Goal: Information Seeking & Learning: Find specific fact

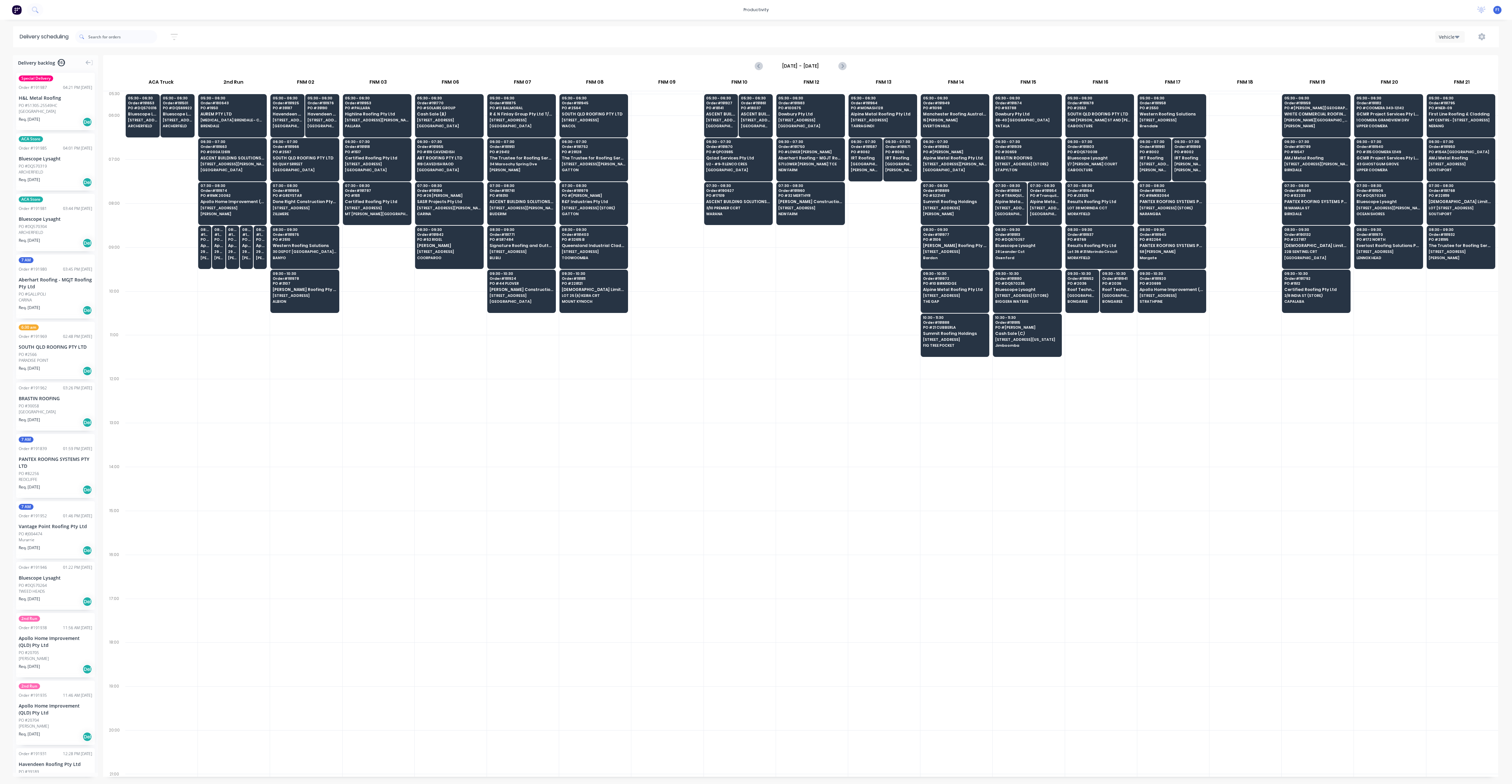
scroll to position [0, 1]
click at [1464, 244] on span "The Trustee for Roofing Services QLD Trust" at bounding box center [1460, 245] width 63 height 4
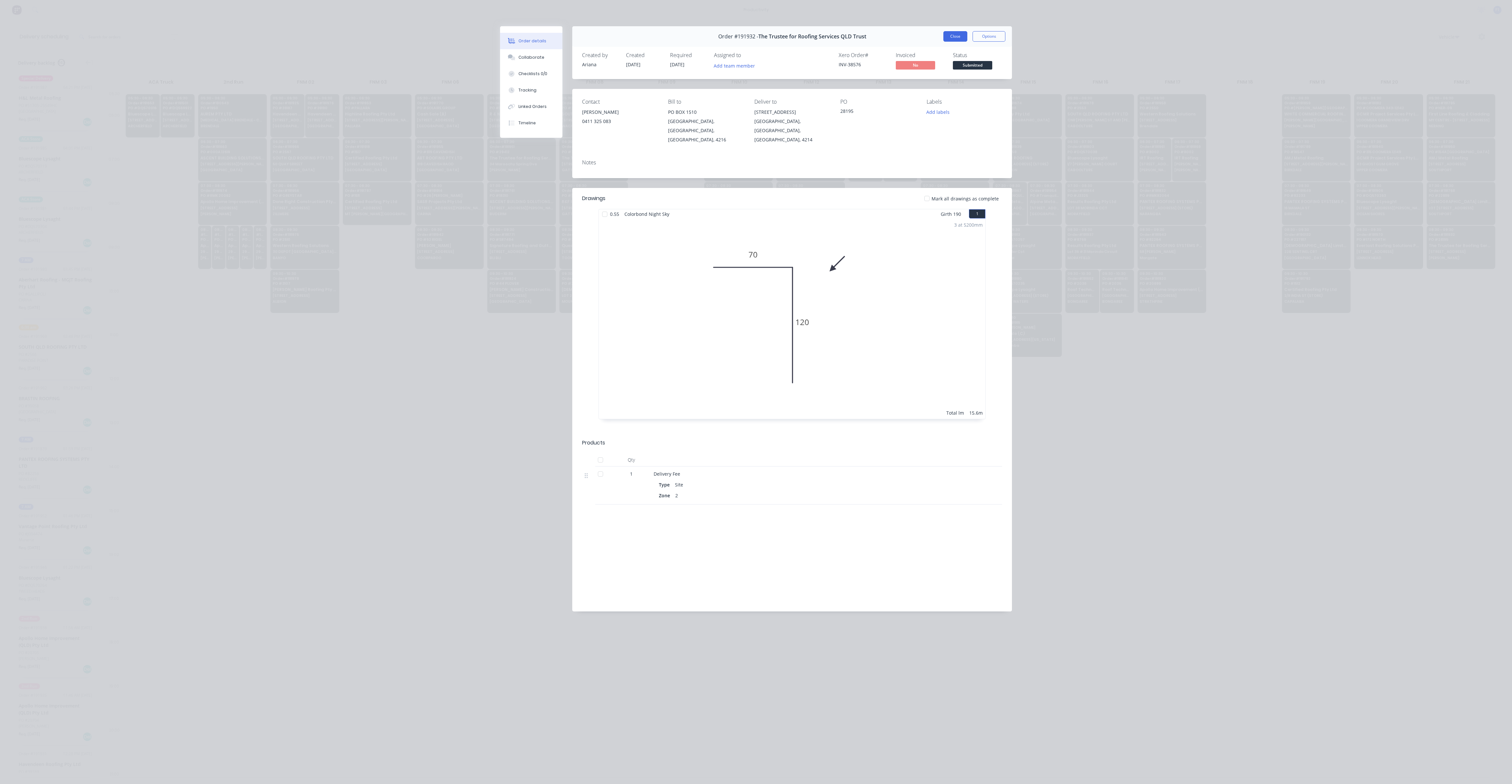
click at [955, 38] on button "Close" at bounding box center [955, 36] width 24 height 11
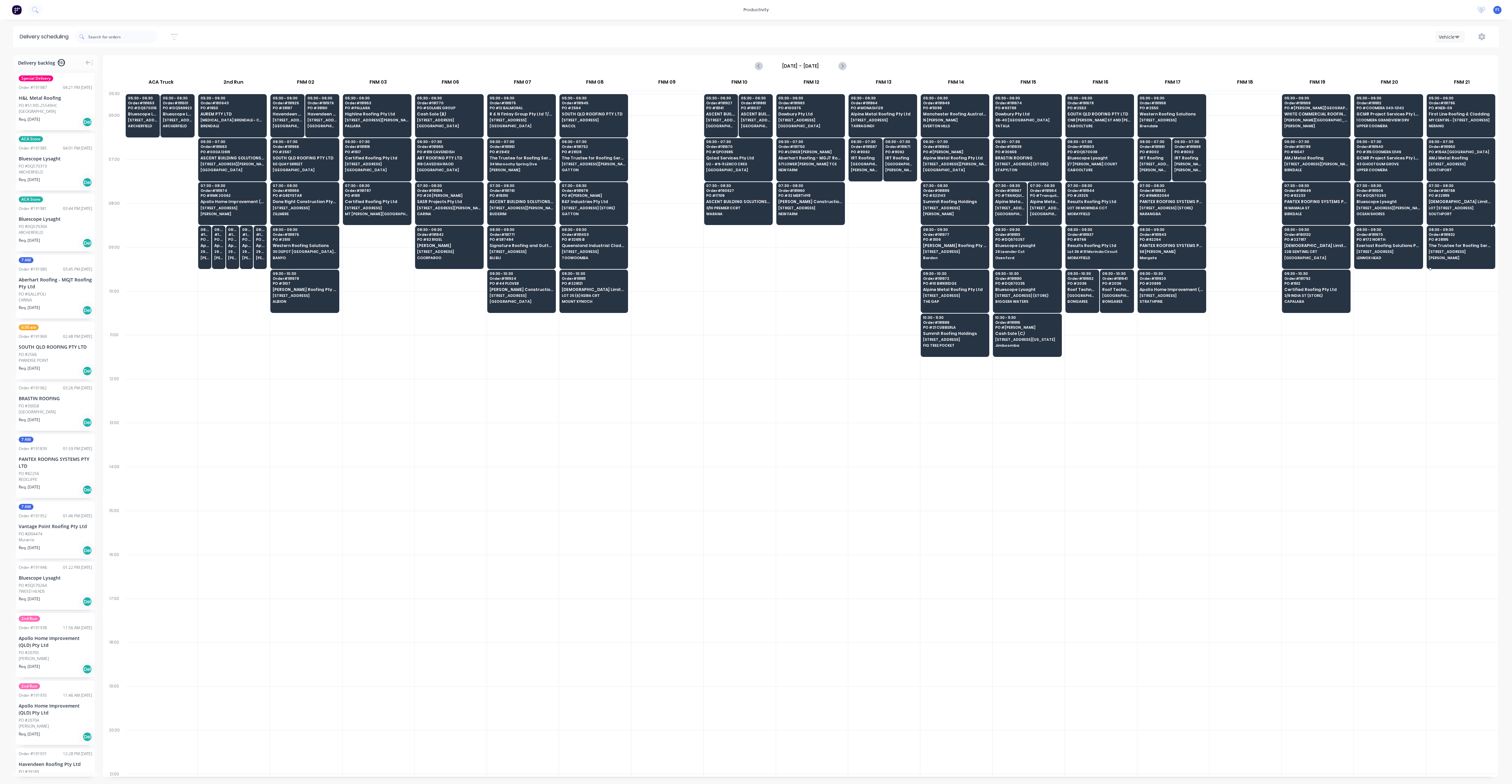
click at [1443, 249] on span "[STREET_ADDRESS]" at bounding box center [1460, 251] width 63 height 4
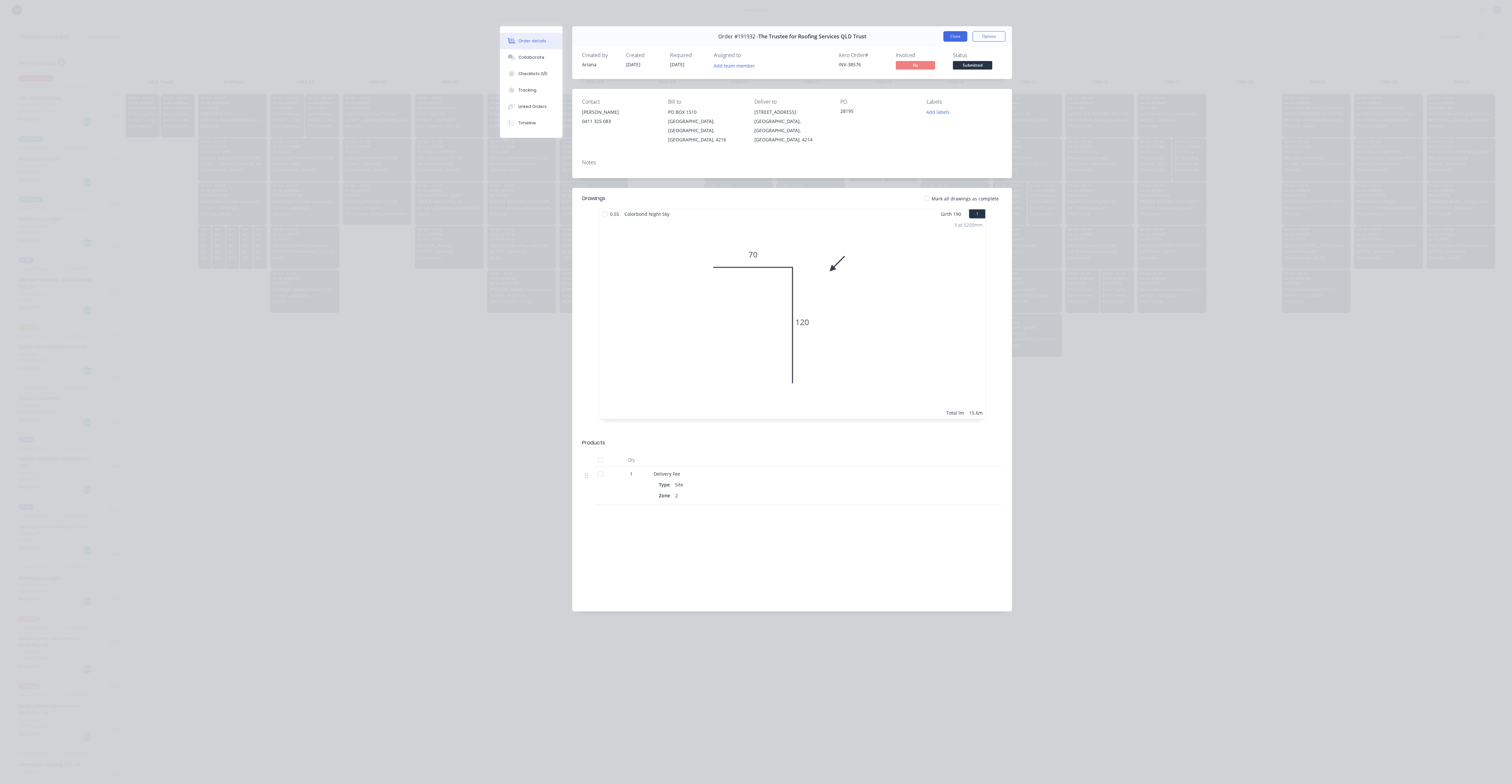
click at [956, 38] on button "Close" at bounding box center [955, 36] width 24 height 11
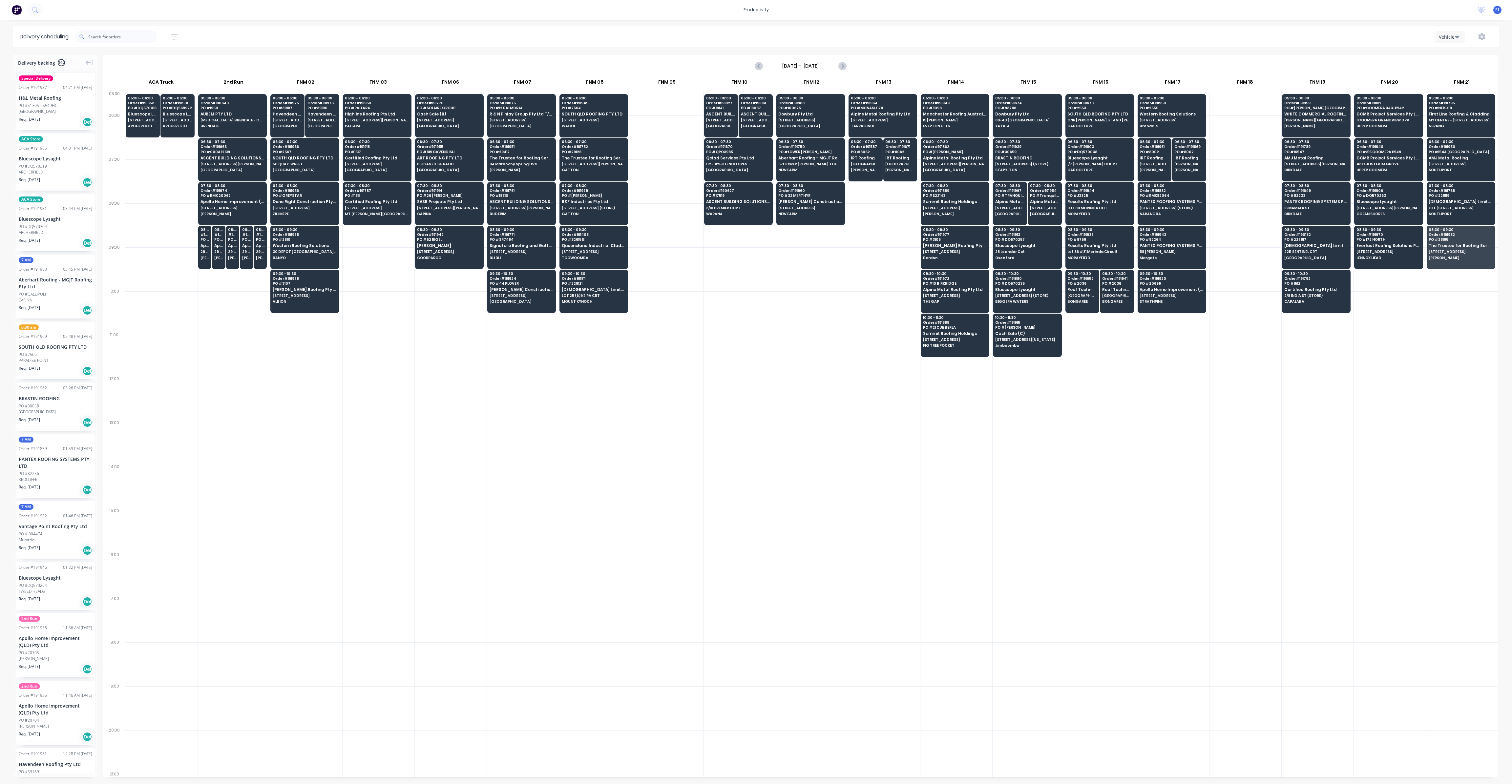
click at [1154, 445] on div at bounding box center [1173, 445] width 72 height 44
click at [1457, 249] on span "[STREET_ADDRESS]" at bounding box center [1460, 251] width 63 height 4
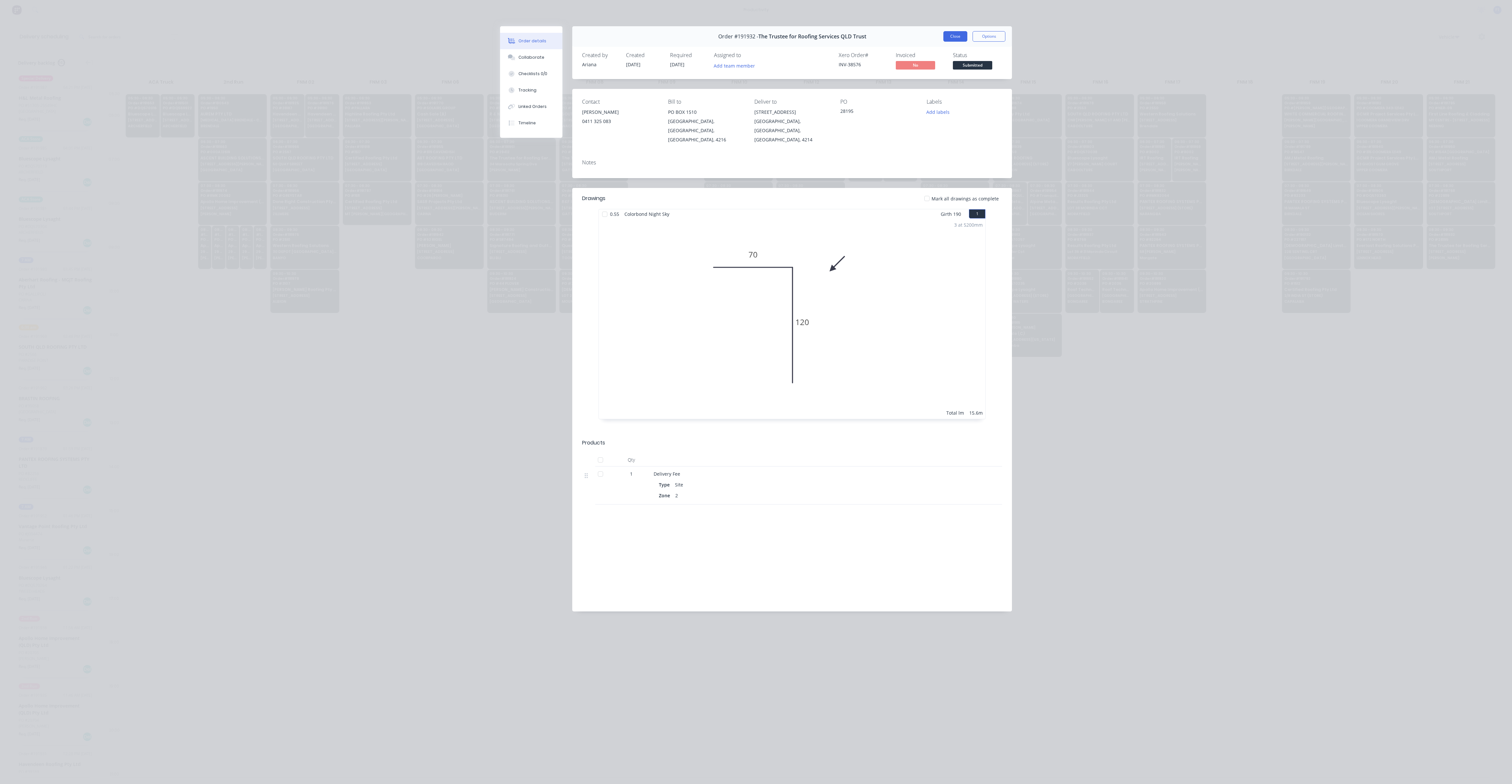
click at [956, 35] on button "Close" at bounding box center [955, 36] width 24 height 11
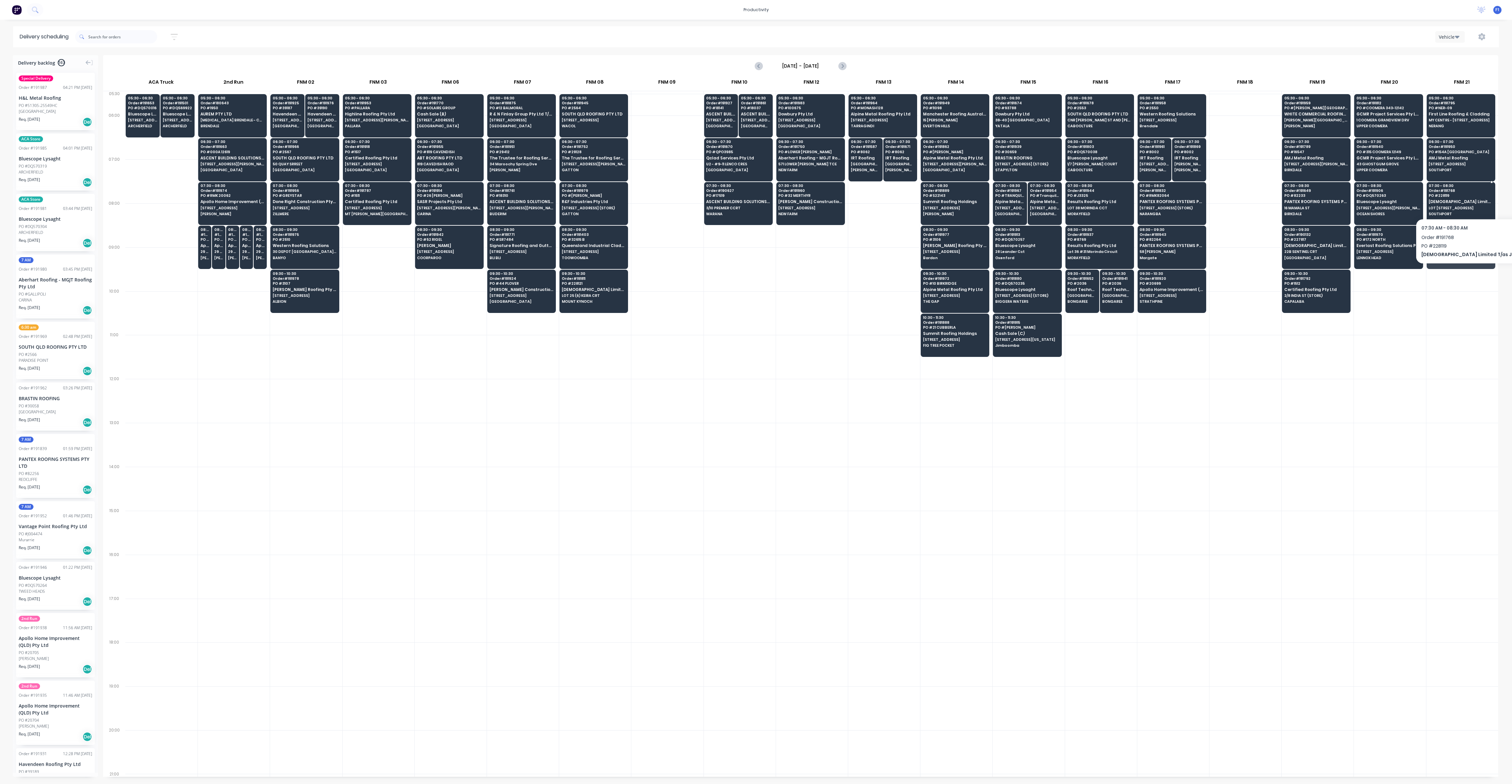
click at [1453, 201] on span "[DEMOGRAPHIC_DATA] Limited T/as Joii Roofing" at bounding box center [1460, 201] width 63 height 4
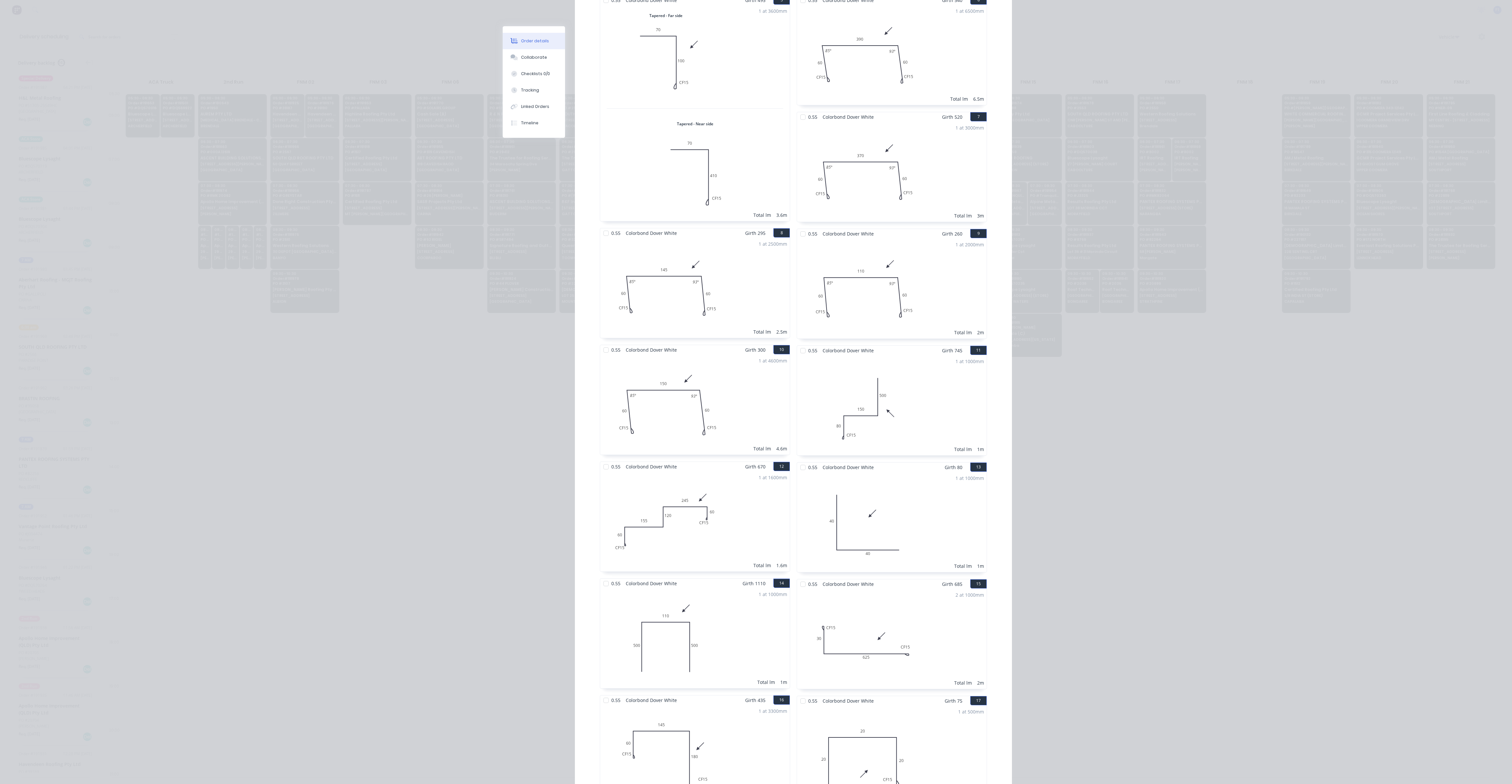
scroll to position [738, 0]
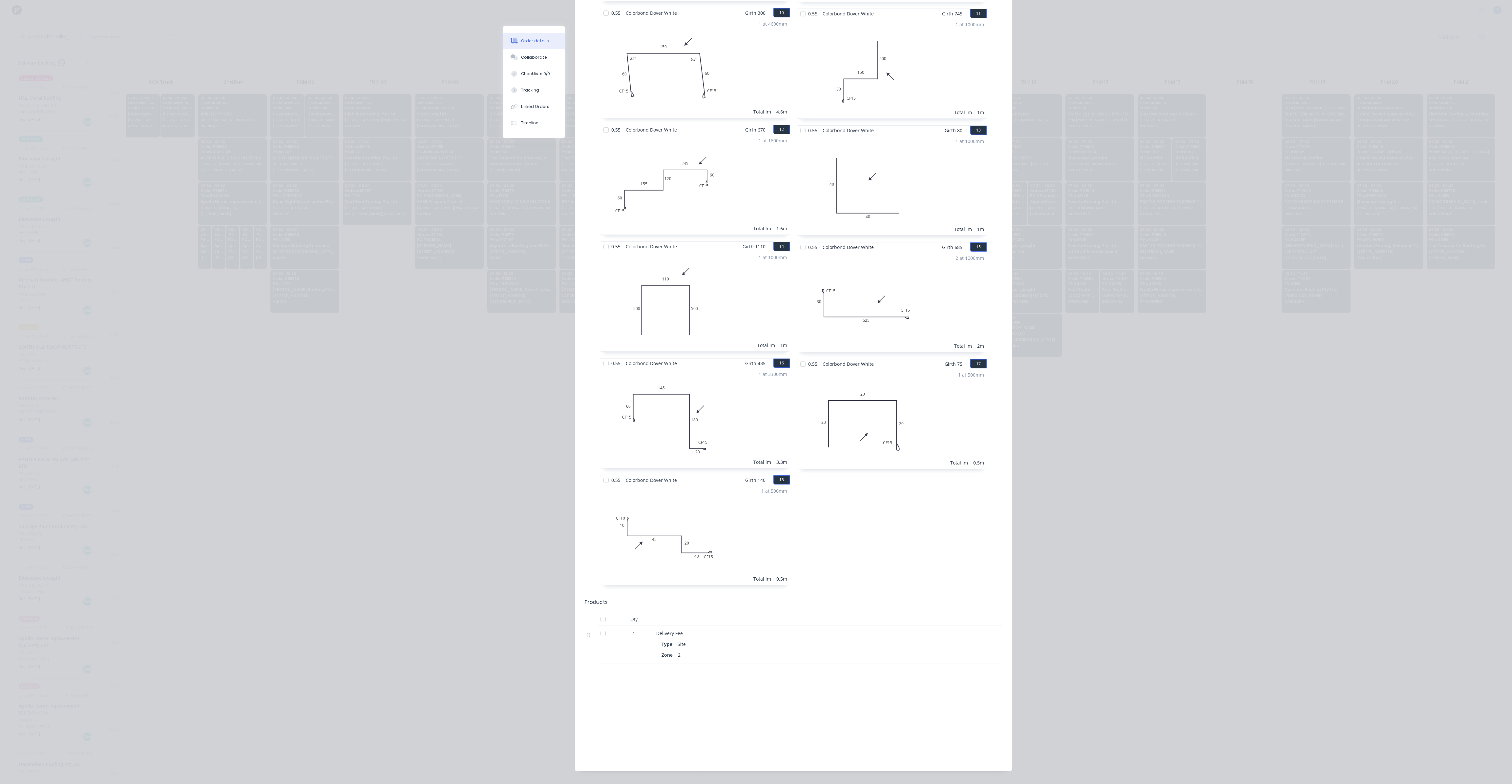
drag, startPoint x: 879, startPoint y: 515, endPoint x: 879, endPoint y: 484, distance: 31.0
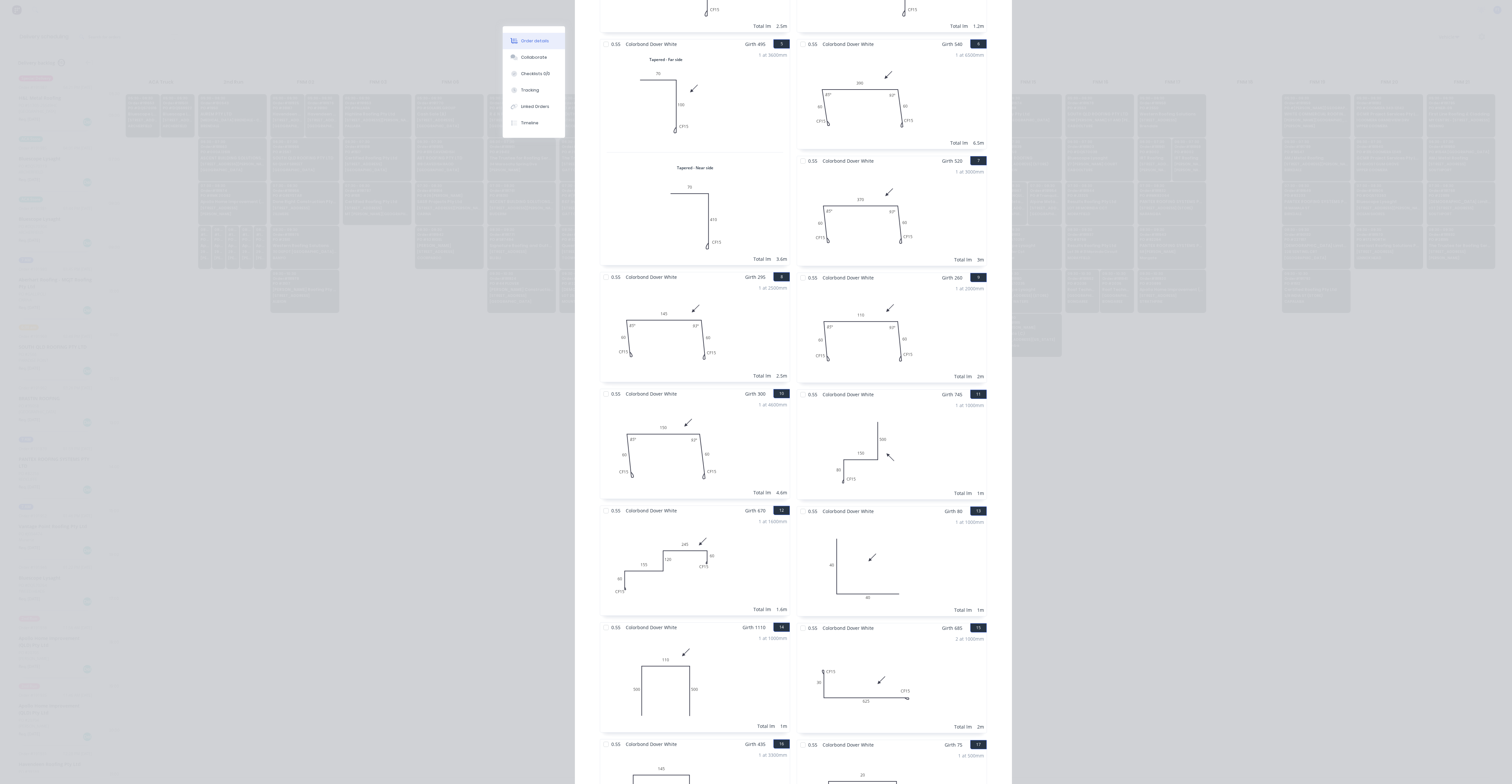
drag, startPoint x: 889, startPoint y: 462, endPoint x: 879, endPoint y: 373, distance: 89.6
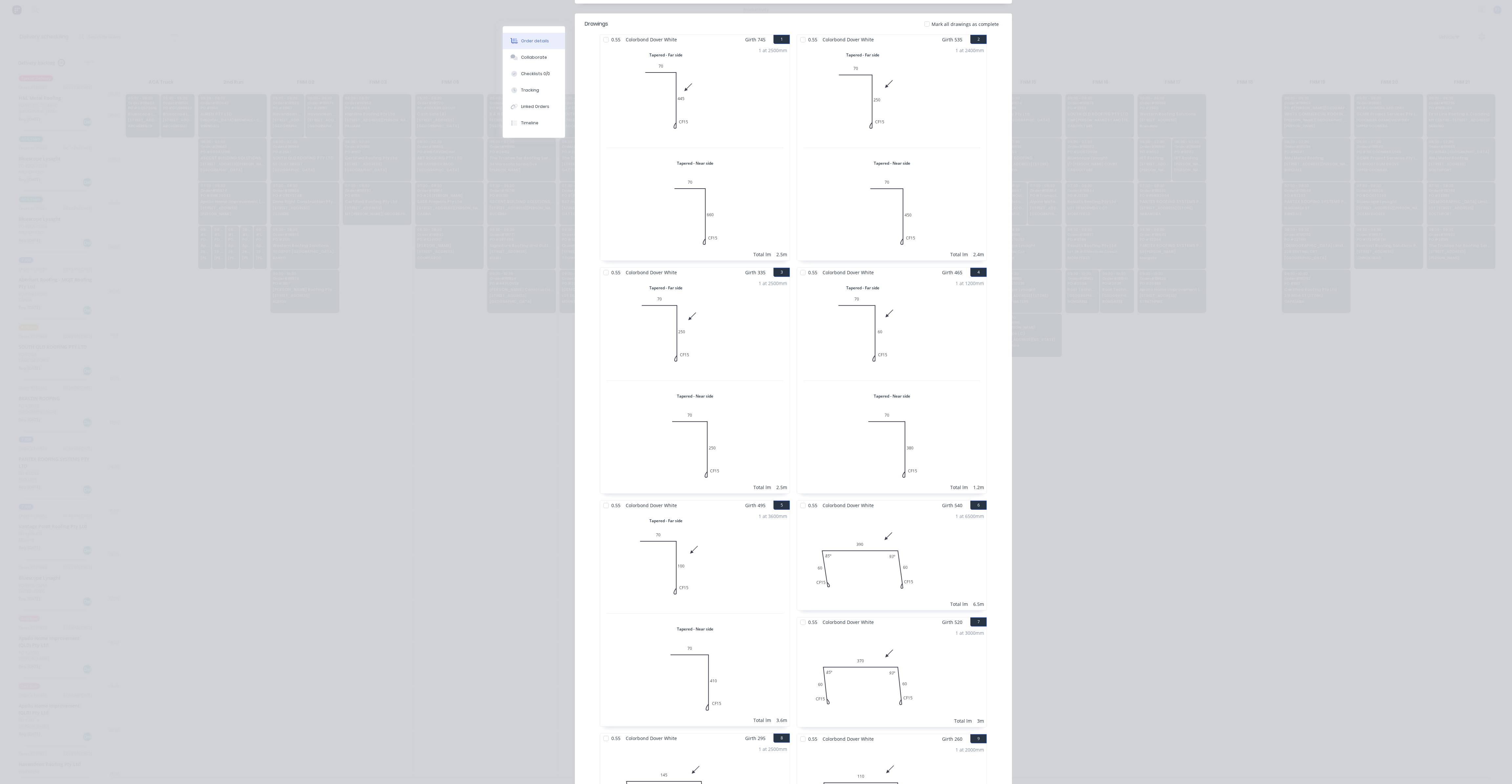
scroll to position [0, 0]
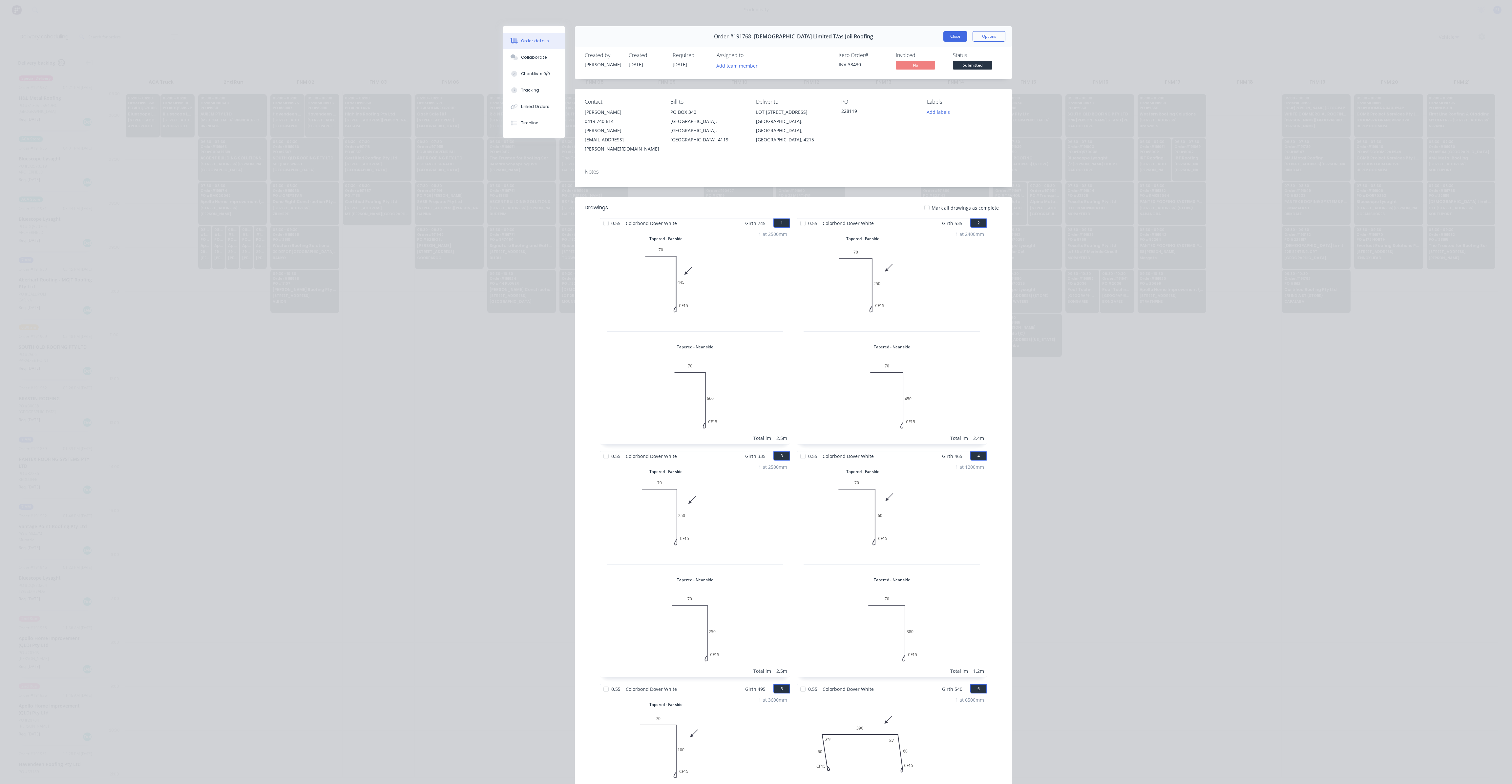
click at [951, 36] on button "Close" at bounding box center [955, 36] width 24 height 11
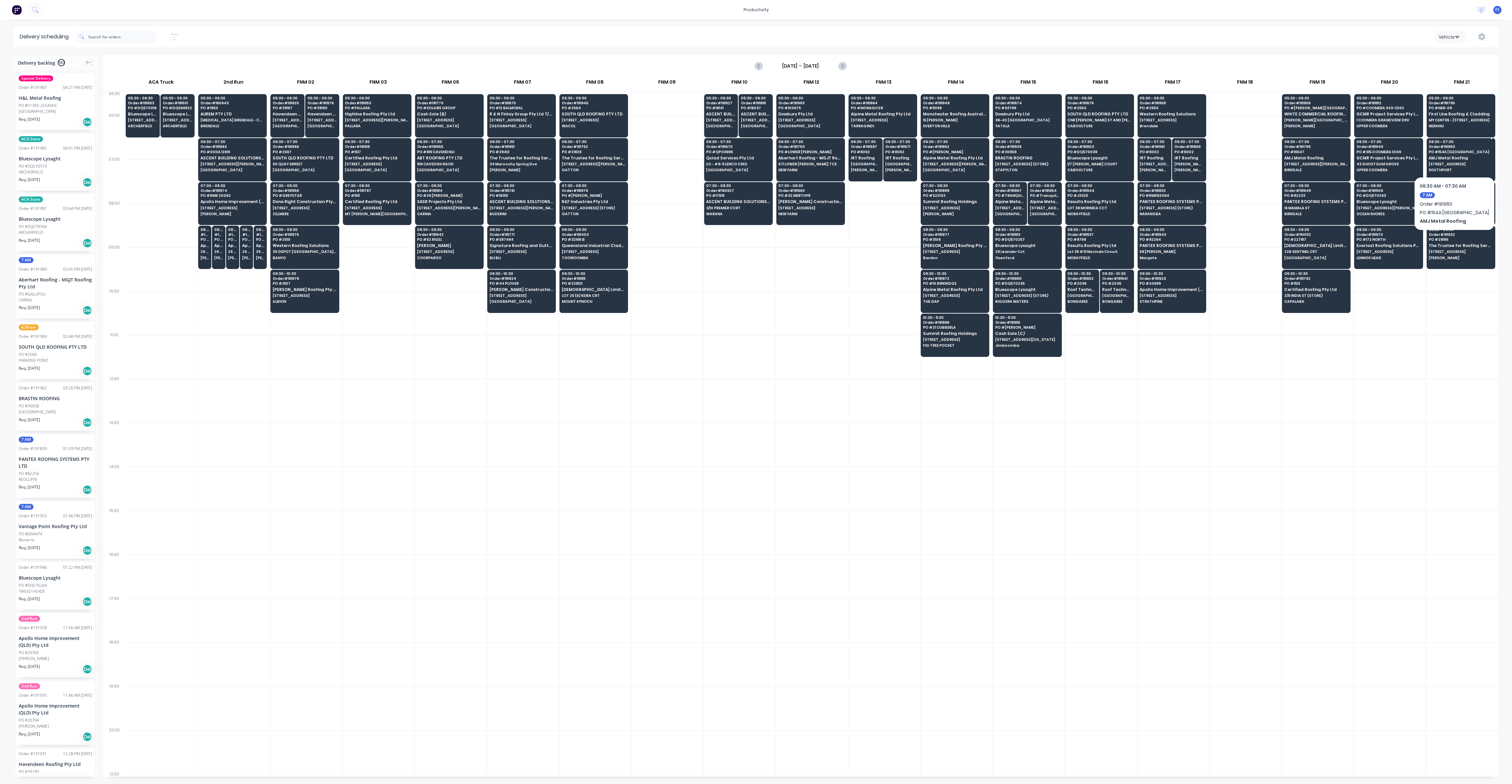
click at [1456, 162] on span "[STREET_ADDRESS]" at bounding box center [1460, 164] width 63 height 4
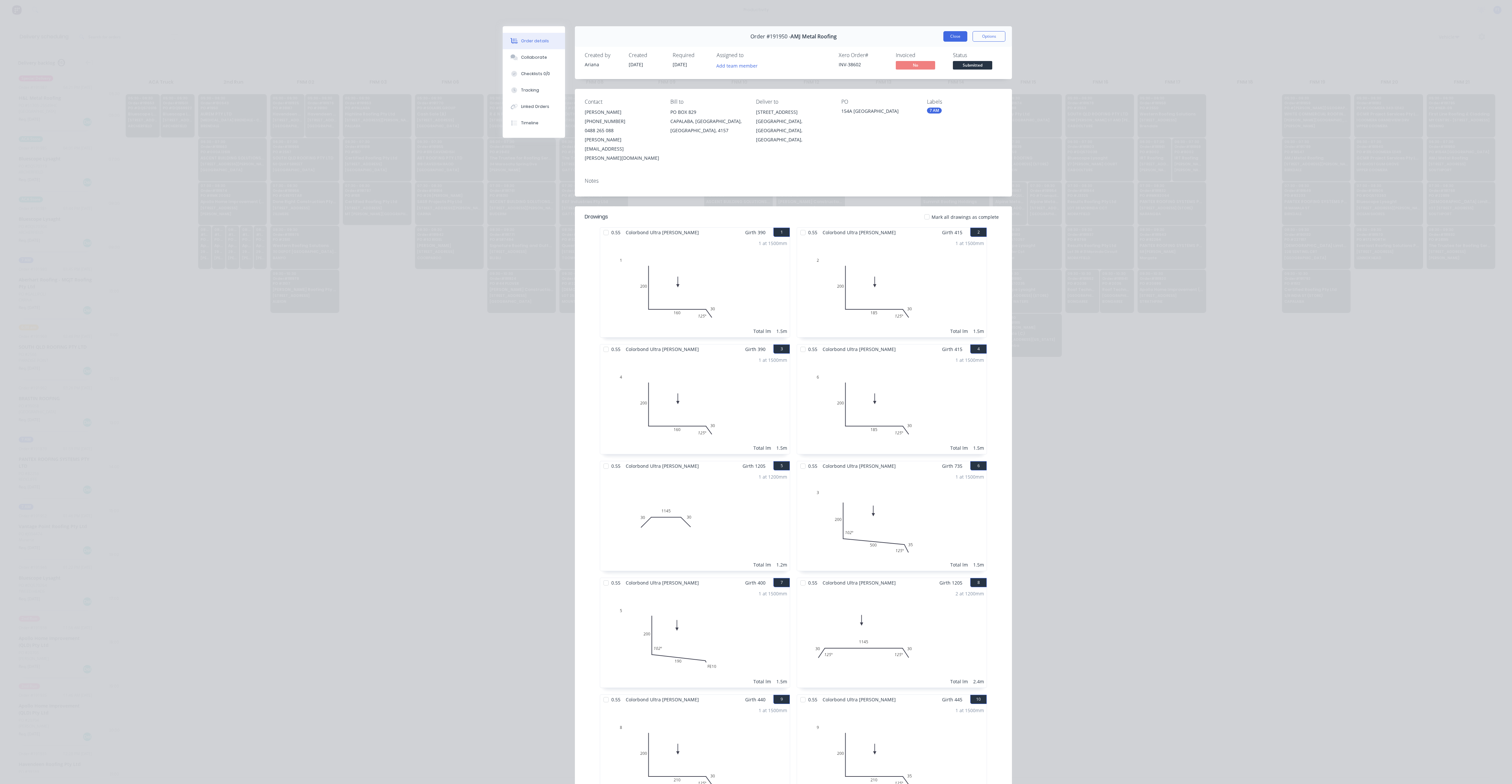
click at [951, 39] on button "Close" at bounding box center [955, 36] width 24 height 11
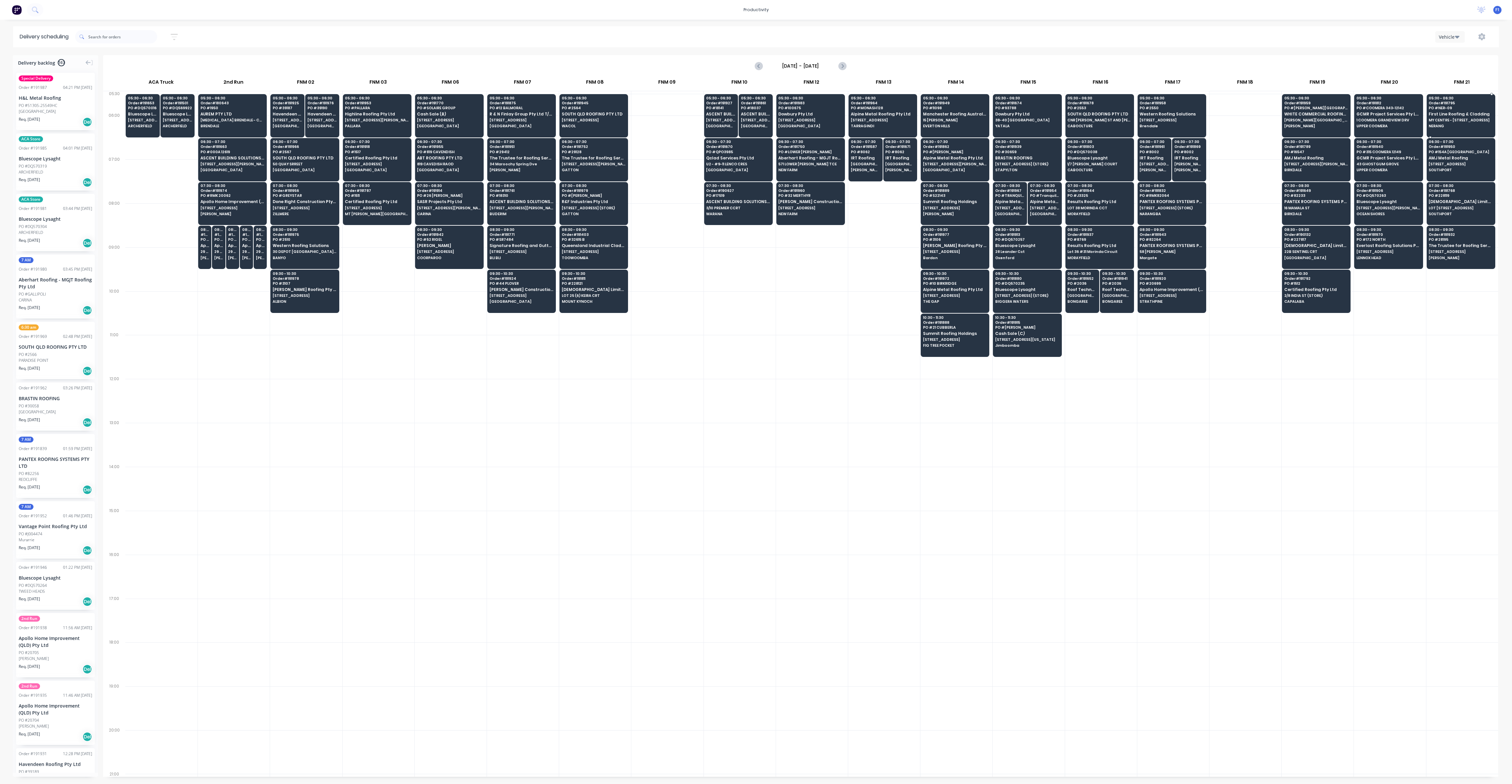
click at [1440, 127] on span "NERANG" at bounding box center [1460, 126] width 63 height 4
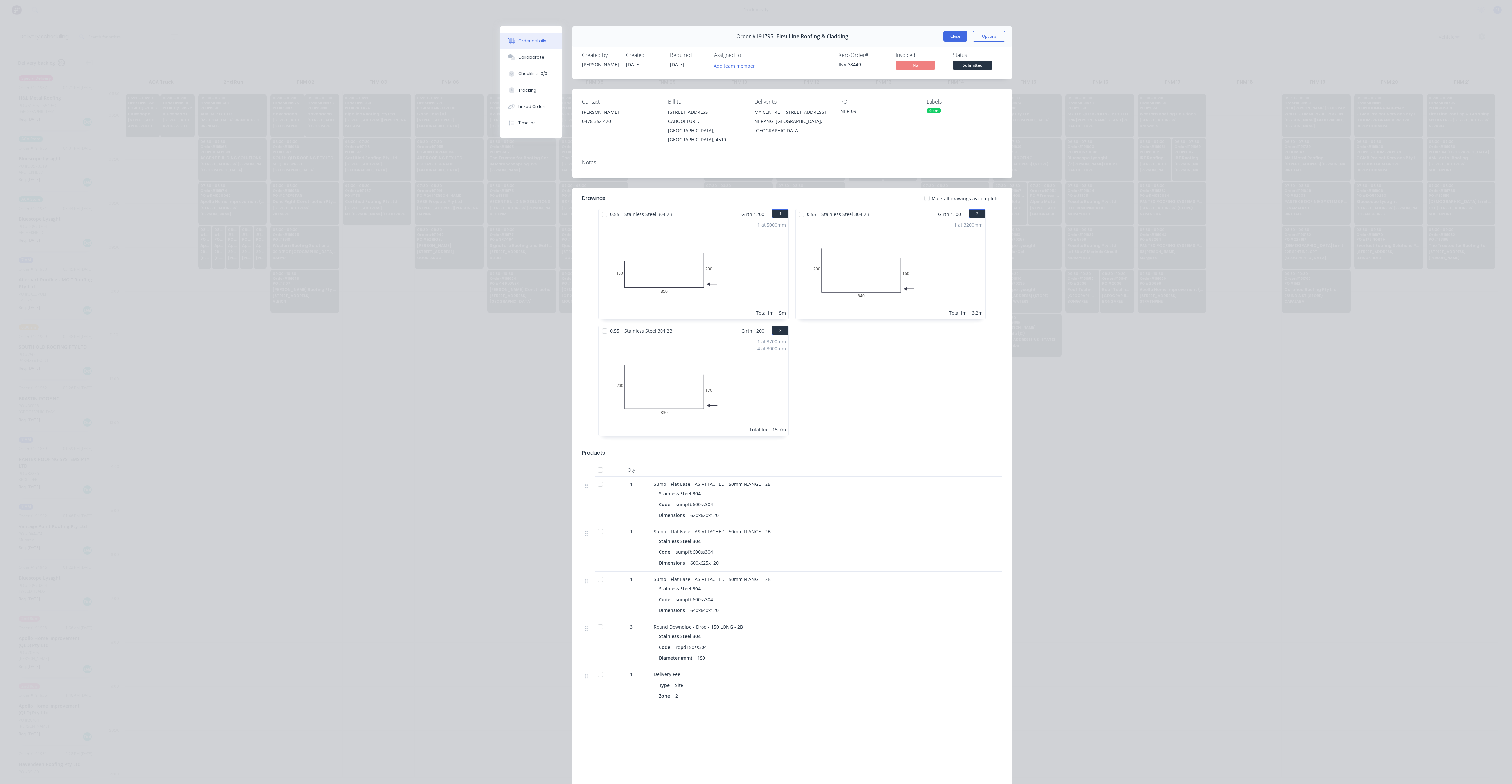
click at [954, 37] on button "Close" at bounding box center [955, 36] width 24 height 11
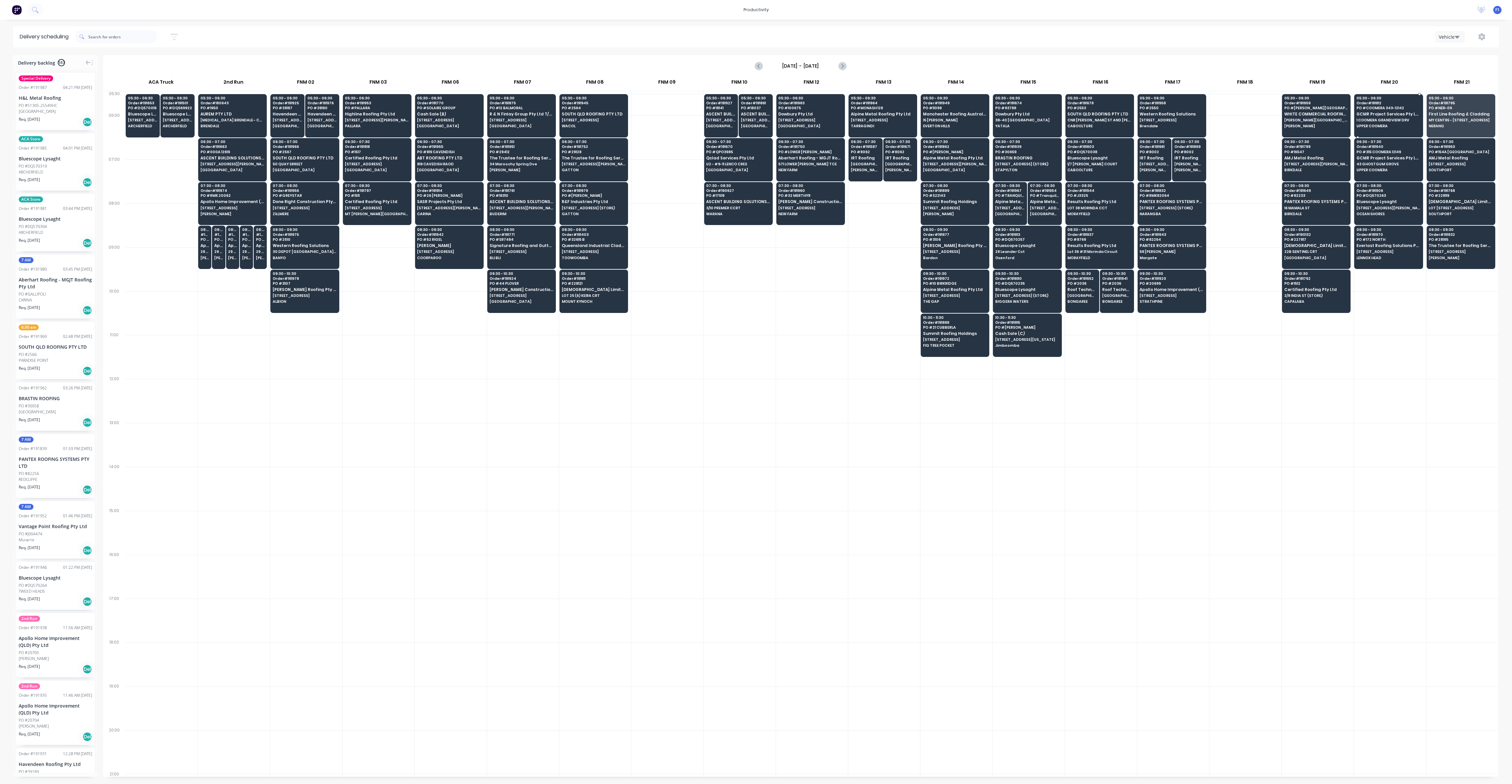
click at [1367, 124] on div "05:30 - 06:30 Order # 191812 PO # COOMERA 343-12142 GCMR Project Services Pty L…" at bounding box center [1389, 112] width 68 height 37
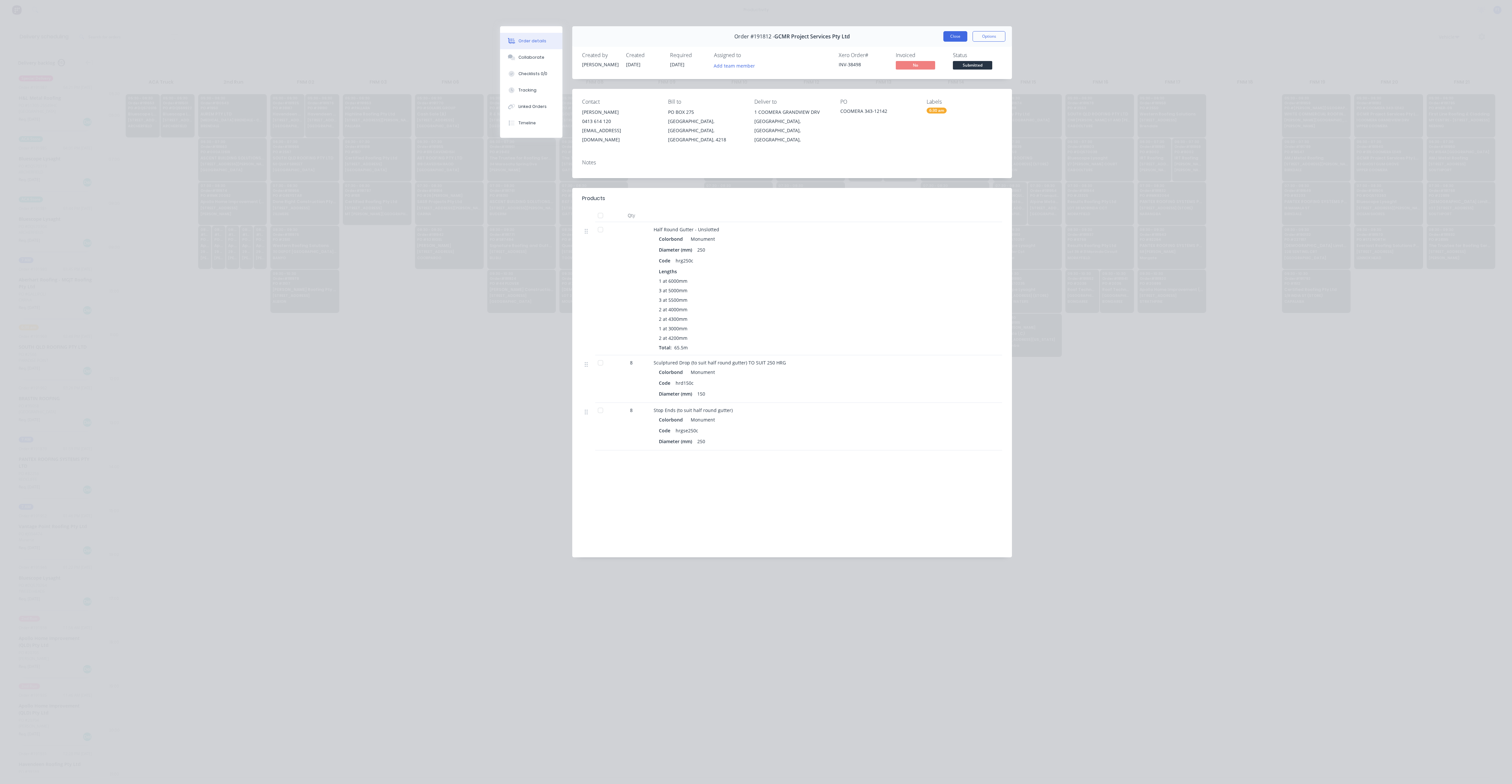
click at [963, 31] on button "Close" at bounding box center [955, 36] width 24 height 11
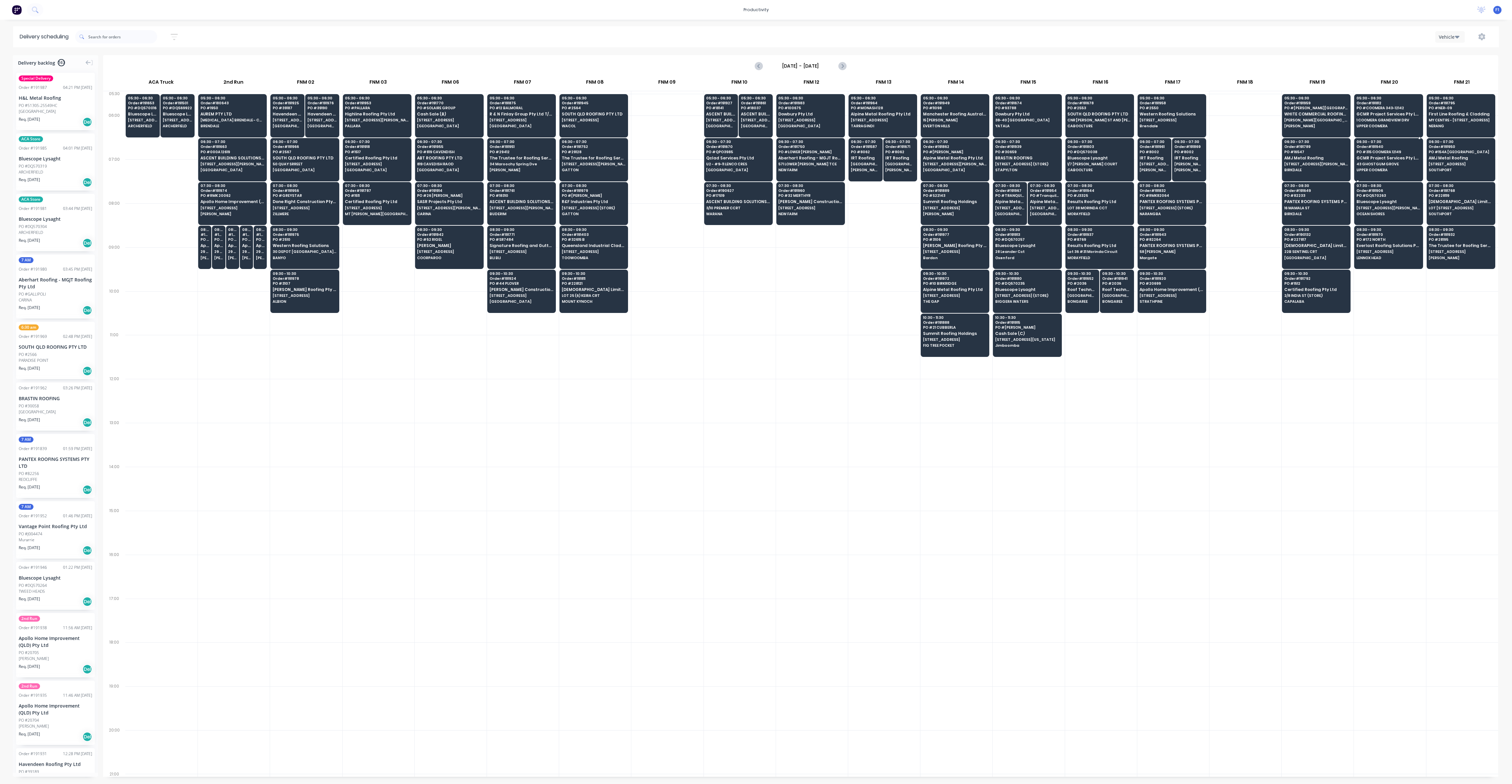
click at [1388, 163] on span "43 GHOSTGUM GROVE" at bounding box center [1388, 164] width 63 height 4
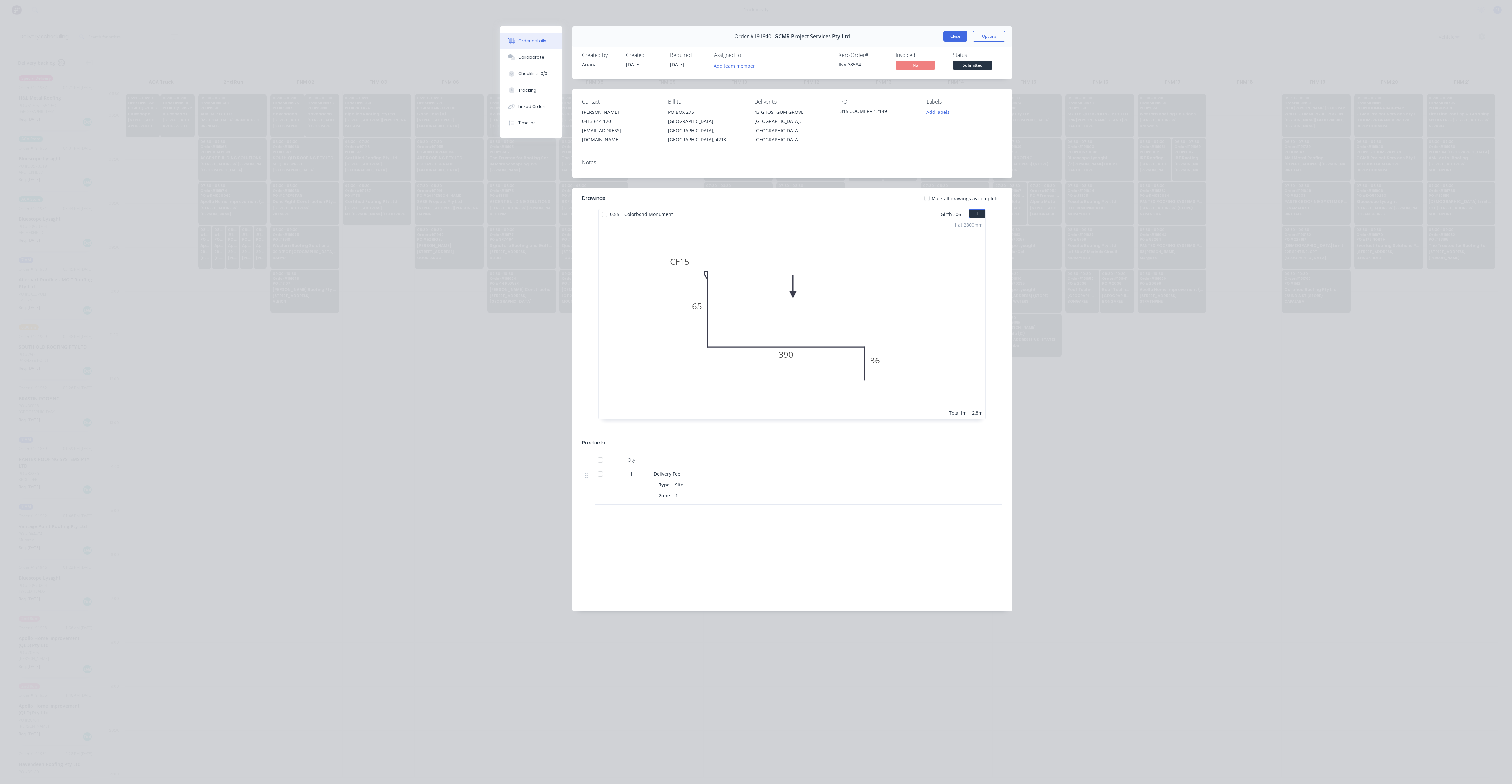
click at [955, 36] on button "Close" at bounding box center [955, 36] width 24 height 11
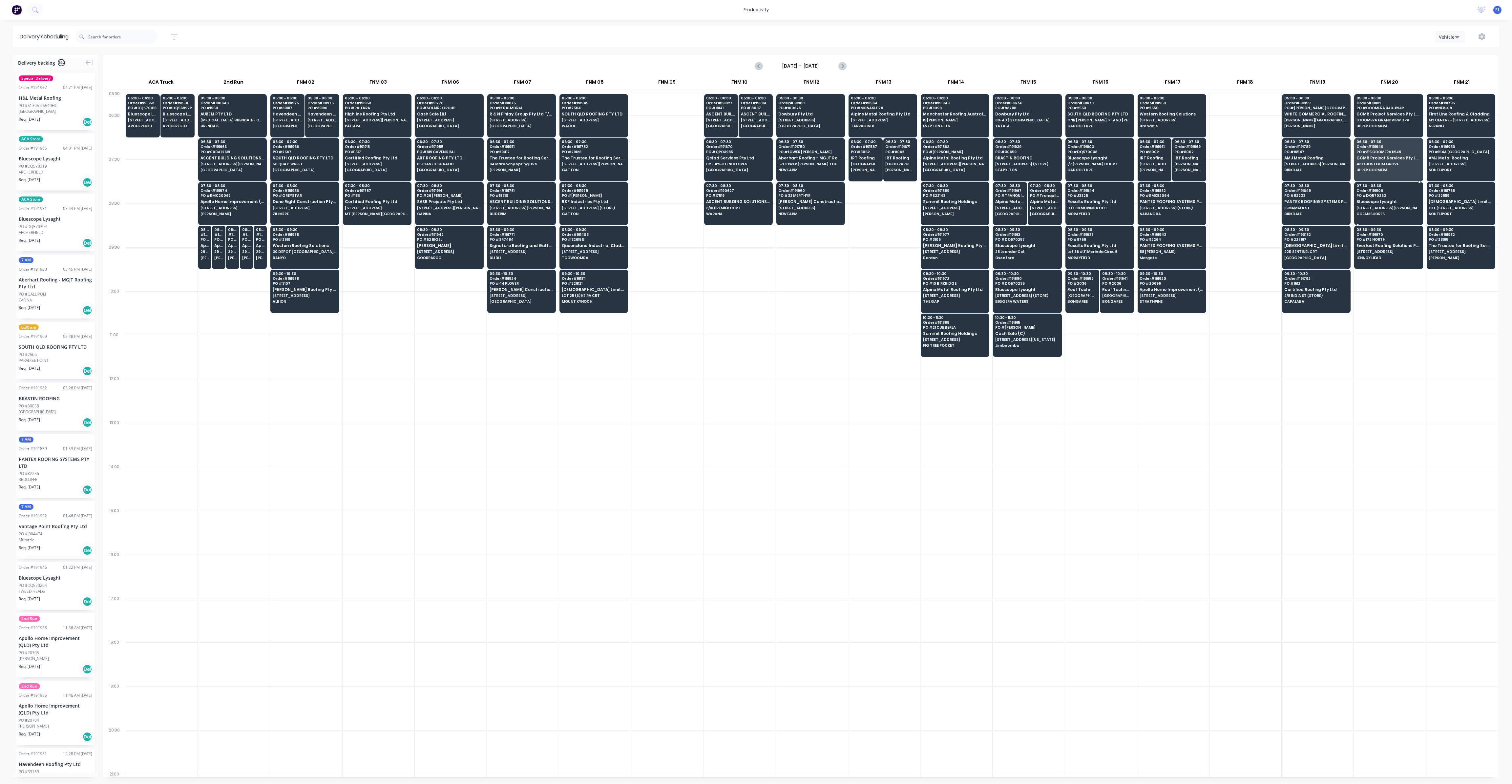
click at [1372, 209] on div "07:30 - 08:30 Order # 191906 PO # DQ570263 Bluescope Lysaght [STREET_ADDRESS][P…" at bounding box center [1389, 200] width 68 height 37
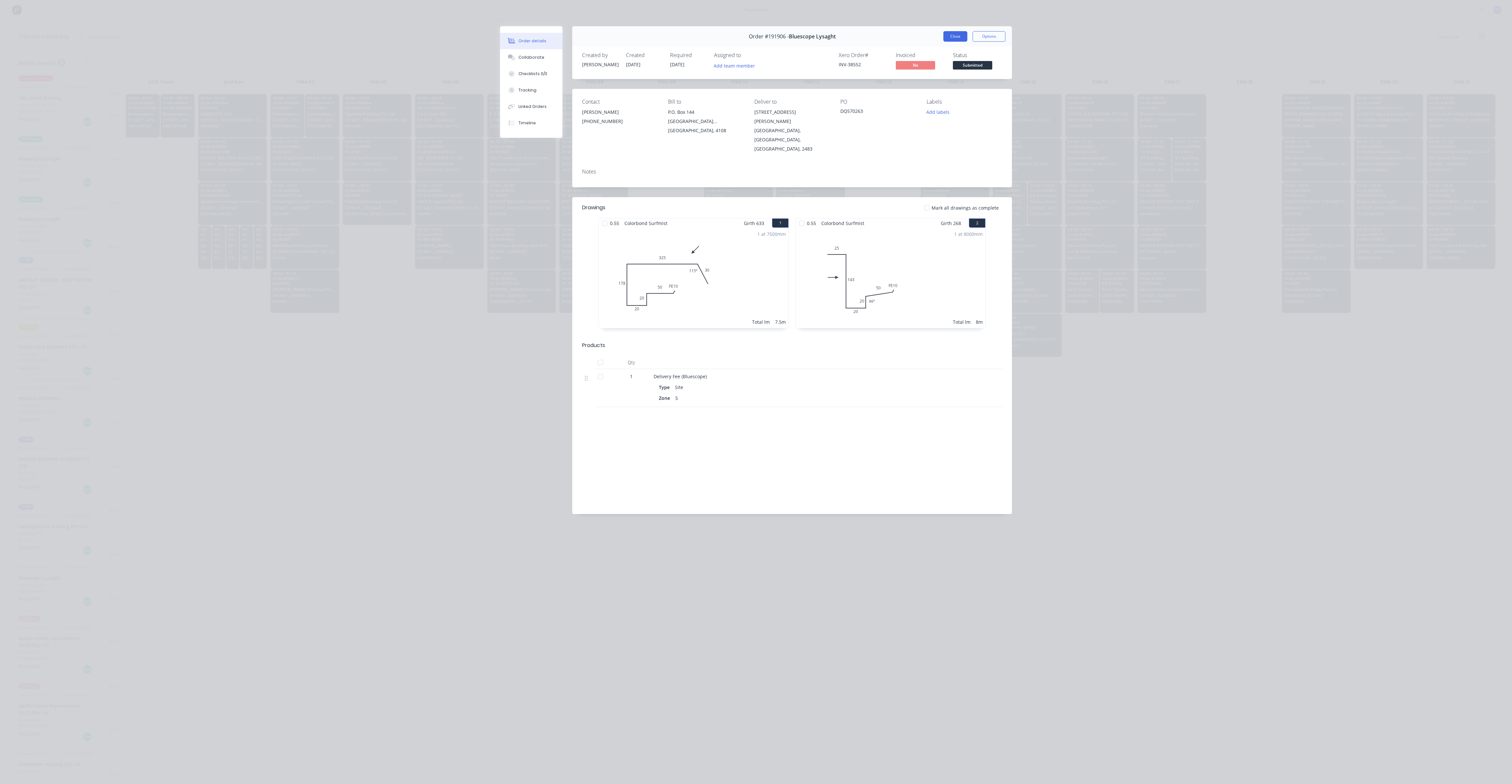
click at [954, 36] on button "Close" at bounding box center [955, 36] width 24 height 11
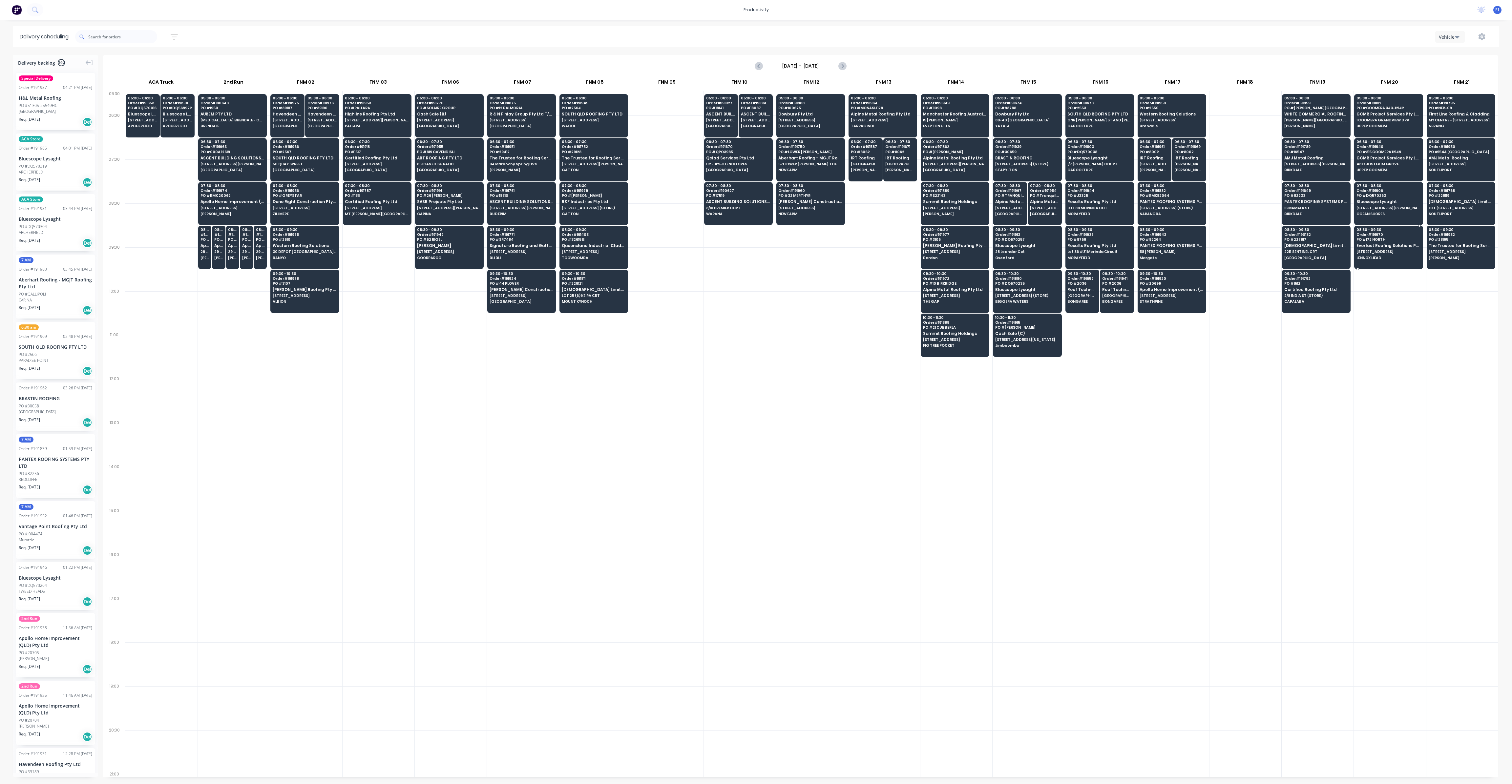
click at [1369, 252] on span "[STREET_ADDRESS]" at bounding box center [1388, 251] width 63 height 4
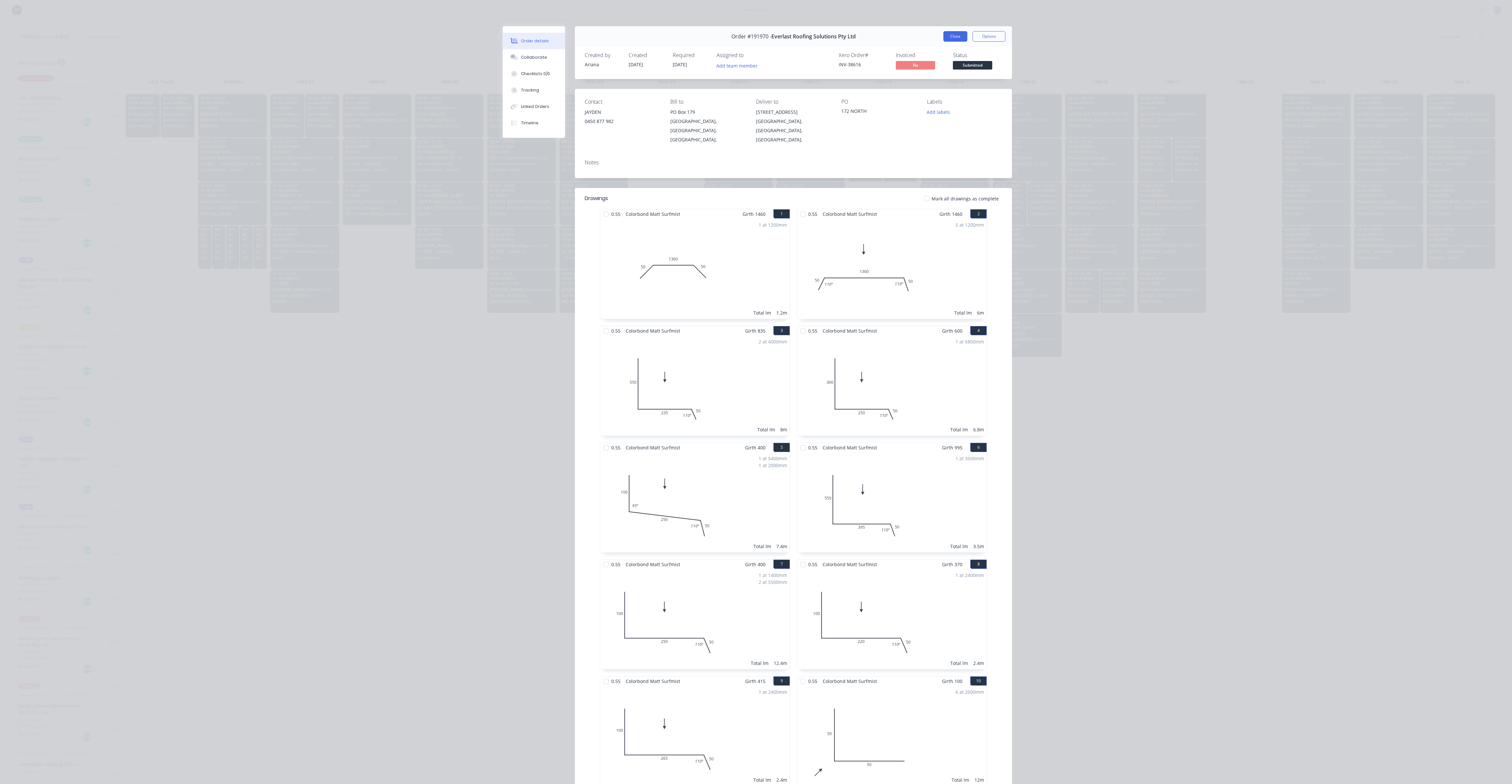
click at [962, 32] on button "Close" at bounding box center [955, 36] width 24 height 11
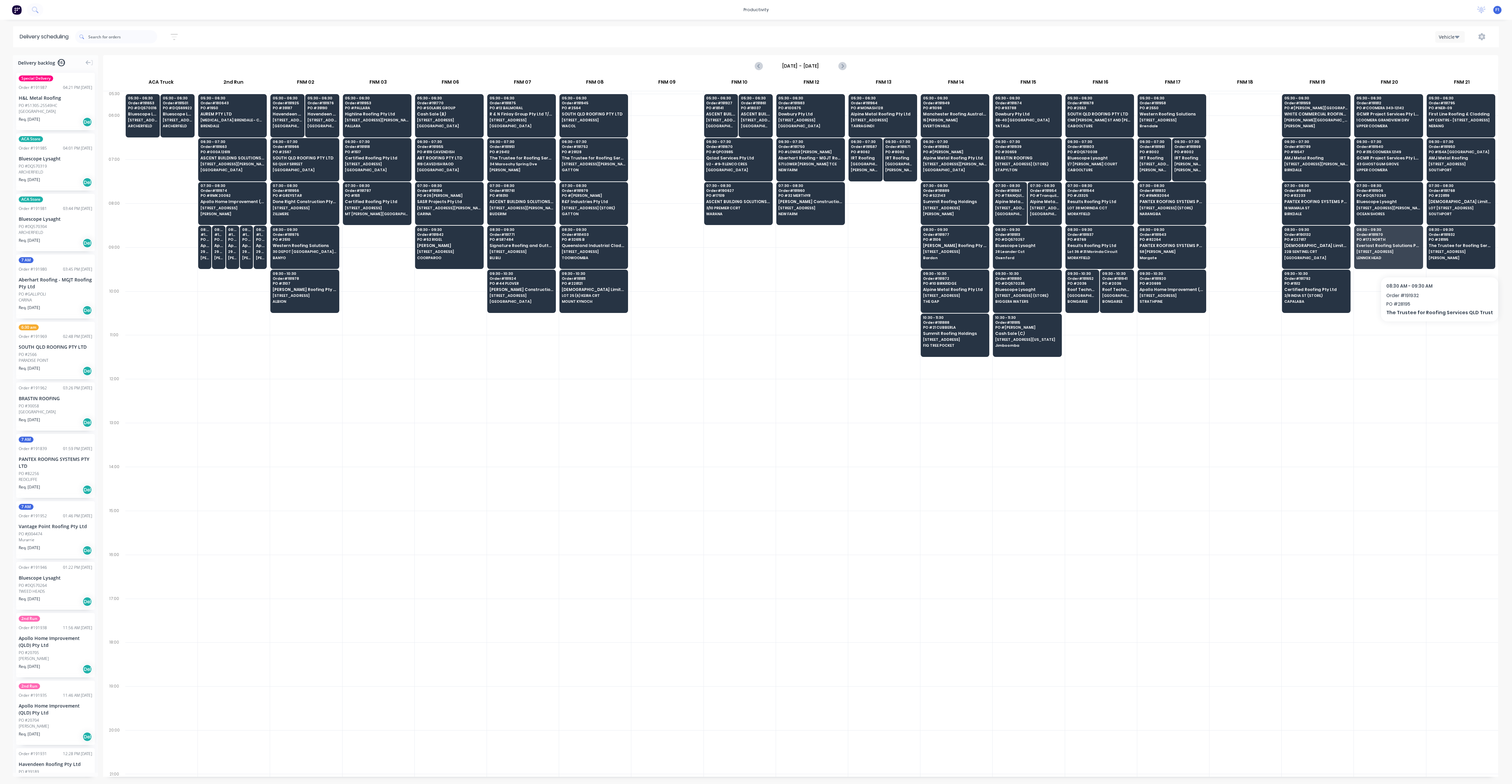
click at [1420, 337] on div at bounding box center [1390, 357] width 72 height 44
click at [1017, 119] on span "38-40 [GEOGRAPHIC_DATA]" at bounding box center [1027, 120] width 63 height 4
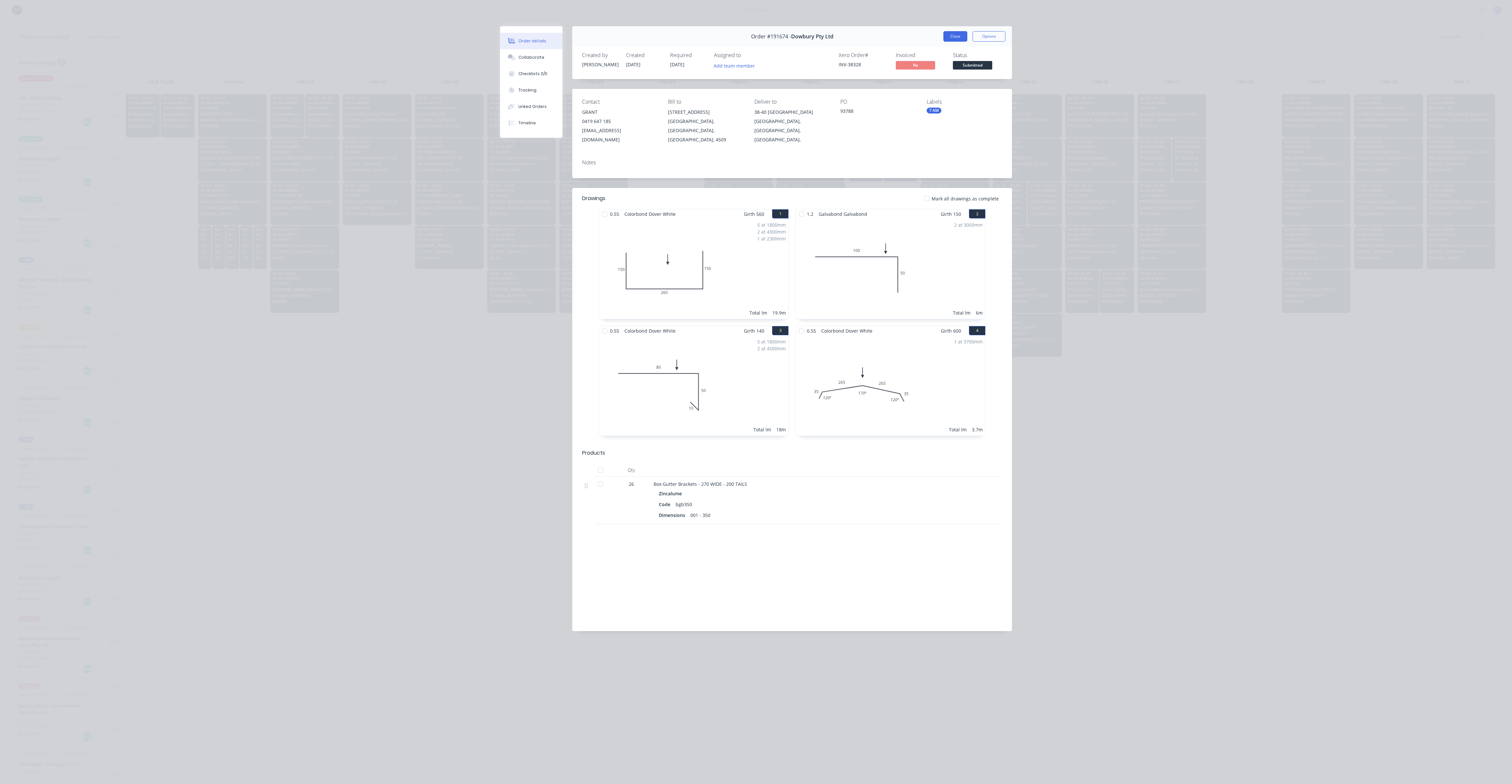
click at [956, 36] on button "Close" at bounding box center [955, 36] width 24 height 11
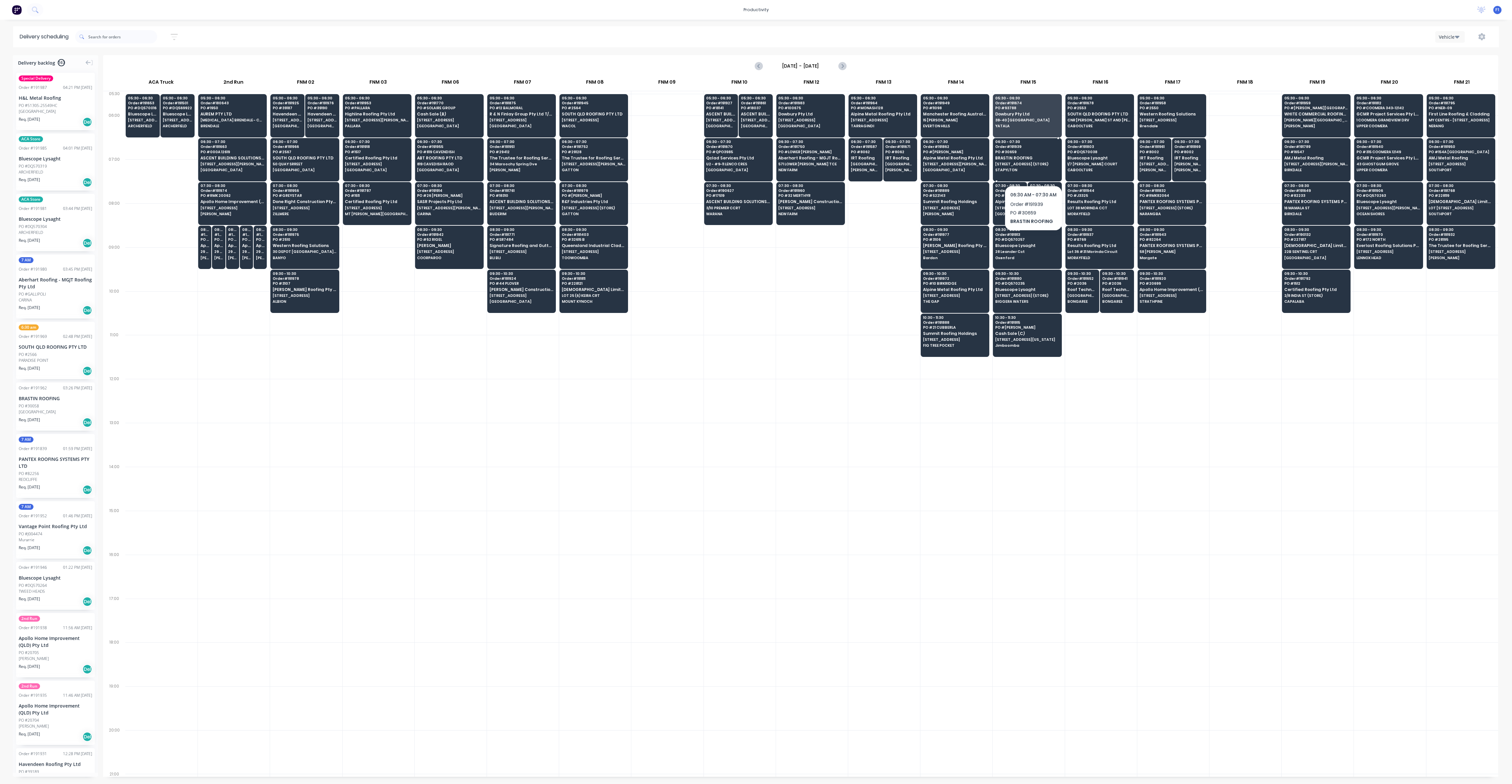
click at [1033, 168] on span "STAPYLTON" at bounding box center [1027, 170] width 63 height 4
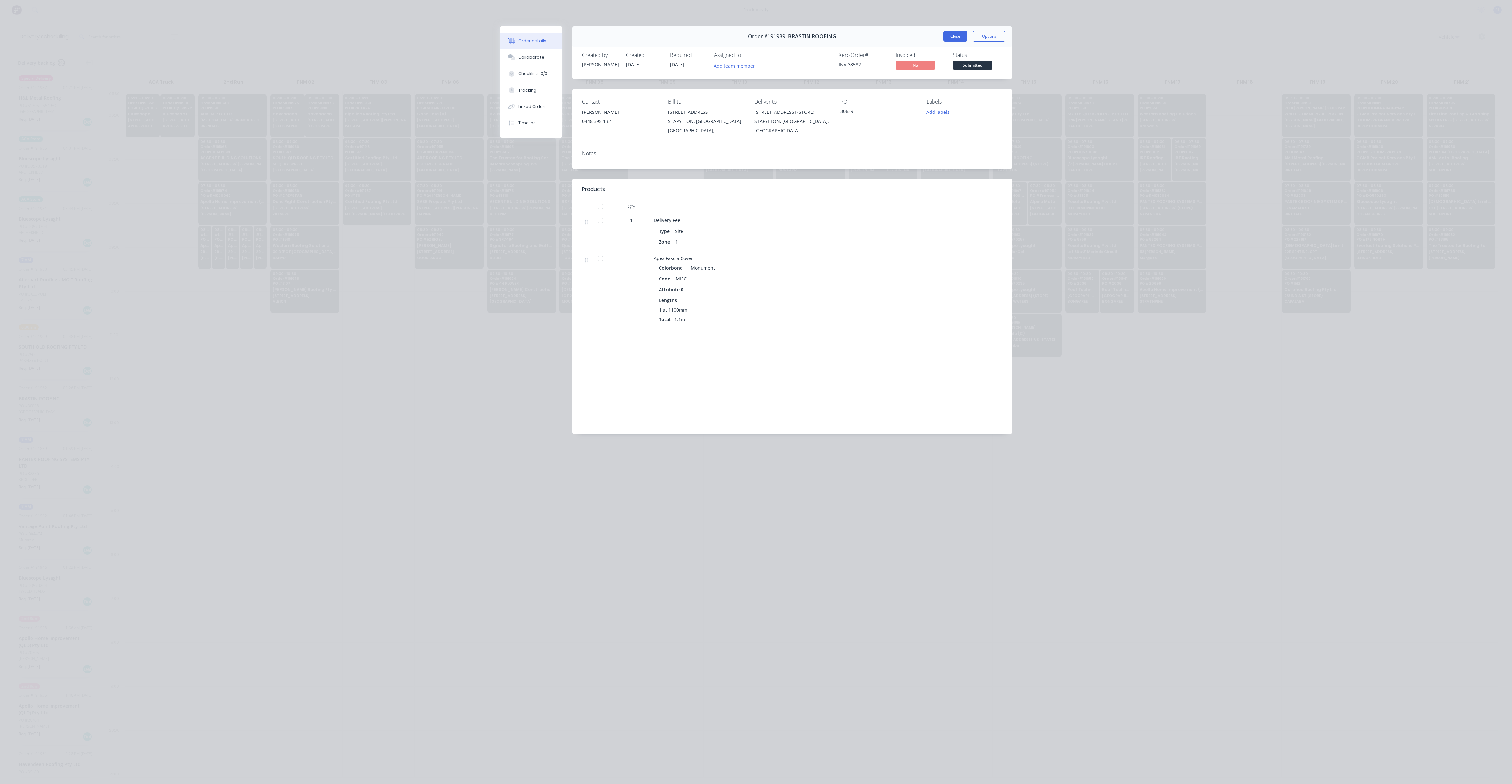
click at [954, 34] on button "Close" at bounding box center [955, 36] width 24 height 11
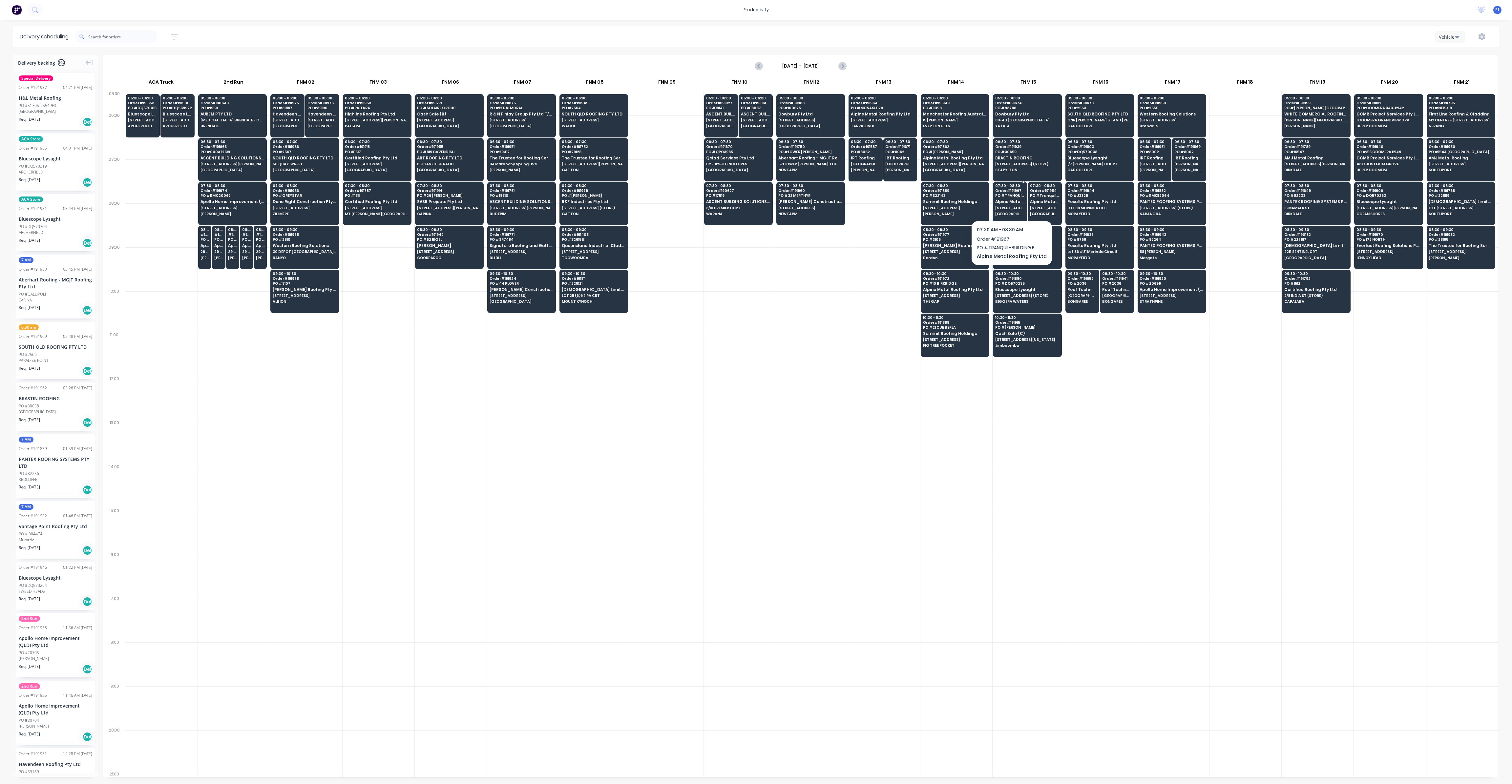
click at [1005, 214] on span "[GEOGRAPHIC_DATA]" at bounding box center [1010, 214] width 29 height 4
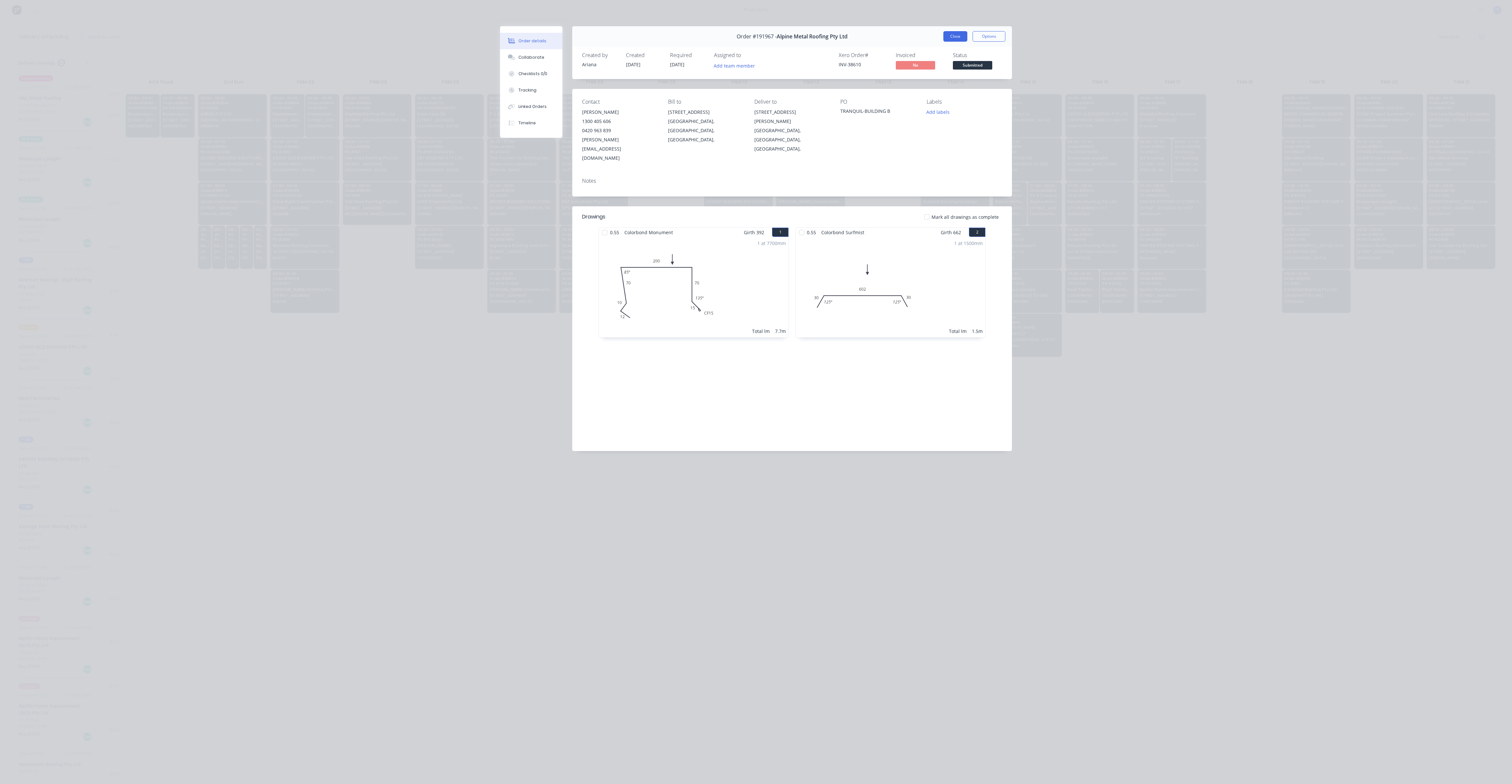
click at [960, 40] on button "Close" at bounding box center [955, 36] width 24 height 11
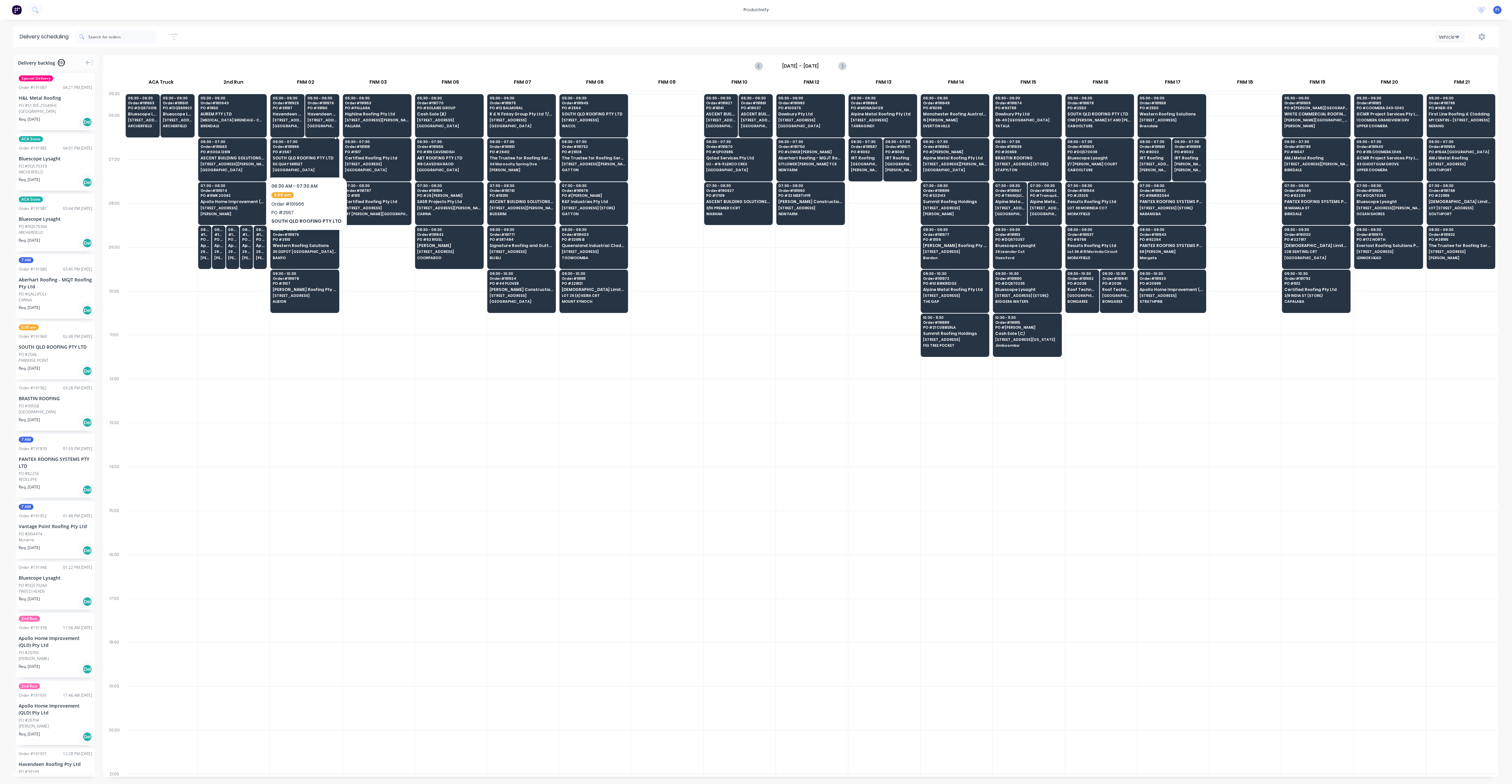
click at [301, 150] on span "PO # 2567" at bounding box center [305, 151] width 63 height 4
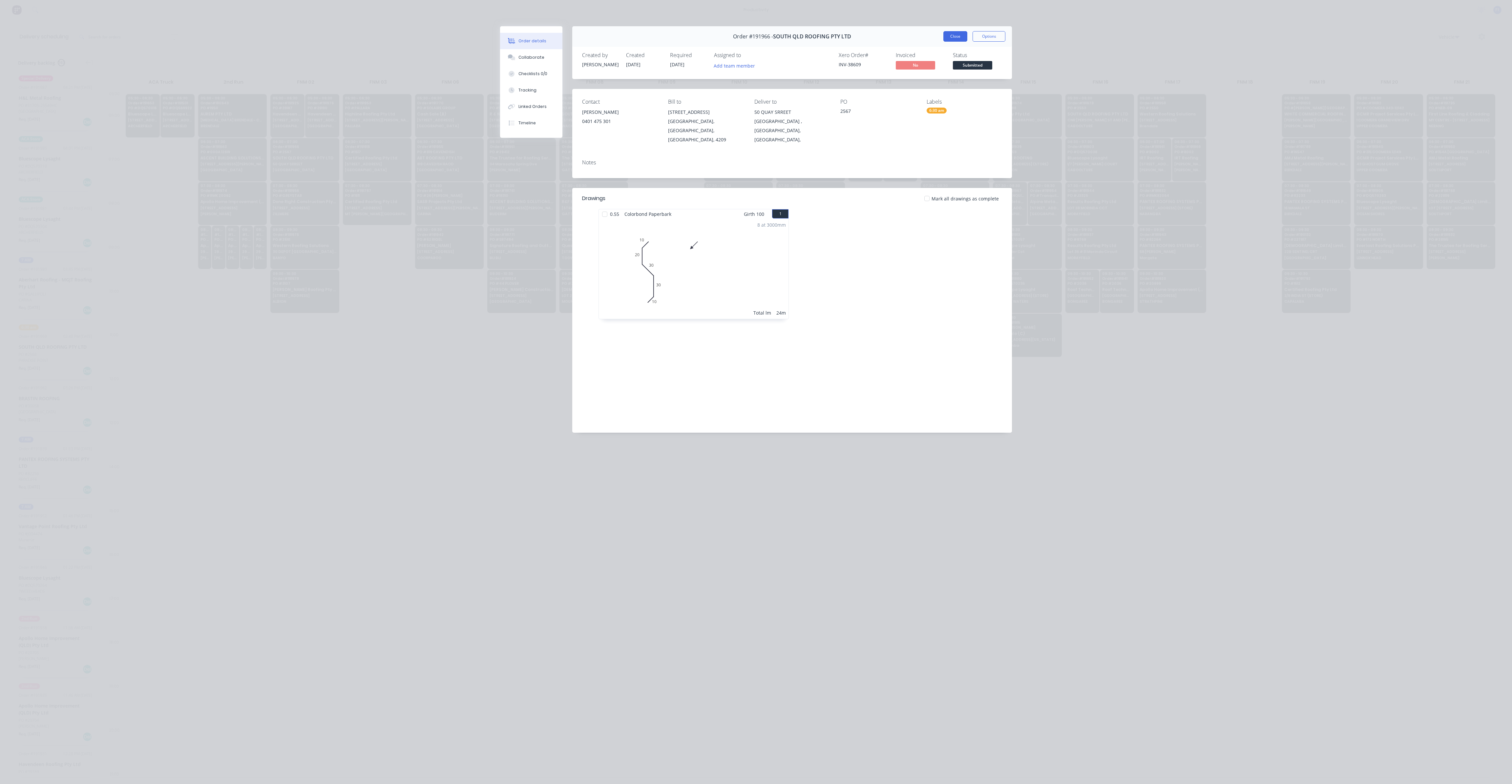
click at [960, 34] on button "Close" at bounding box center [955, 36] width 24 height 11
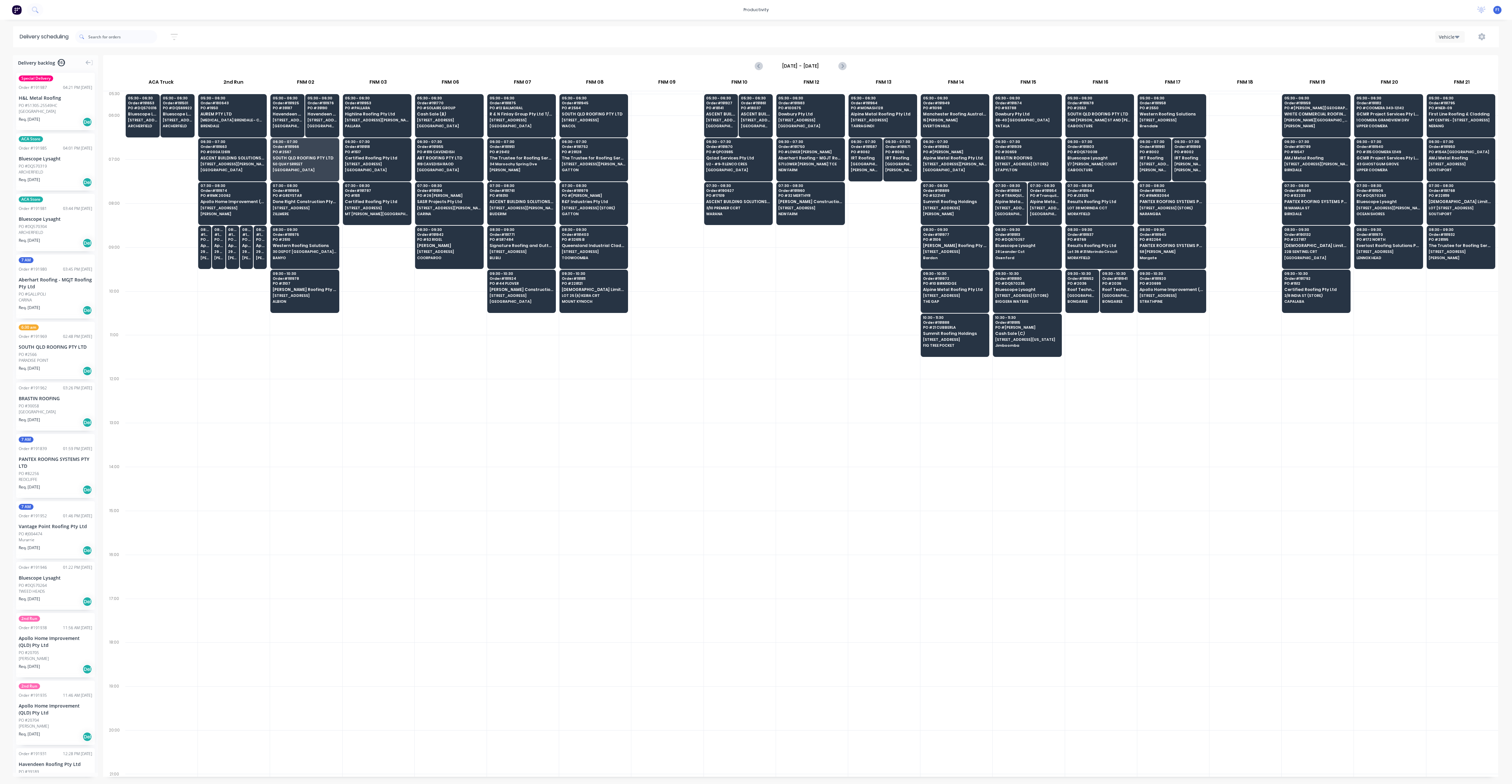
click at [522, 161] on div "06:30 - 07:30 Order # 191951 PO # 29412 The Trustee for Roofing Services QLD Tr…" at bounding box center [522, 156] width 68 height 37
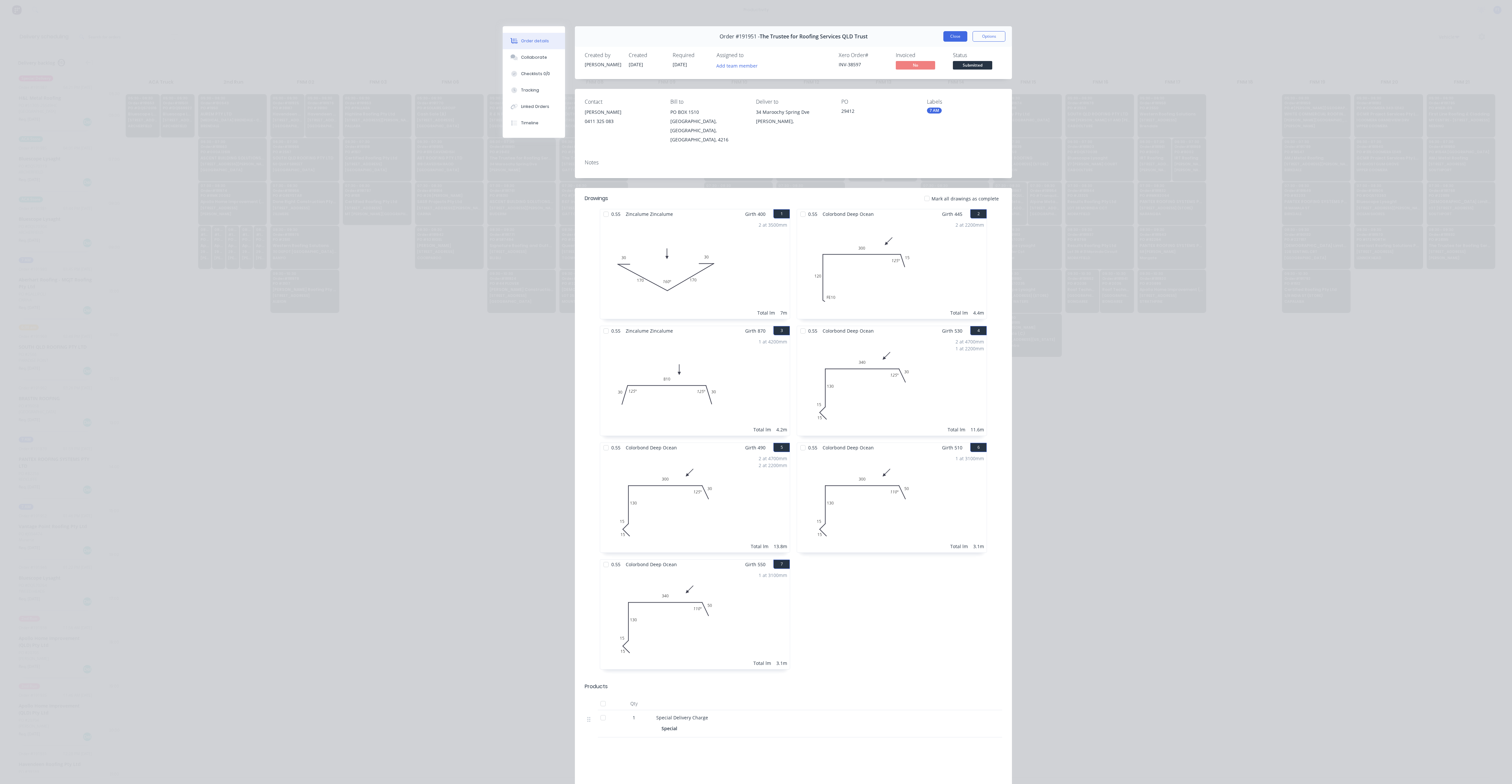
click at [949, 36] on button "Close" at bounding box center [955, 36] width 24 height 11
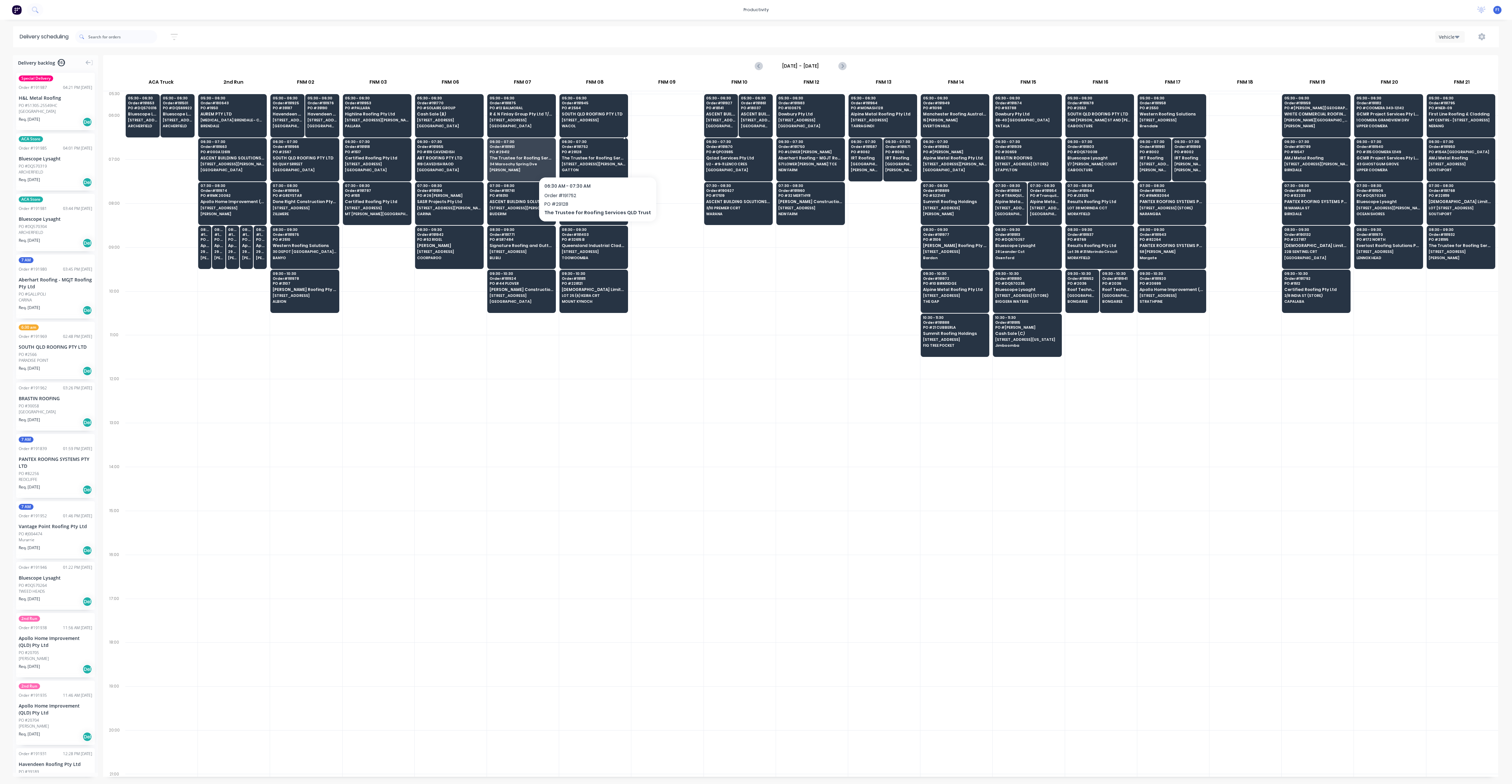
click at [594, 158] on span "The Trustee for Roofing Services QLD Trust" at bounding box center [593, 158] width 63 height 4
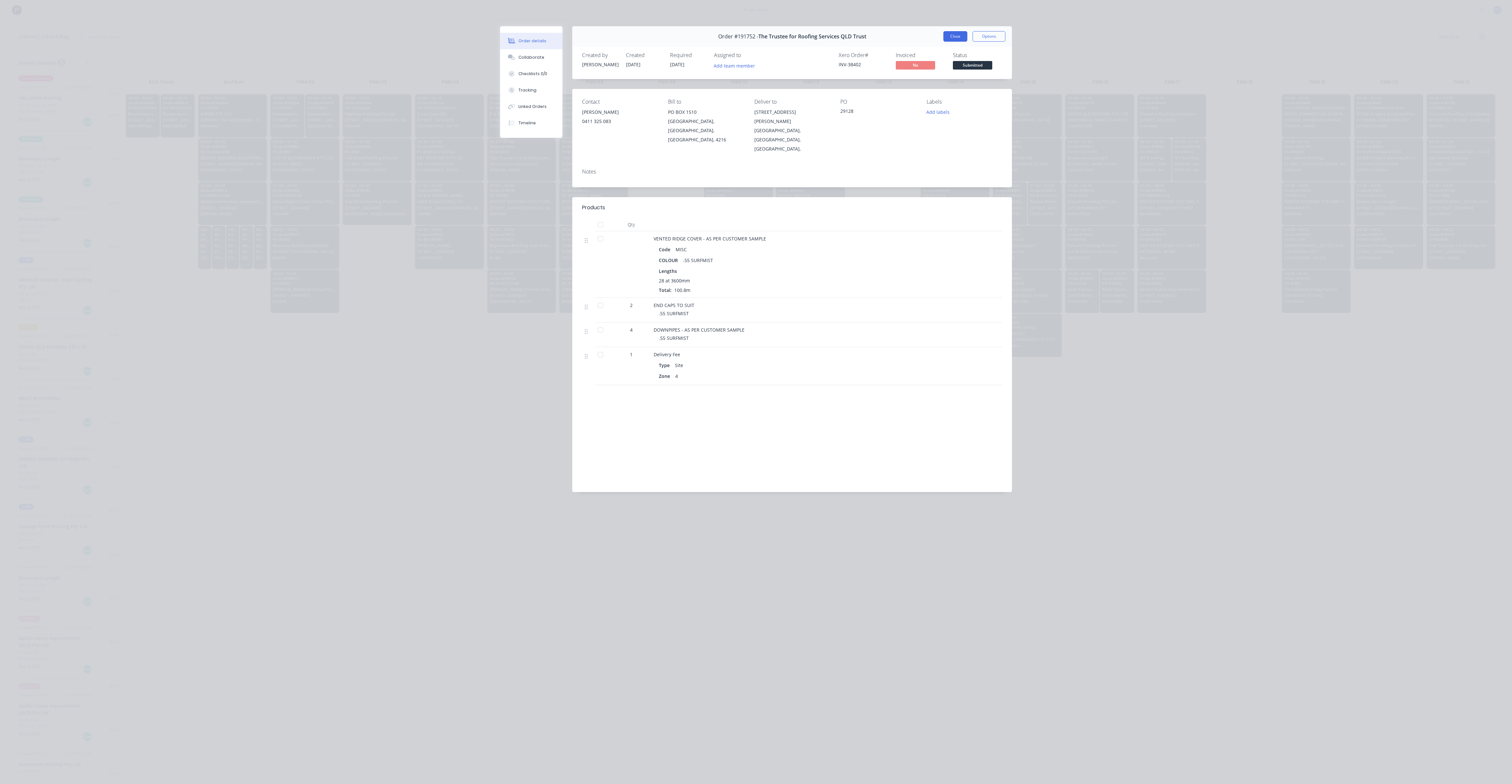
click at [956, 39] on button "Close" at bounding box center [955, 36] width 24 height 11
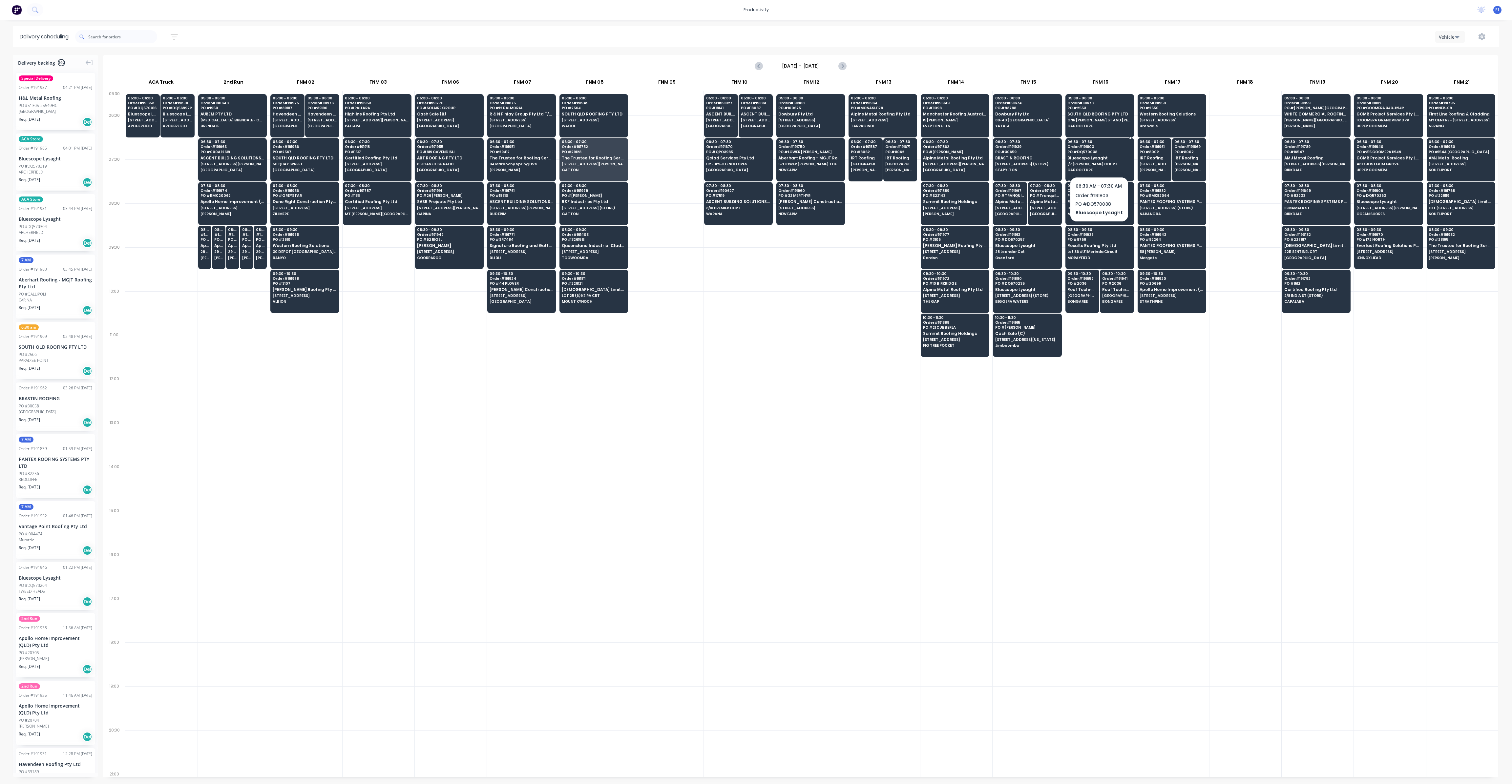
click at [1082, 152] on span "PO # DQ570038" at bounding box center [1099, 151] width 63 height 4
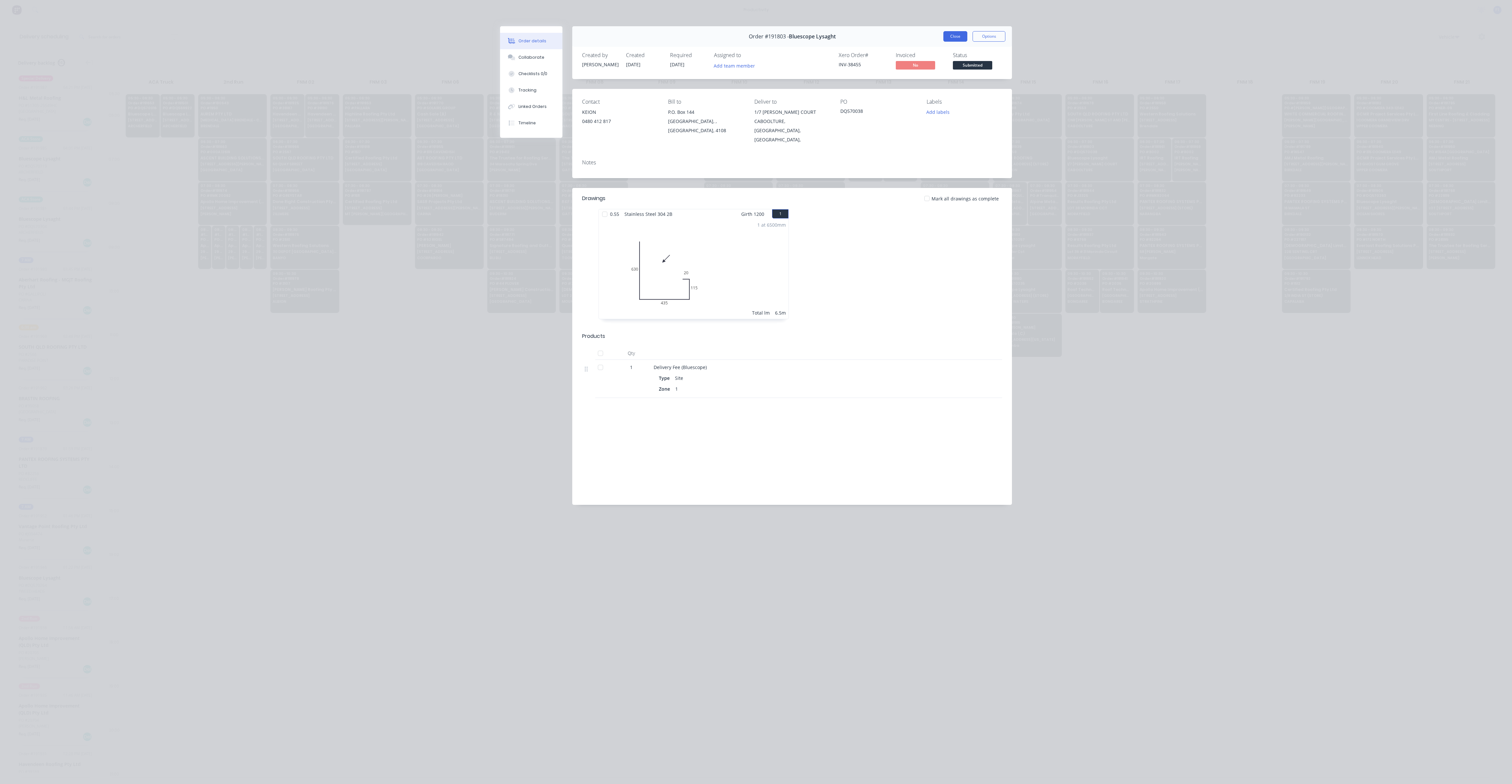
click at [960, 35] on button "Close" at bounding box center [955, 36] width 24 height 11
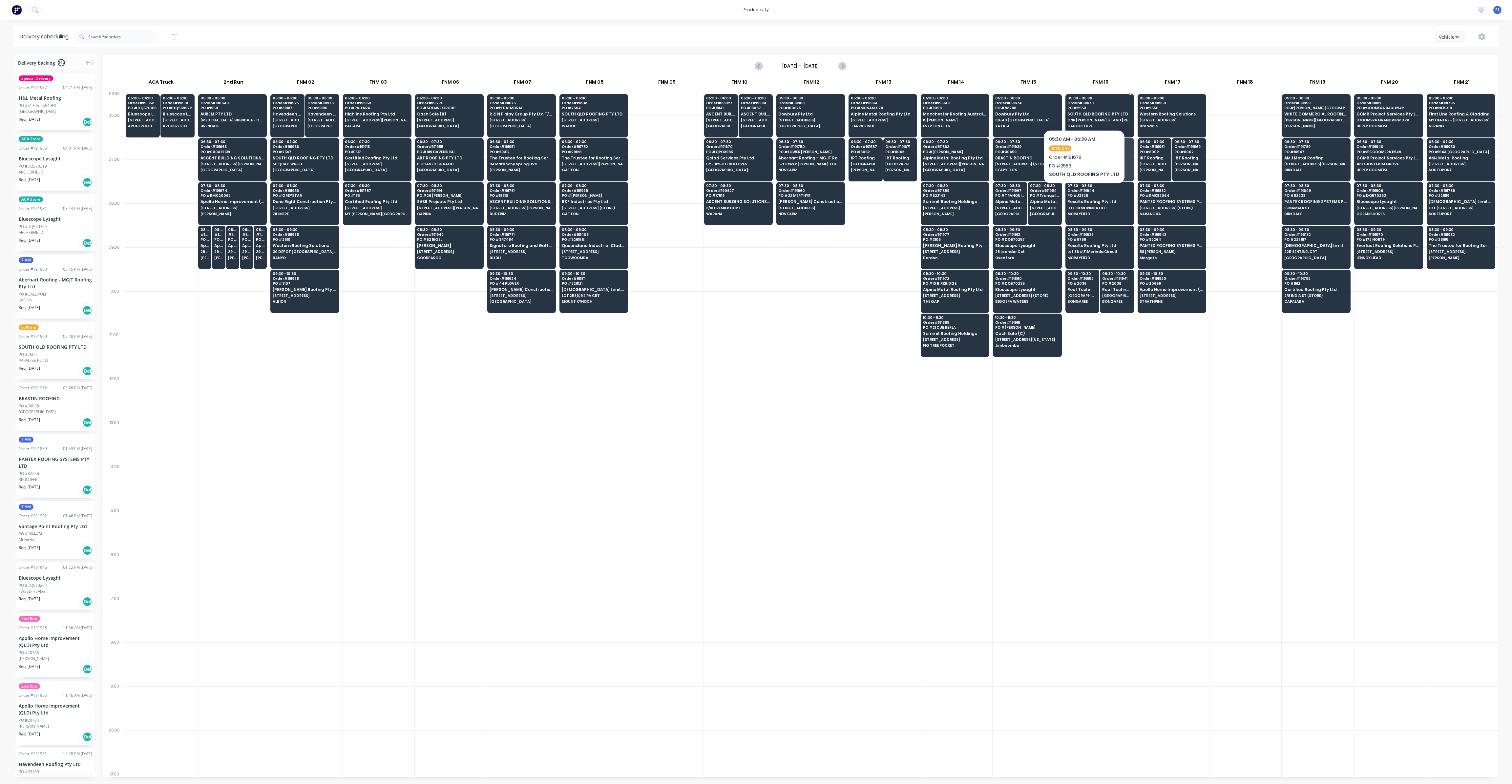
click at [1082, 110] on span "PO # 2553" at bounding box center [1099, 108] width 63 height 4
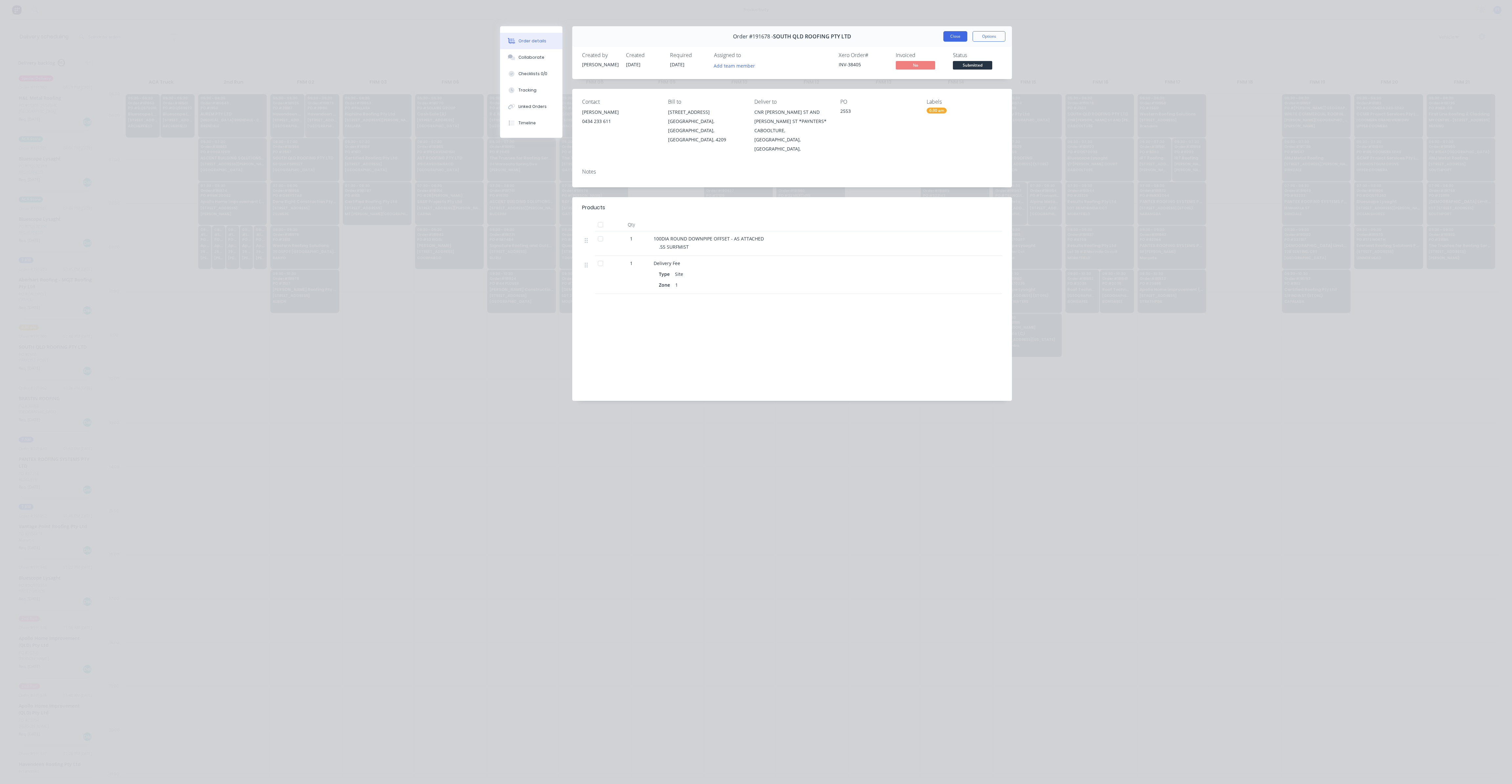
click at [962, 33] on button "Close" at bounding box center [955, 36] width 24 height 11
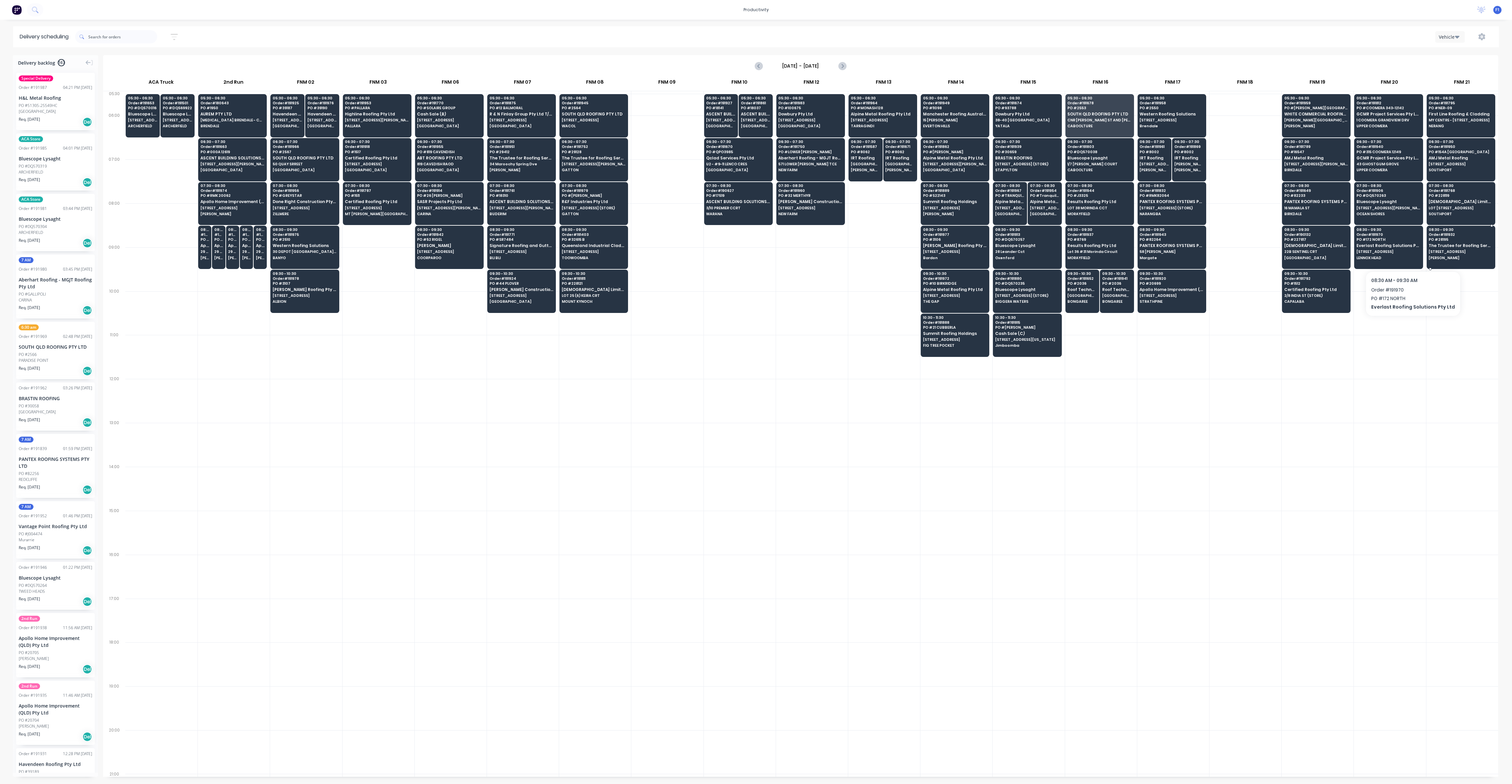
click at [1457, 238] on span "PO # 28195" at bounding box center [1460, 239] width 63 height 4
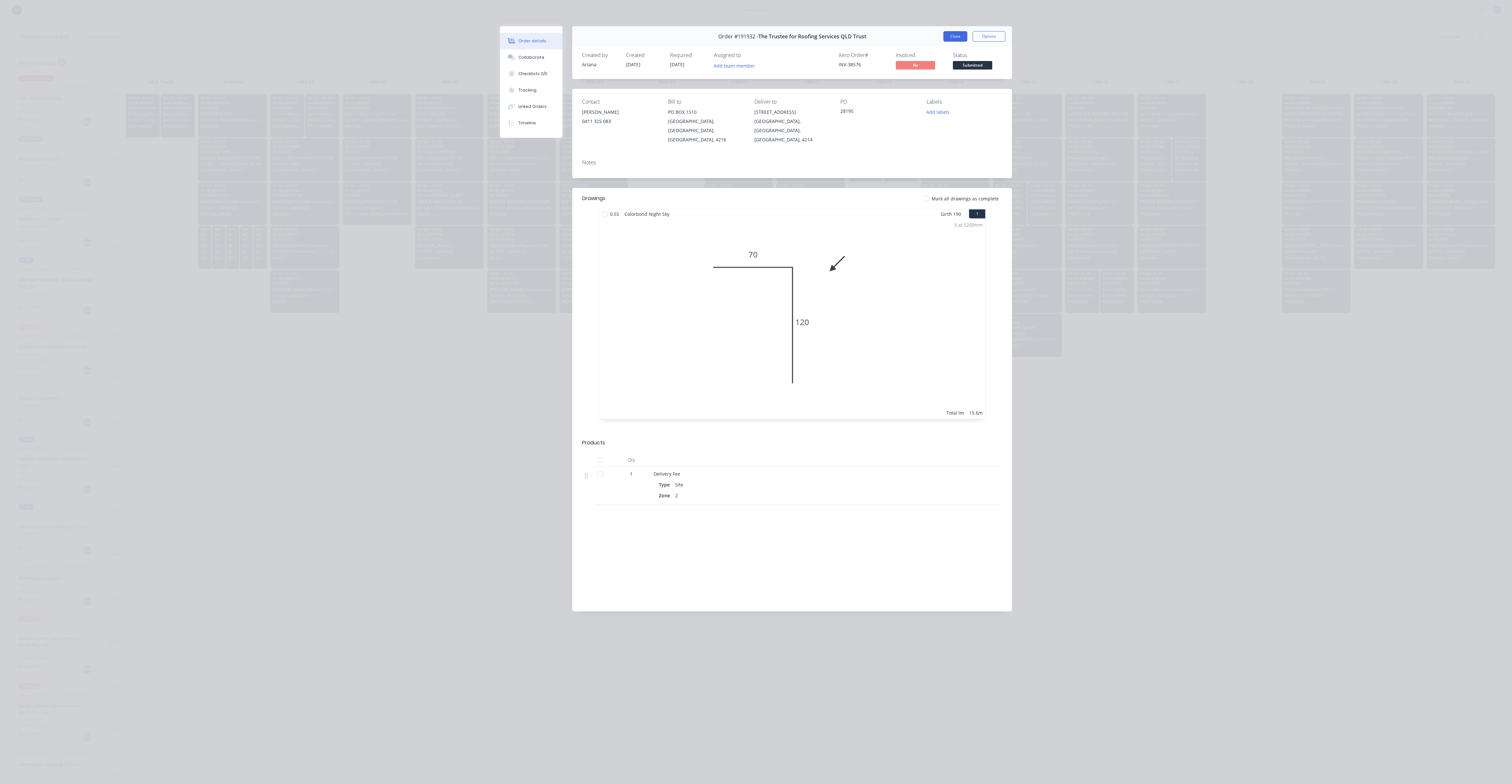
click at [947, 33] on button "Close" at bounding box center [955, 36] width 24 height 11
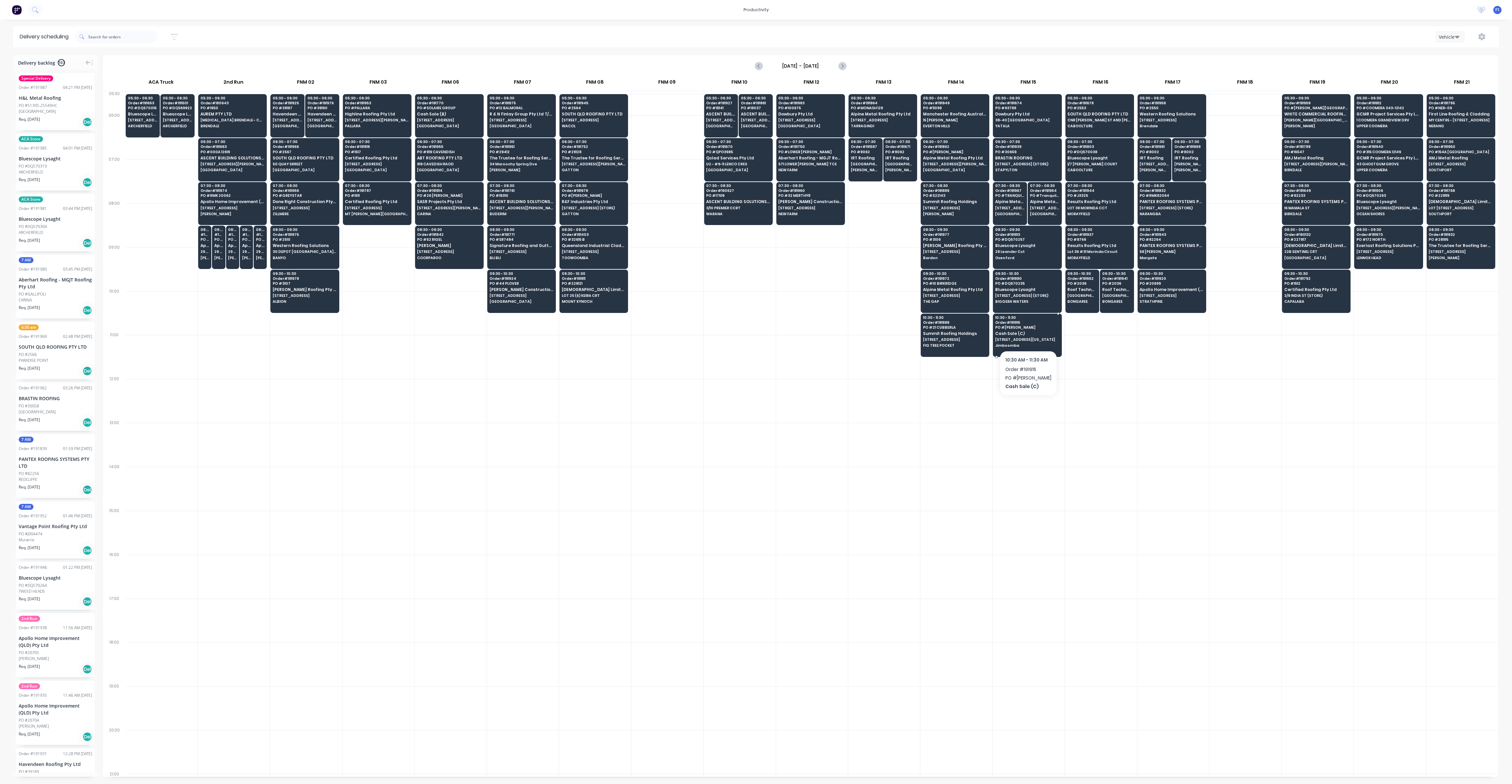
click at [1025, 340] on div "10:30 - 11:30 Order # 191915 PO # [PERSON_NAME] Sale (C) [STREET_ADDRESS][US_ST…" at bounding box center [1027, 332] width 68 height 37
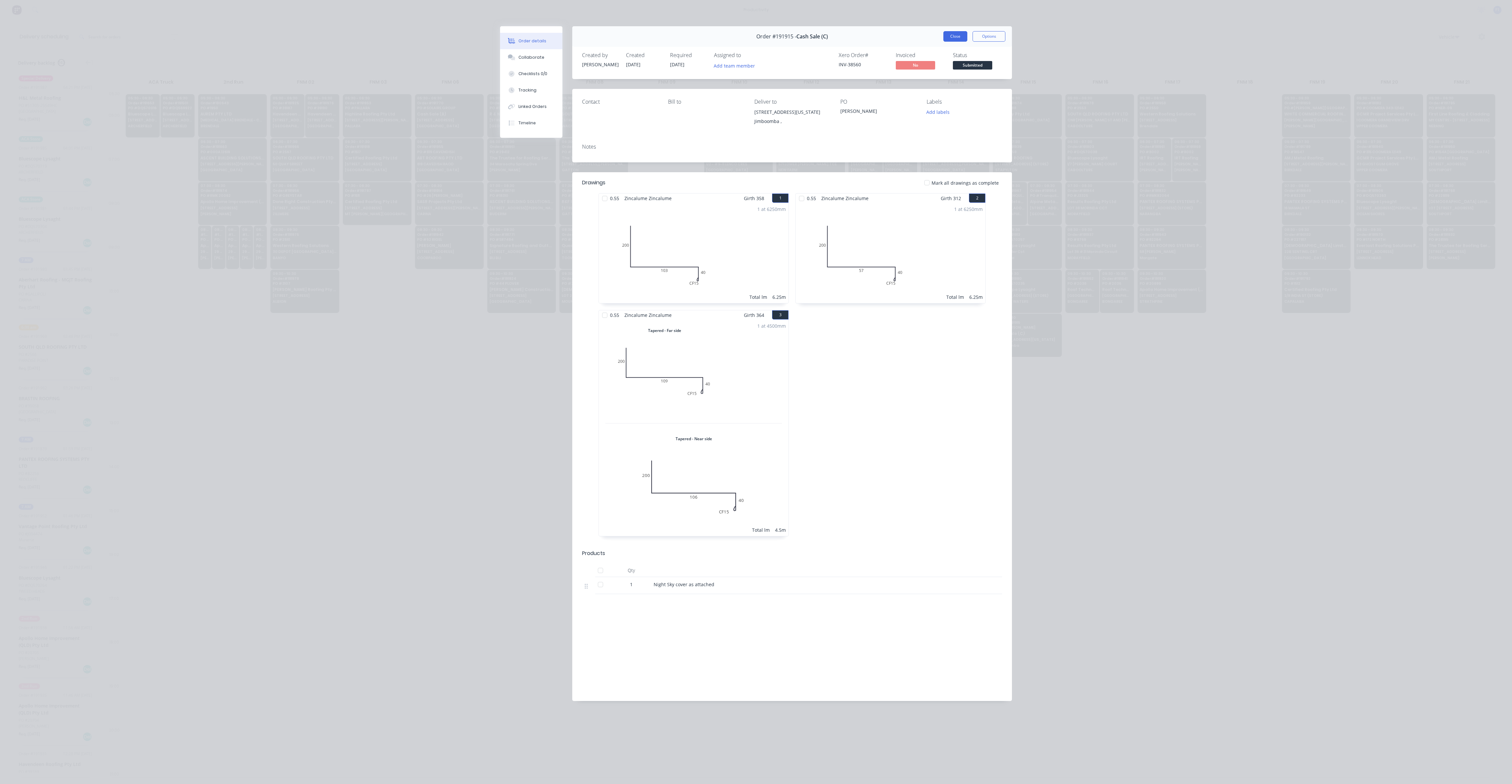
click at [960, 38] on button "Close" at bounding box center [955, 36] width 24 height 11
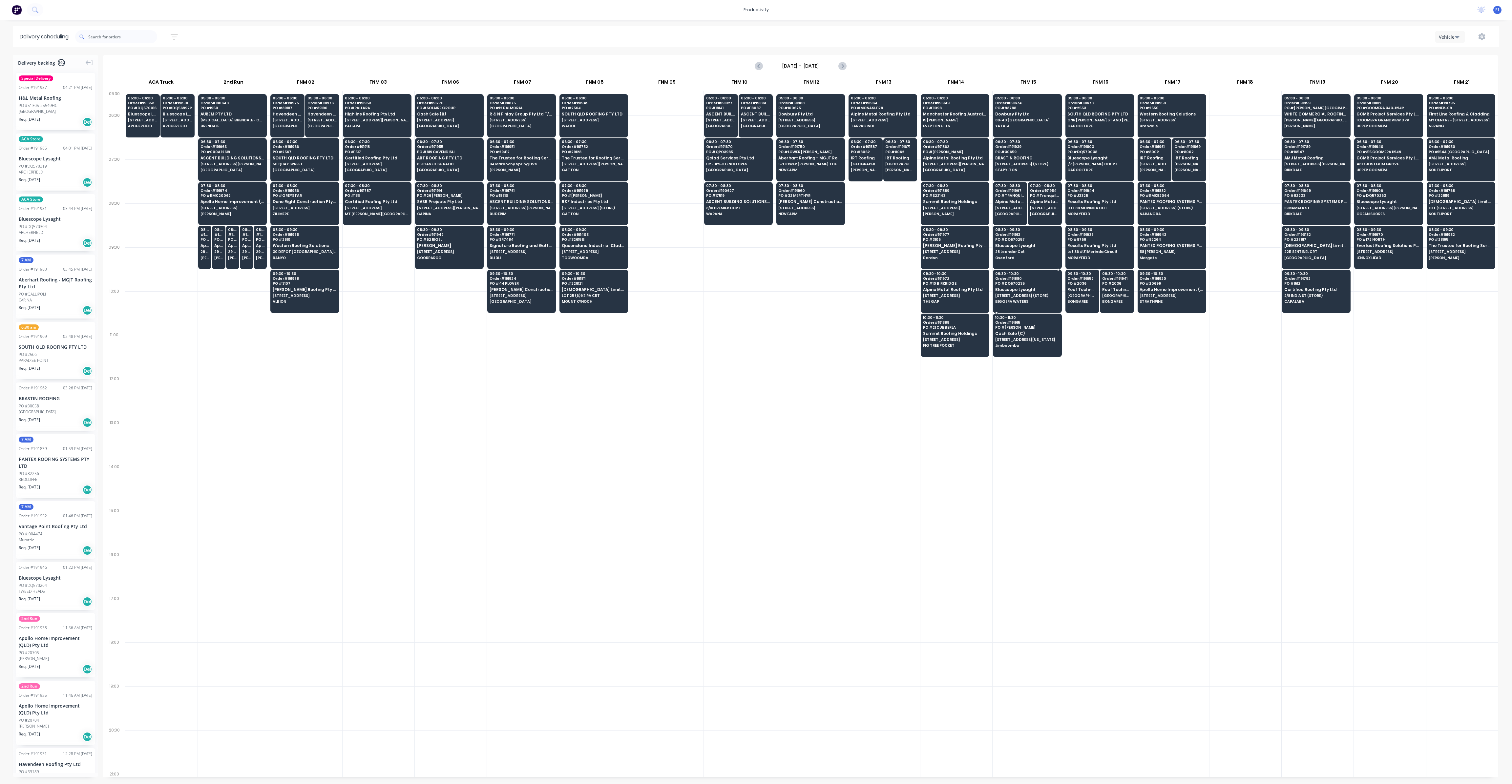
click at [1020, 288] on span "Bluescope Lysaght" at bounding box center [1027, 289] width 63 height 4
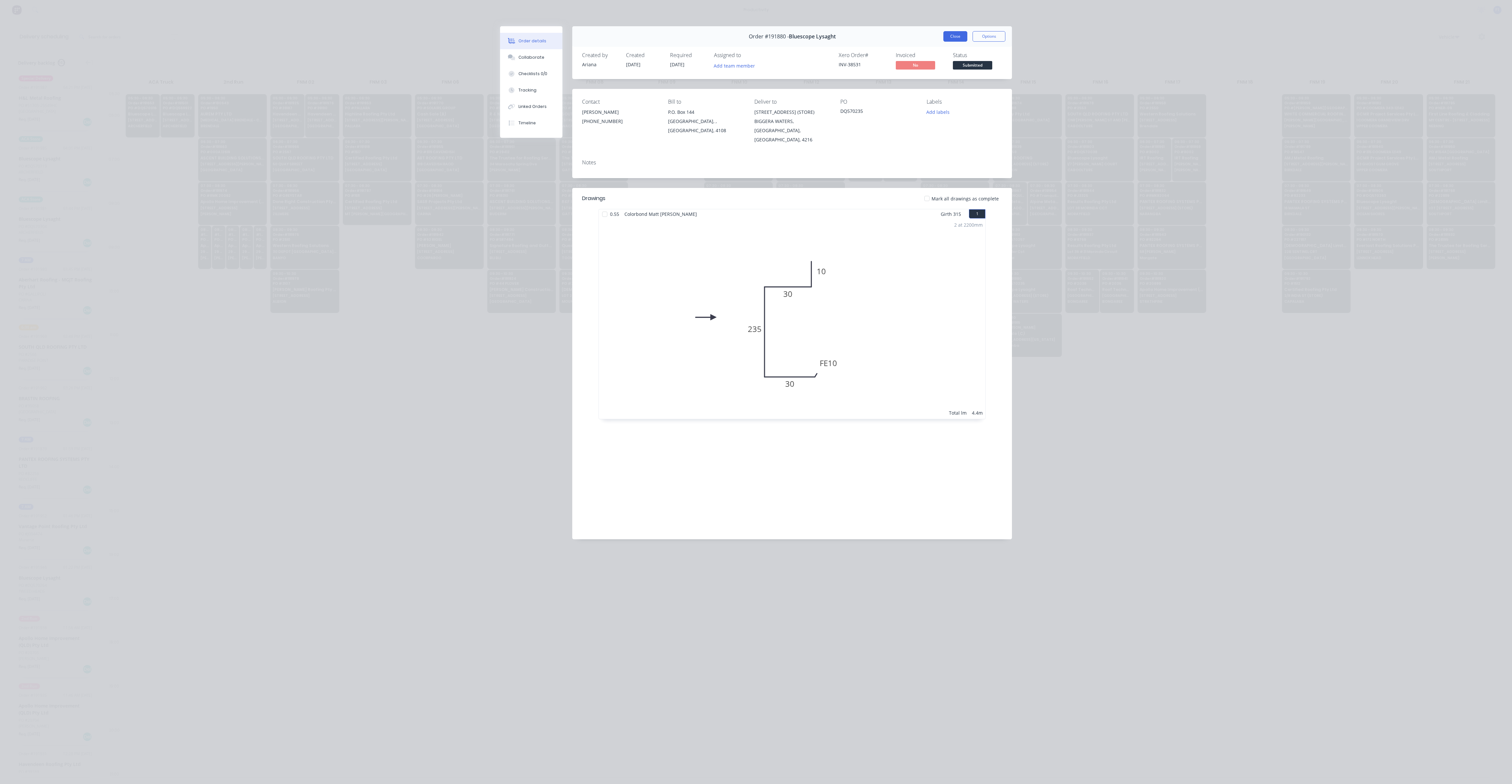
click at [950, 38] on button "Close" at bounding box center [955, 36] width 24 height 11
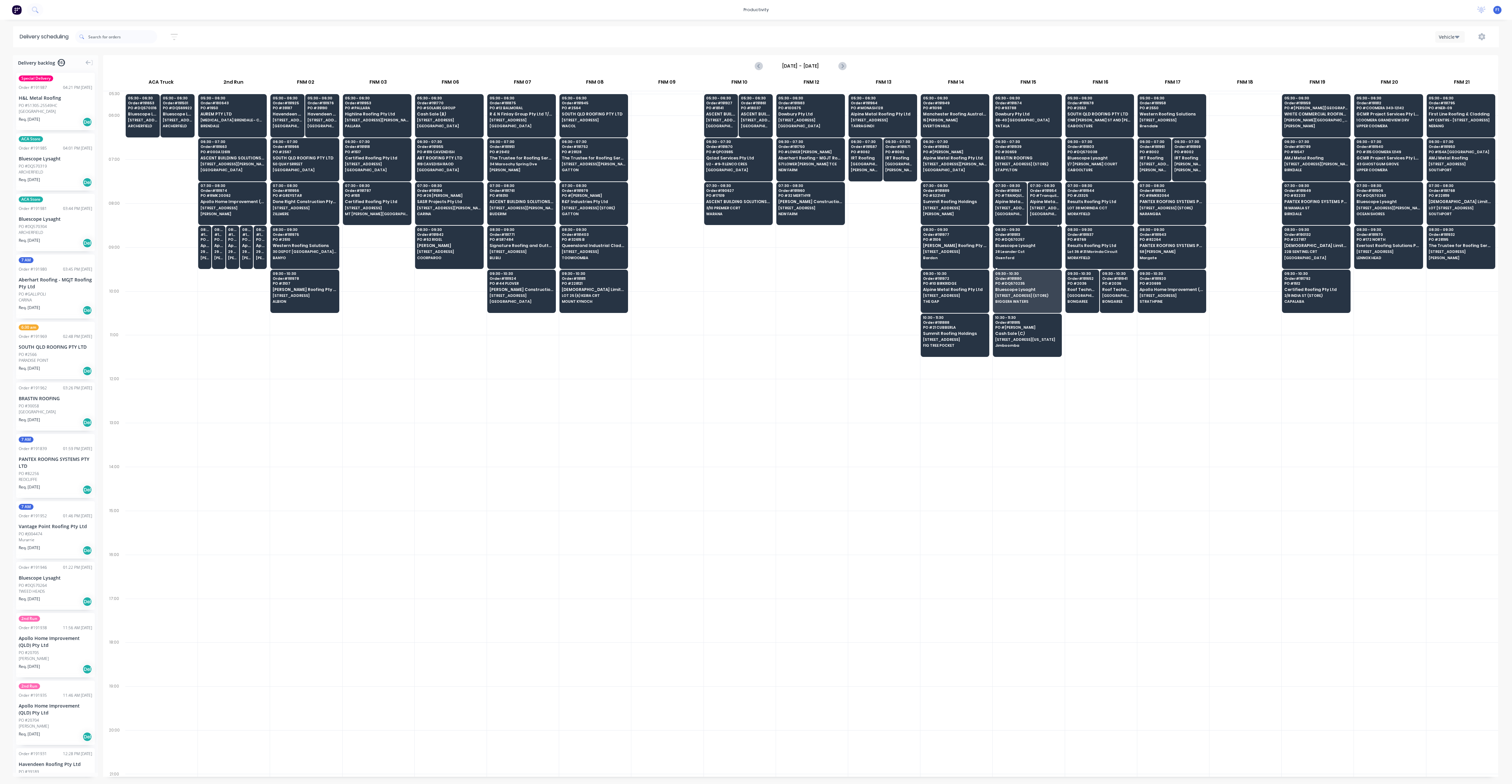
click at [1024, 246] on div "08:30 - 09:30 Order # 191913 PO # DQ570257 Bluescope Lysaght 28 Leander Cct Oxe…" at bounding box center [1027, 244] width 68 height 37
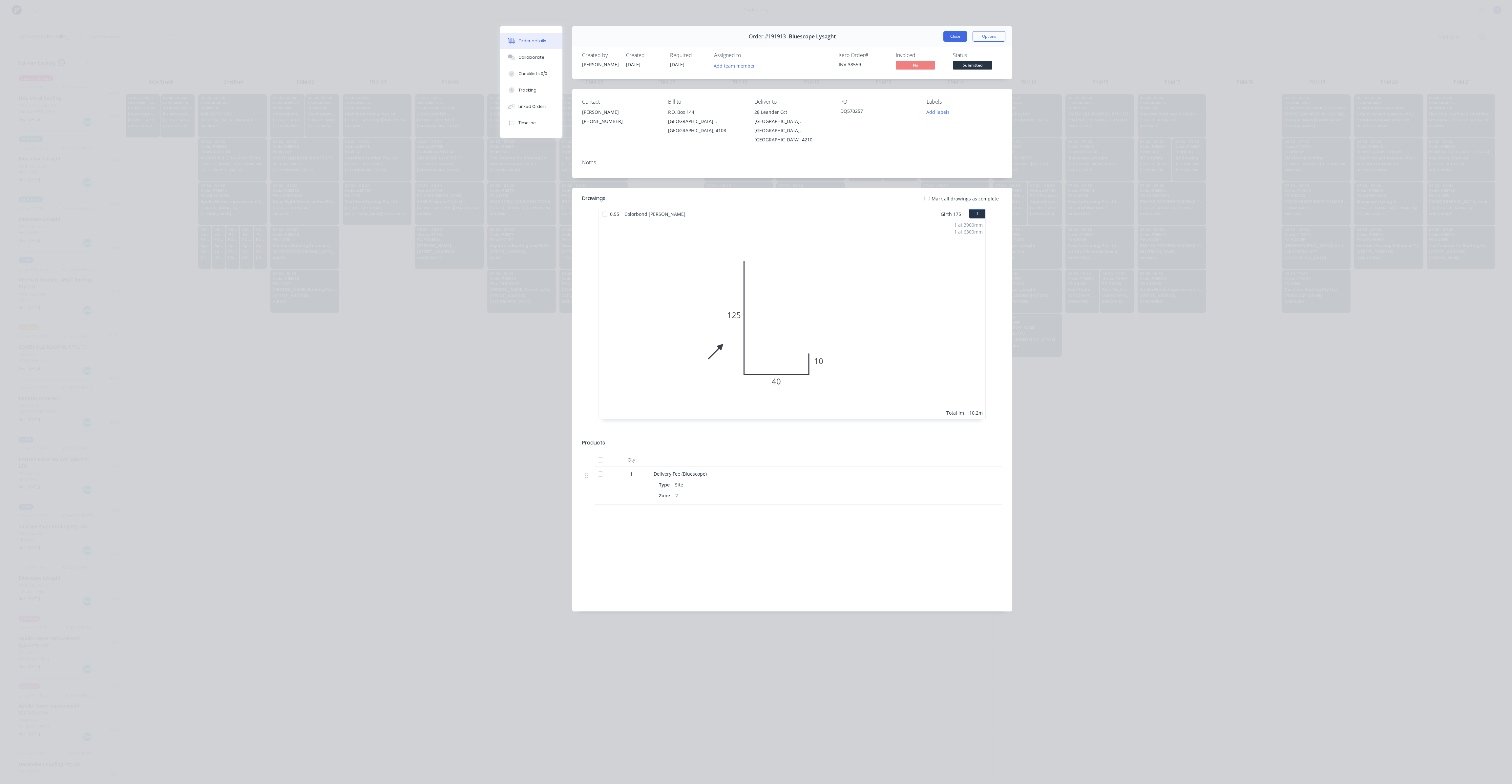
click at [950, 32] on button "Close" at bounding box center [955, 36] width 24 height 11
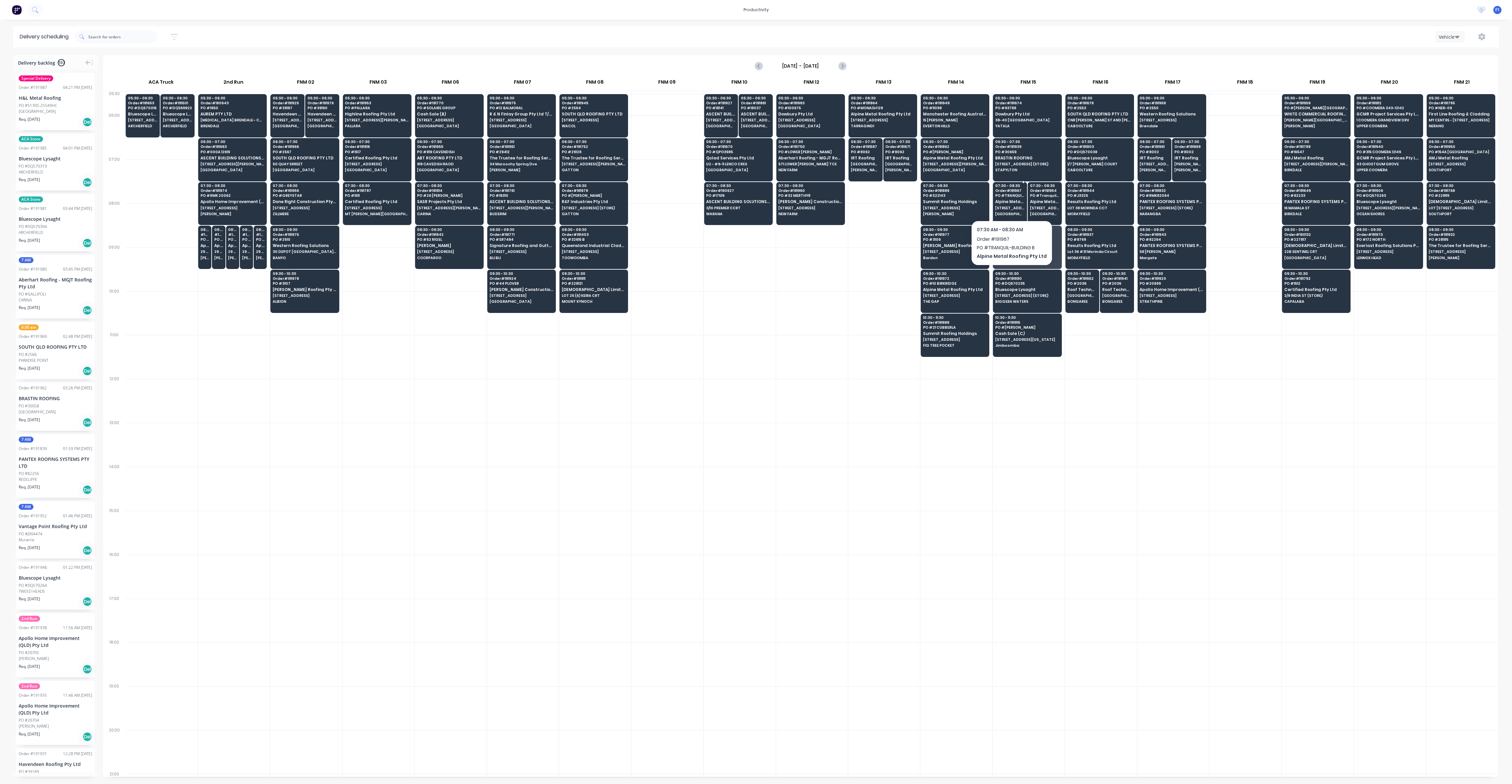
click at [1011, 202] on span "Alpine Metal Roofing Pty Ltd" at bounding box center [1010, 201] width 29 height 4
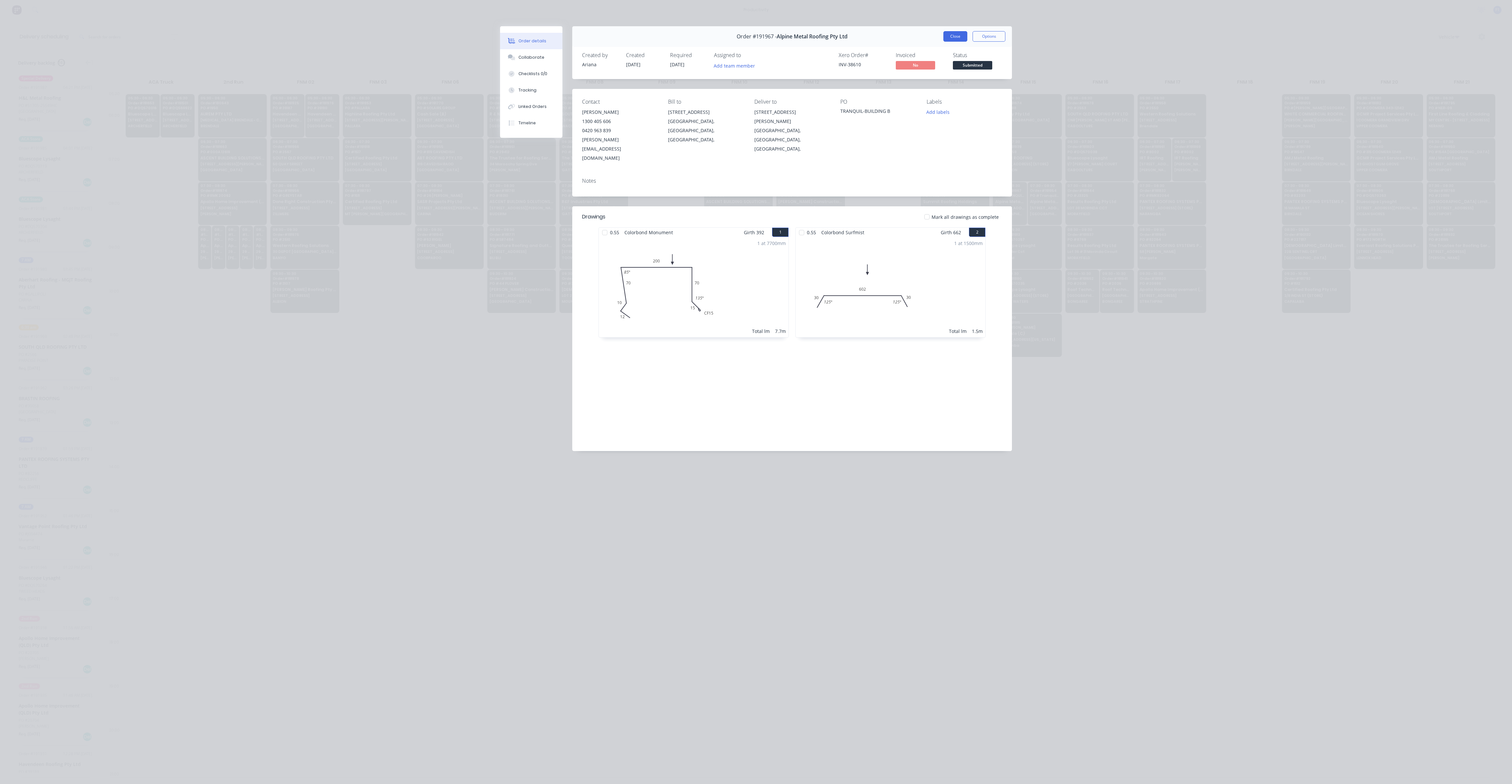
click at [951, 38] on button "Close" at bounding box center [955, 36] width 24 height 11
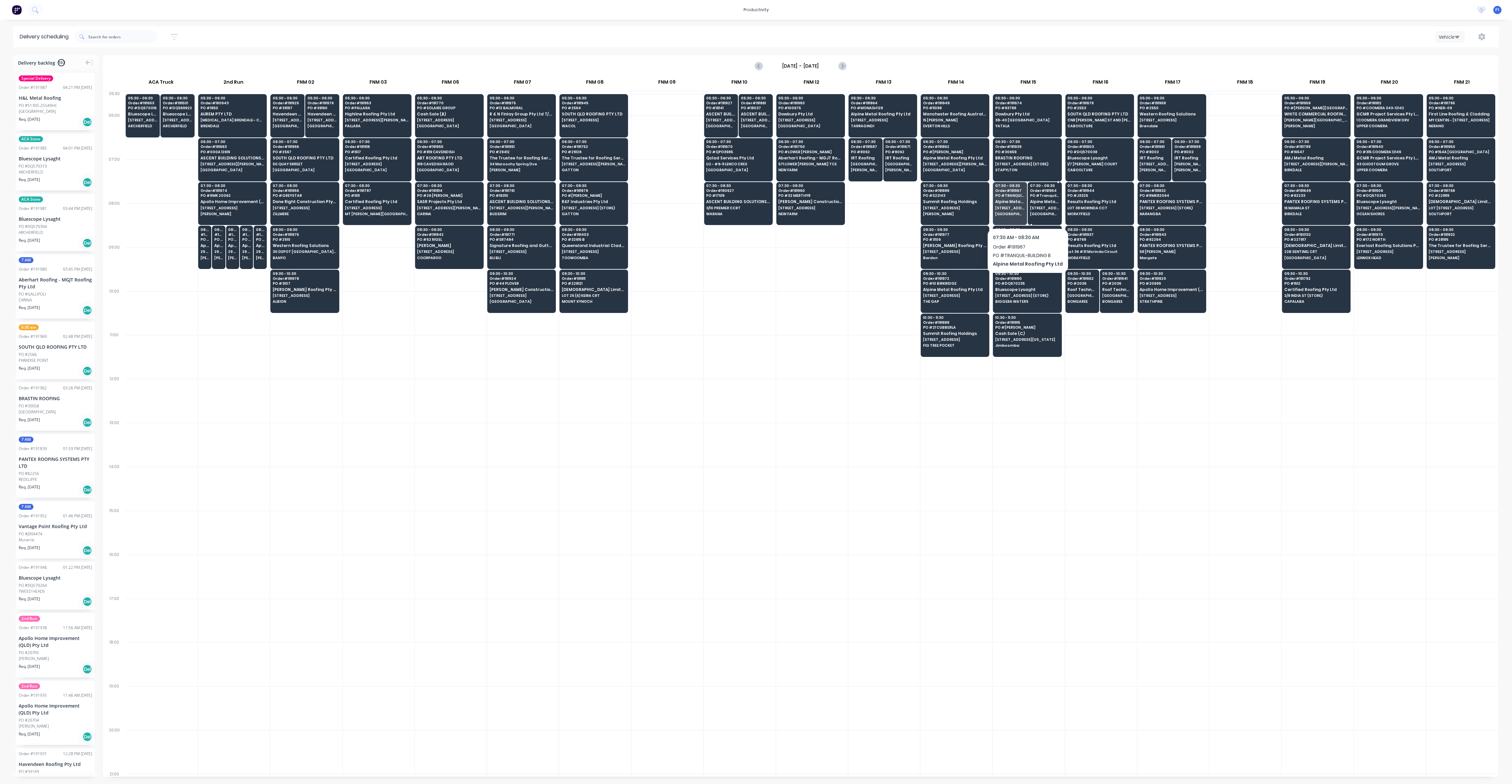
click at [1035, 206] on span "[STREET_ADDRESS][PERSON_NAME]" at bounding box center [1045, 208] width 29 height 4
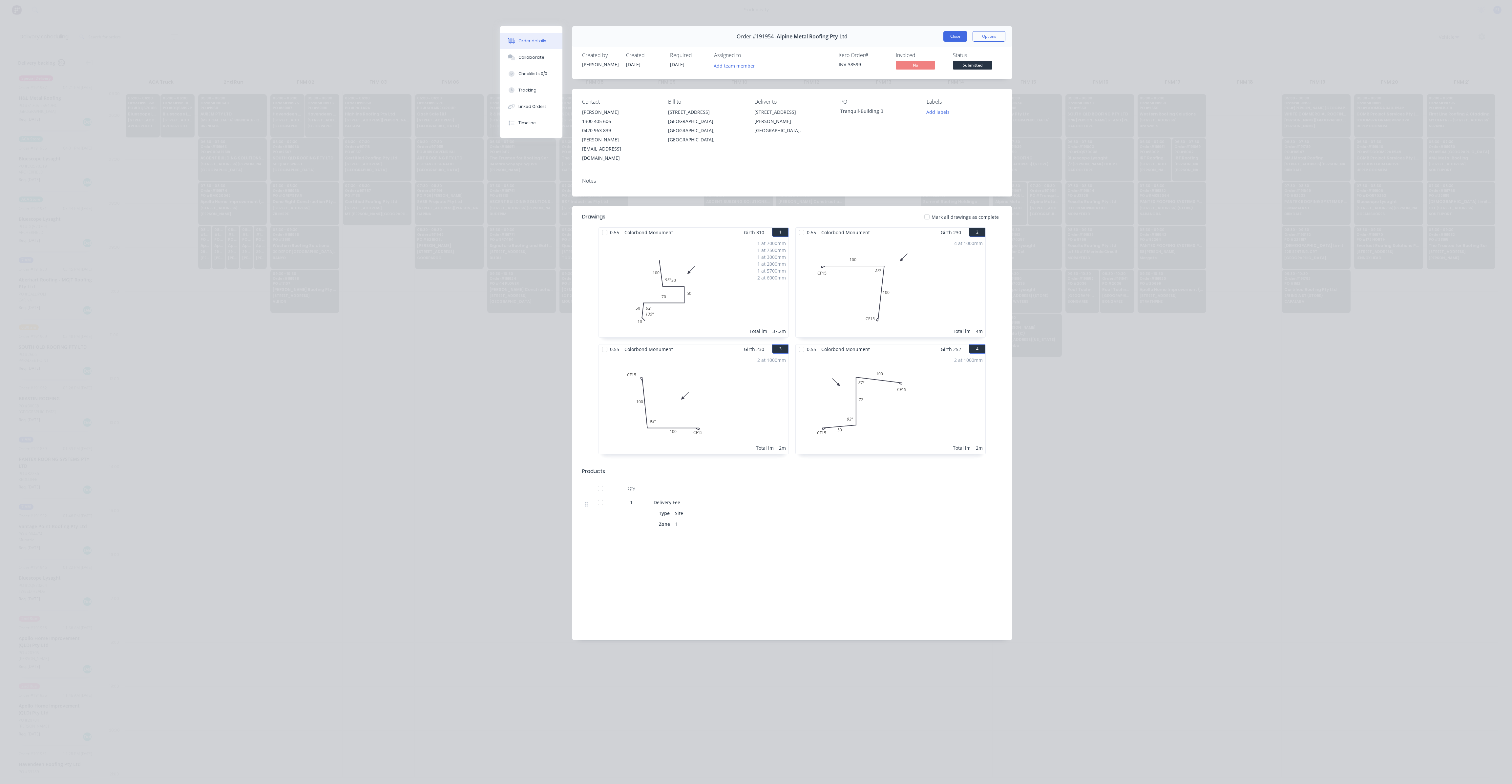
click at [954, 32] on button "Close" at bounding box center [955, 36] width 24 height 11
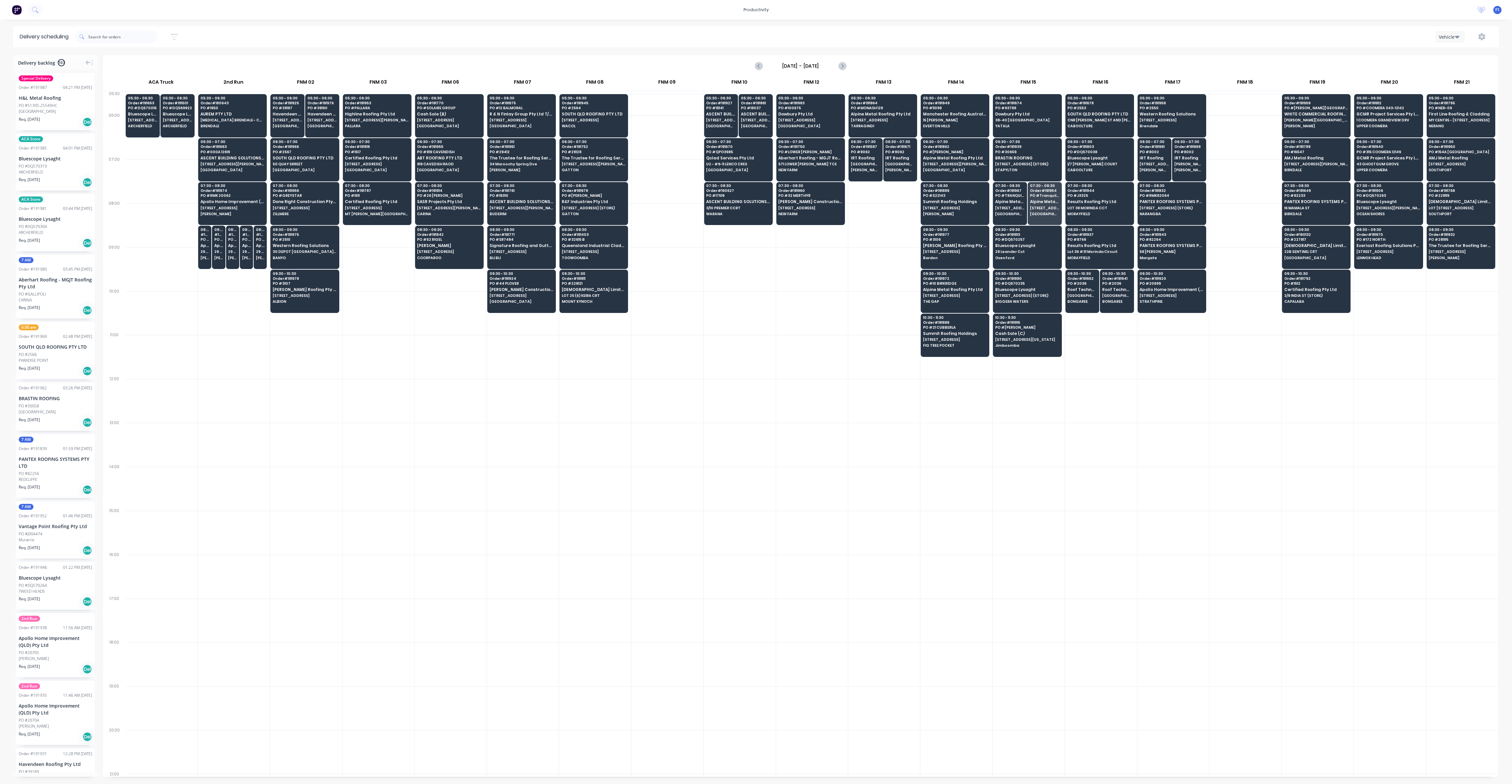
click at [953, 36] on div "Vehicle" at bounding box center [1136, 37] width 712 height 12
click at [379, 158] on span "Certified Roofing Pty Ltd" at bounding box center [377, 158] width 63 height 4
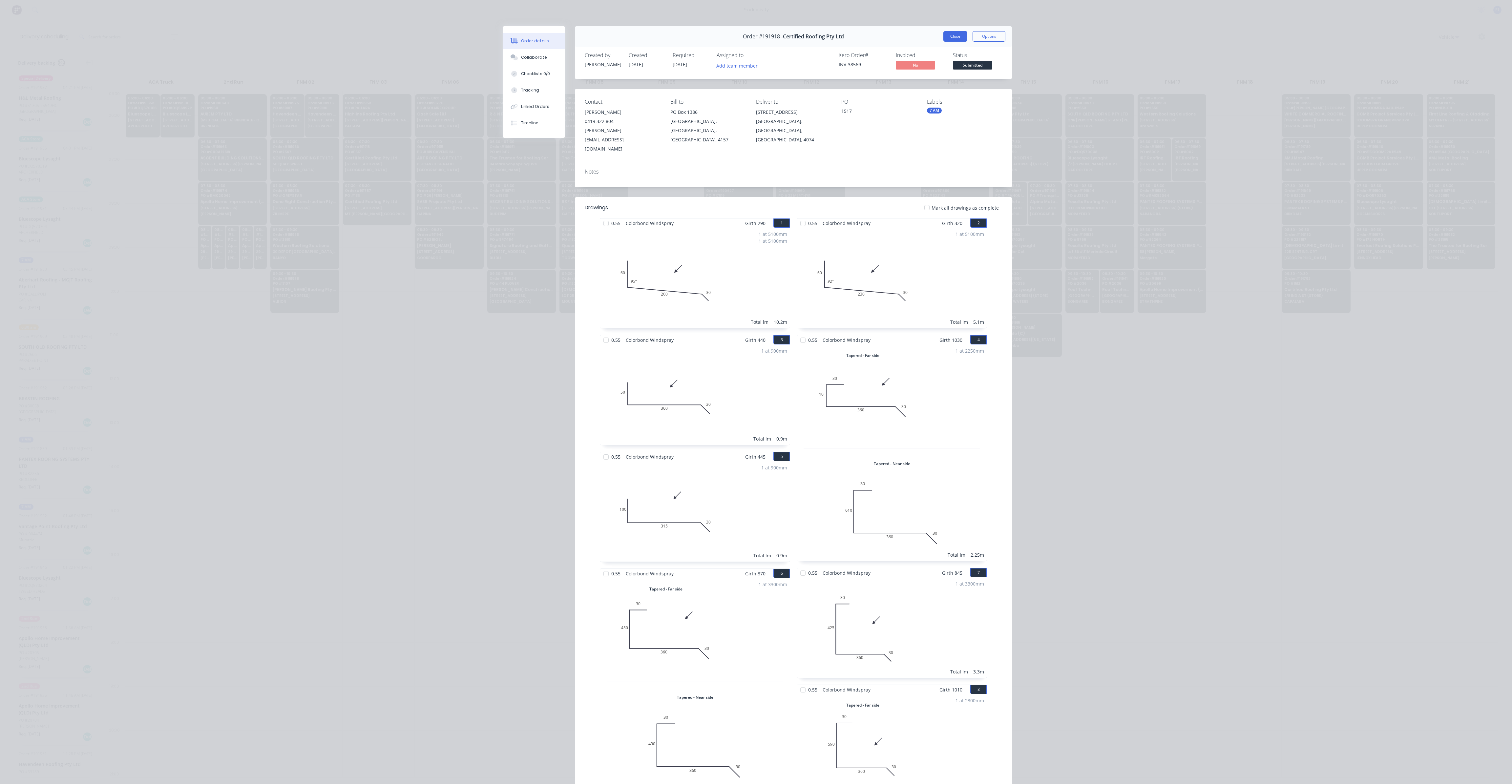
click at [943, 32] on button "Close" at bounding box center [955, 36] width 24 height 11
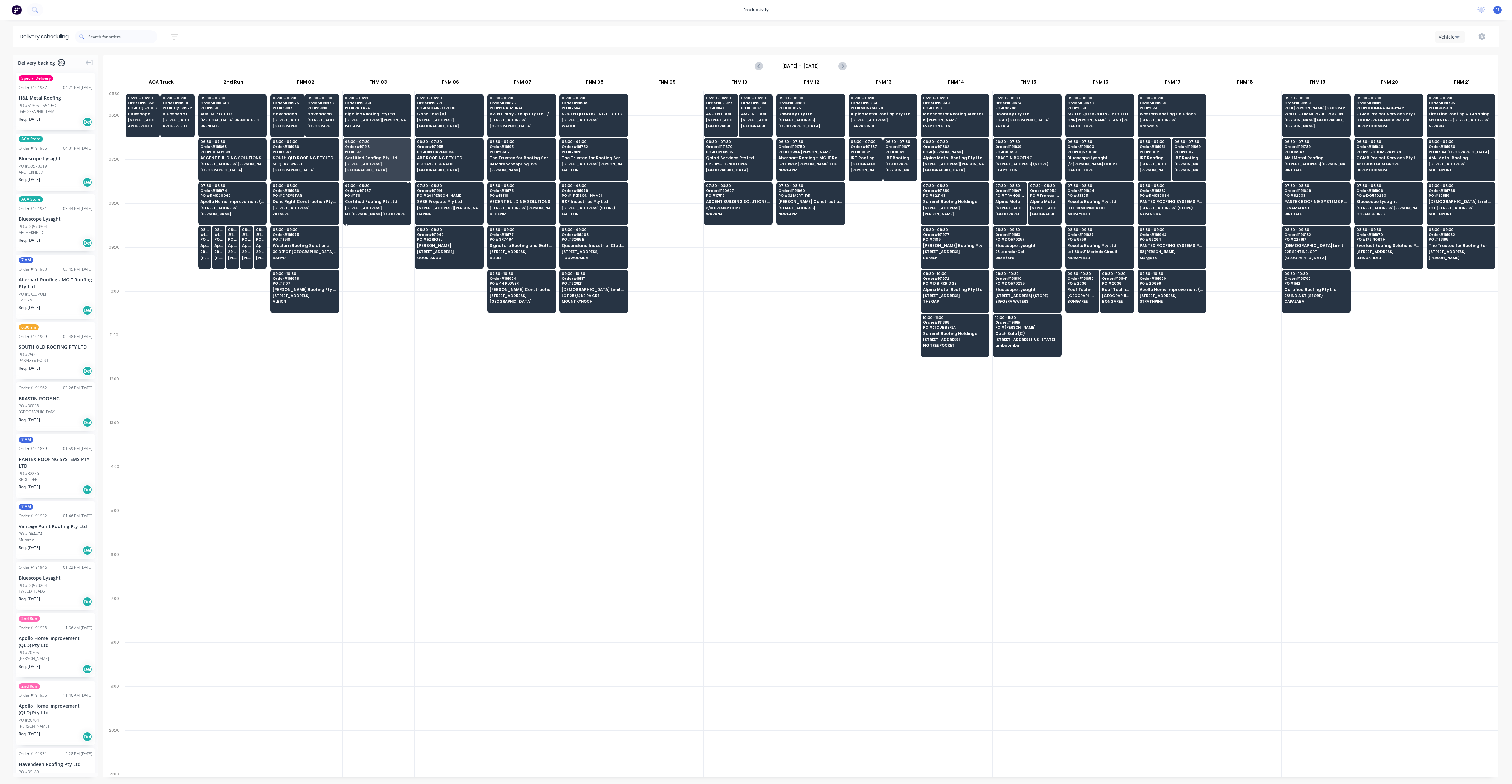
click at [367, 200] on span "Certified Roofing Pty Ltd" at bounding box center [377, 201] width 63 height 4
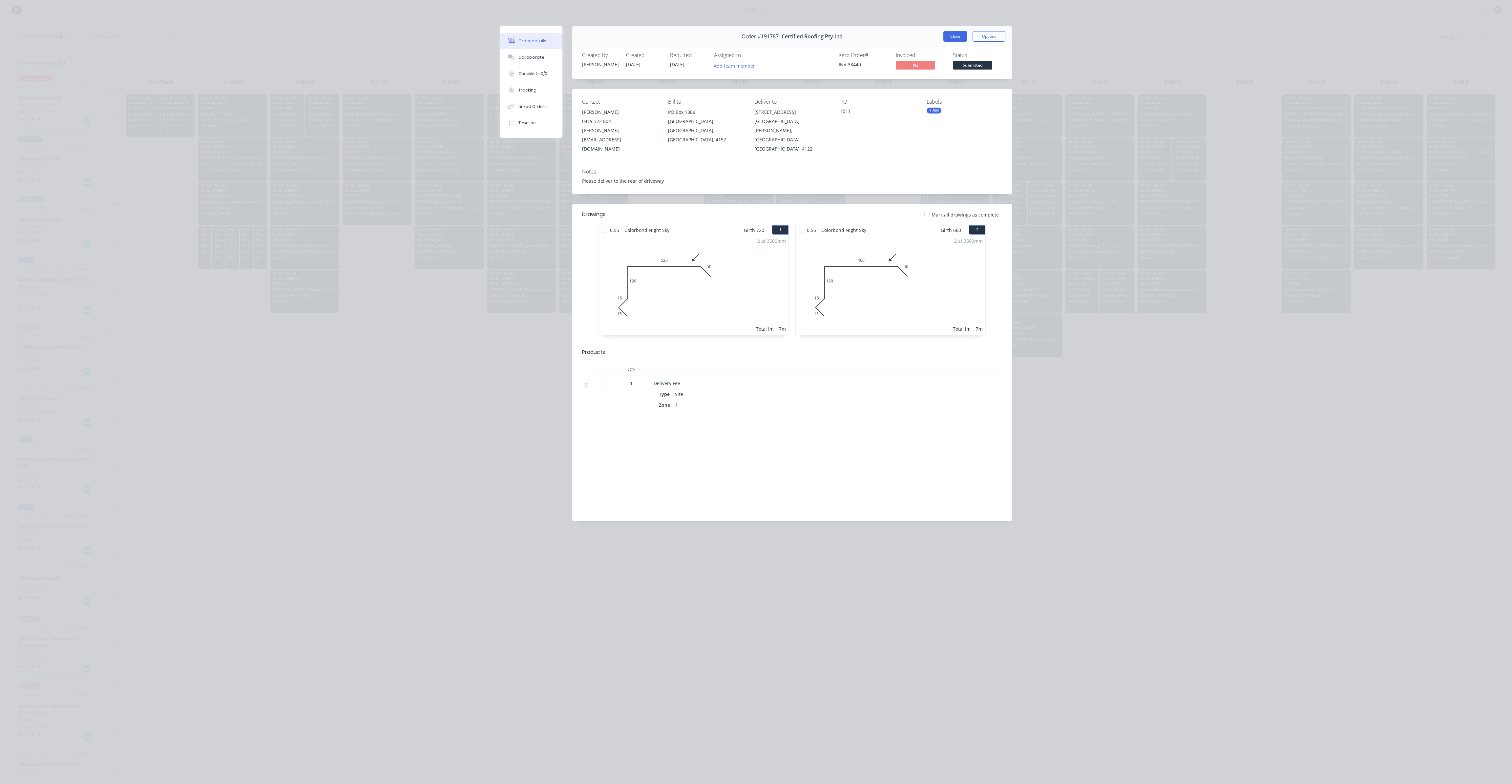
click at [967, 38] on button "Close" at bounding box center [955, 36] width 24 height 11
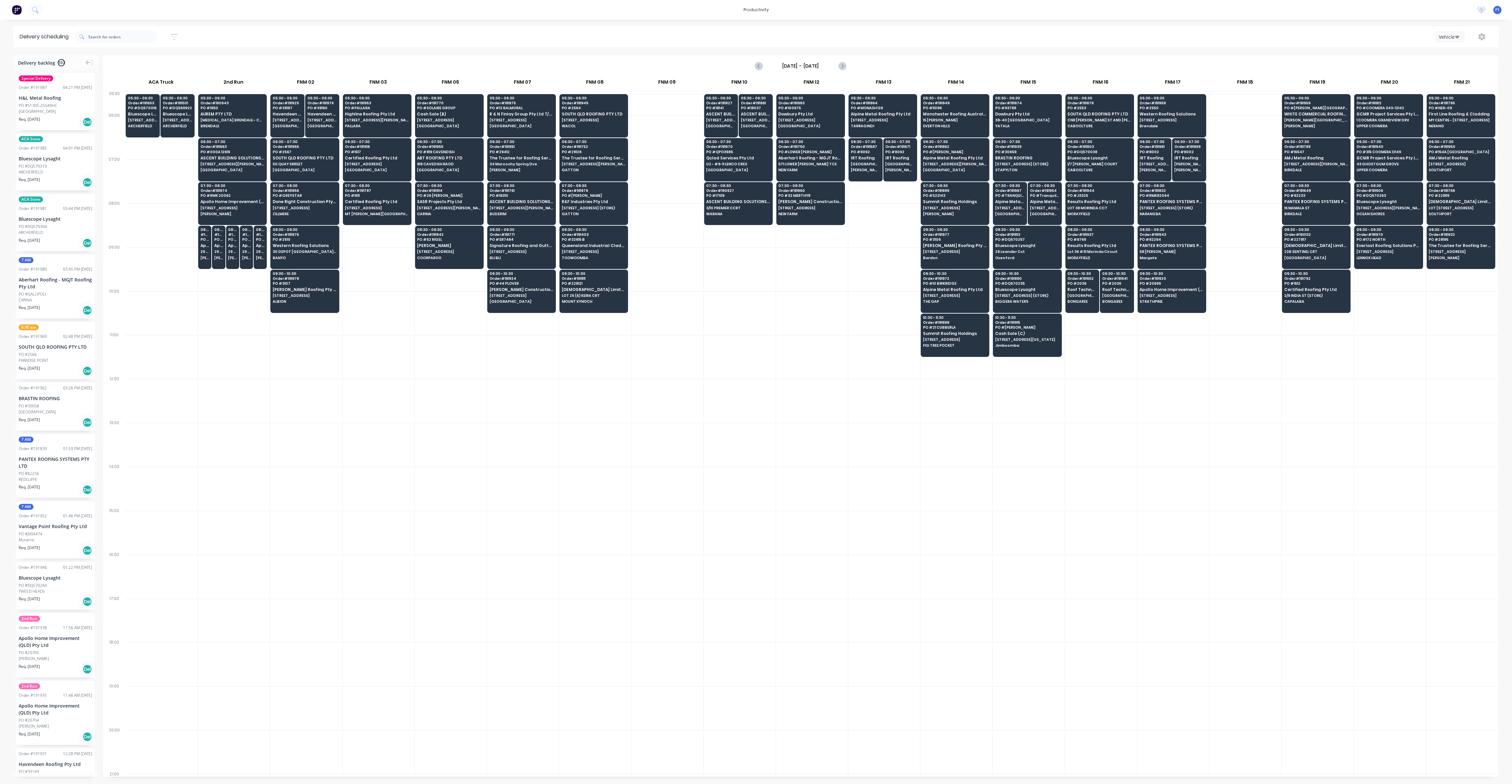
click at [694, 326] on div at bounding box center [667, 313] width 72 height 44
click at [448, 121] on span "[STREET_ADDRESS]" at bounding box center [449, 120] width 63 height 4
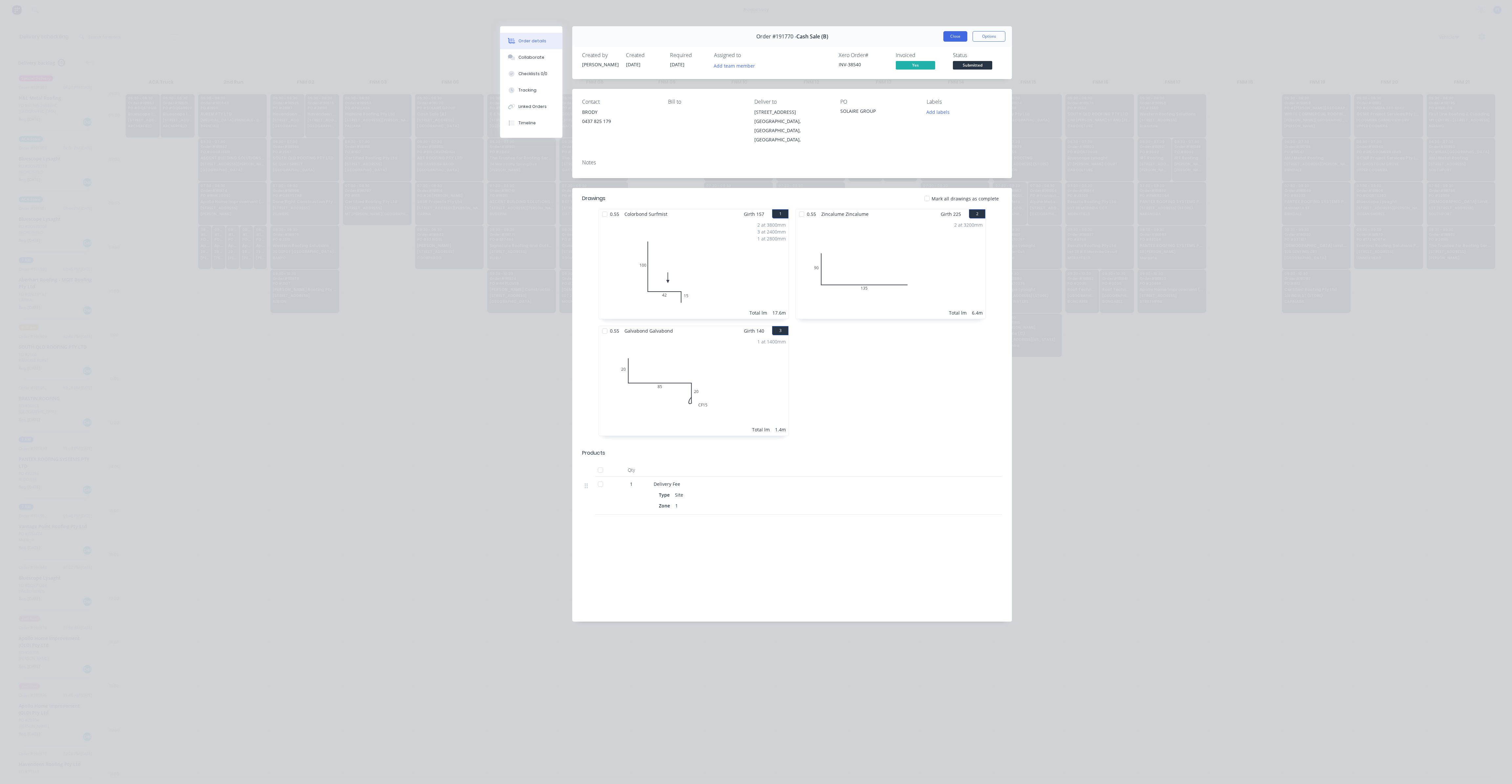
click at [948, 36] on button "Close" at bounding box center [955, 36] width 24 height 11
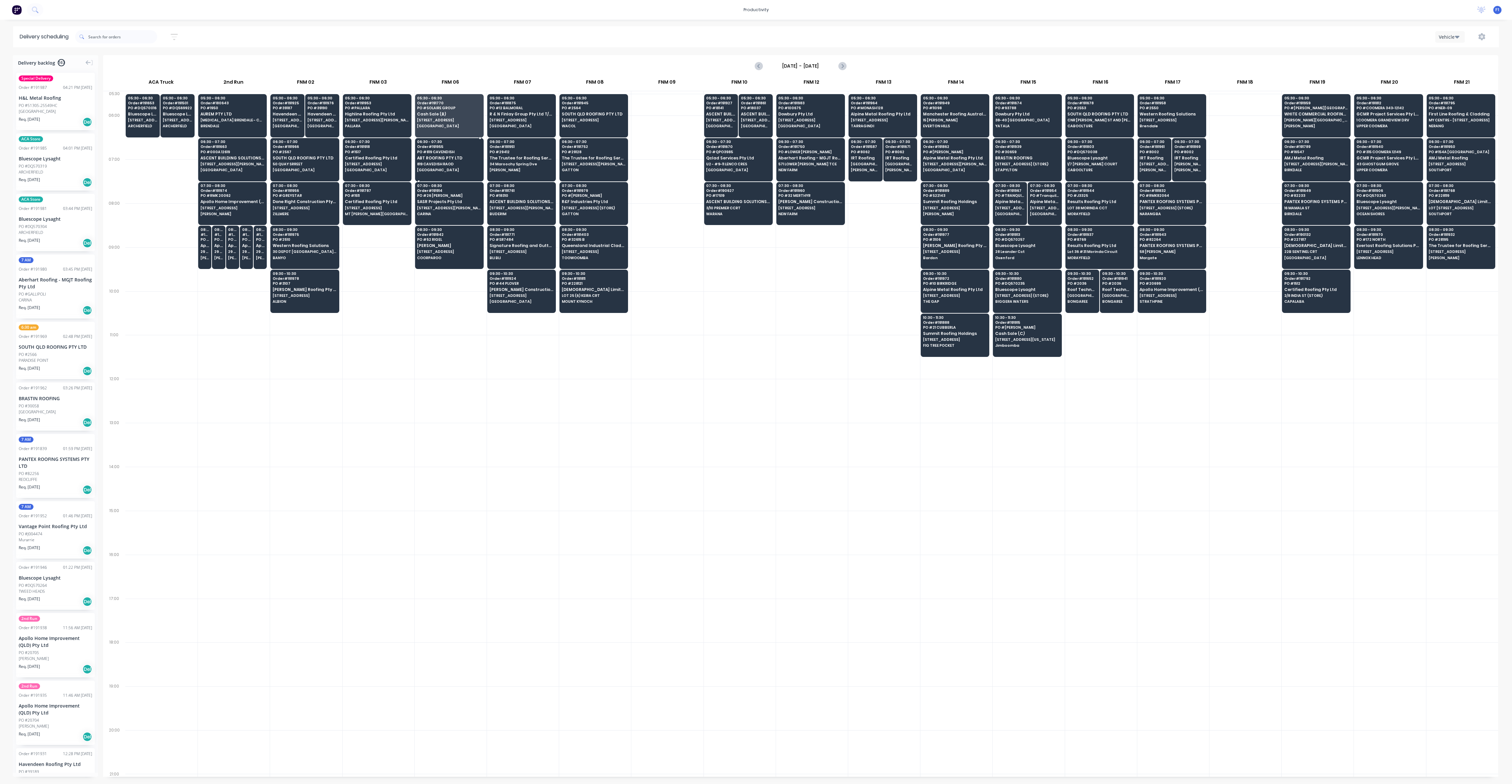
click at [460, 157] on span "ABT ROOFING PTY LTD" at bounding box center [449, 158] width 63 height 4
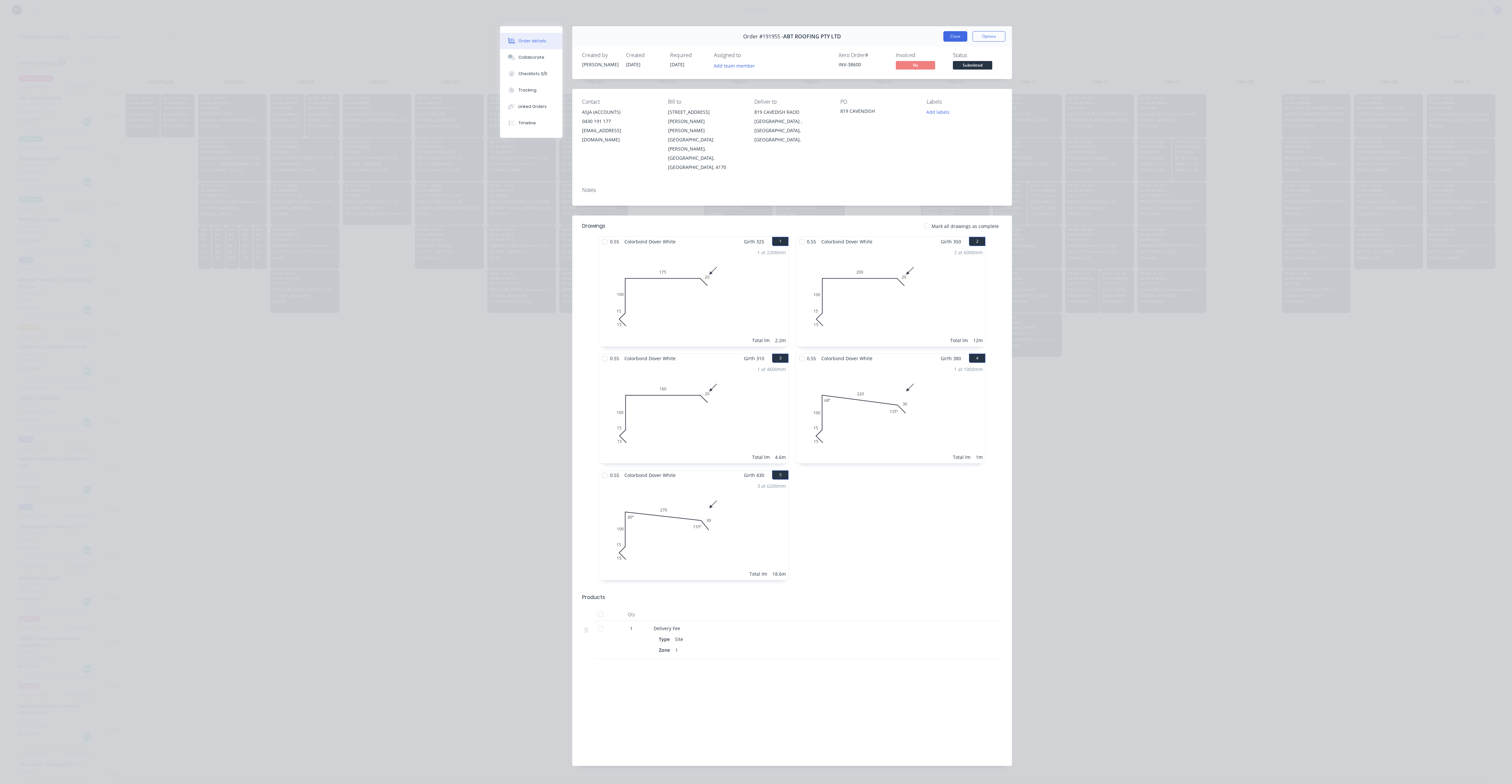
click at [963, 32] on button "Close" at bounding box center [955, 36] width 24 height 11
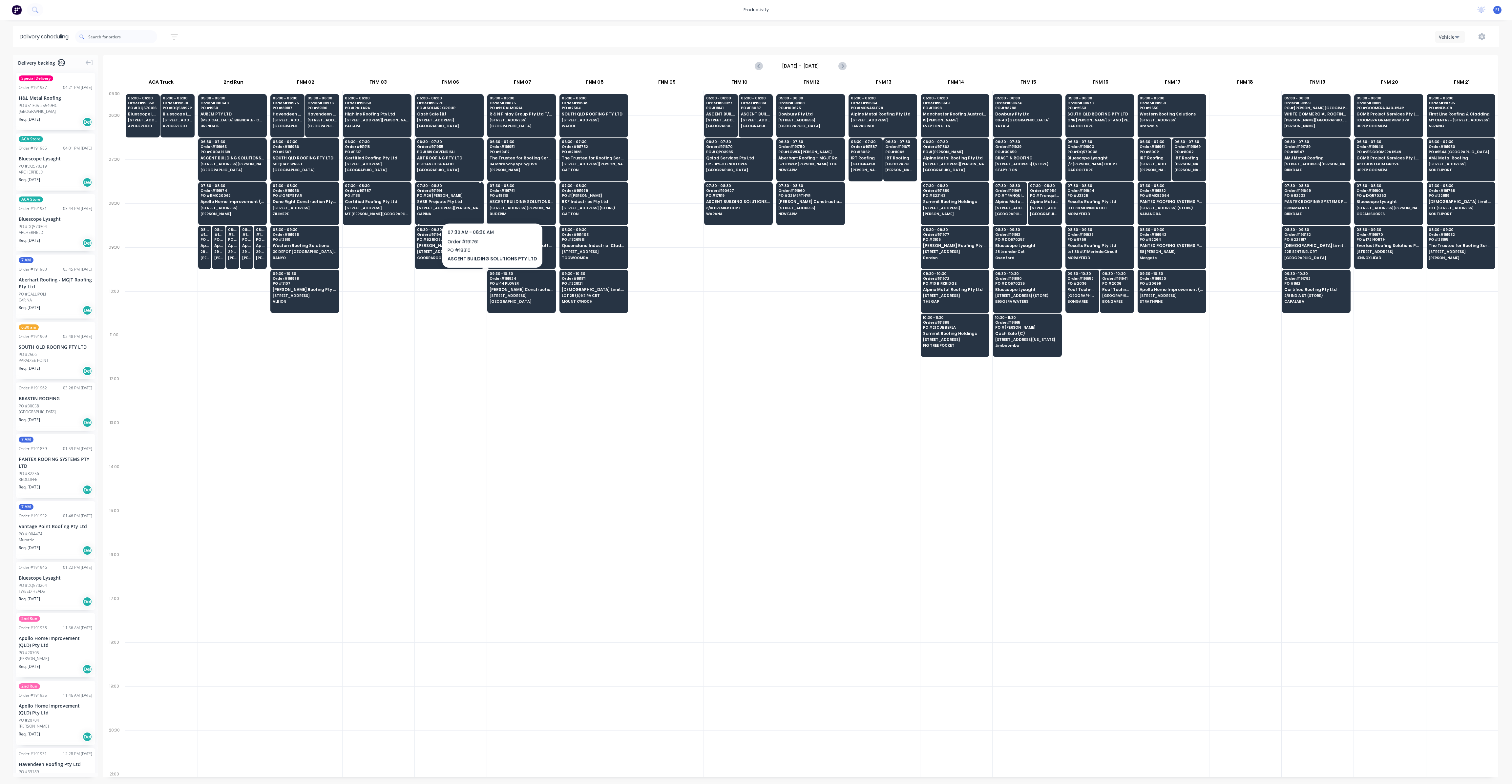
click at [476, 208] on span "[STREET_ADDRESS][PERSON_NAME]" at bounding box center [449, 208] width 63 height 4
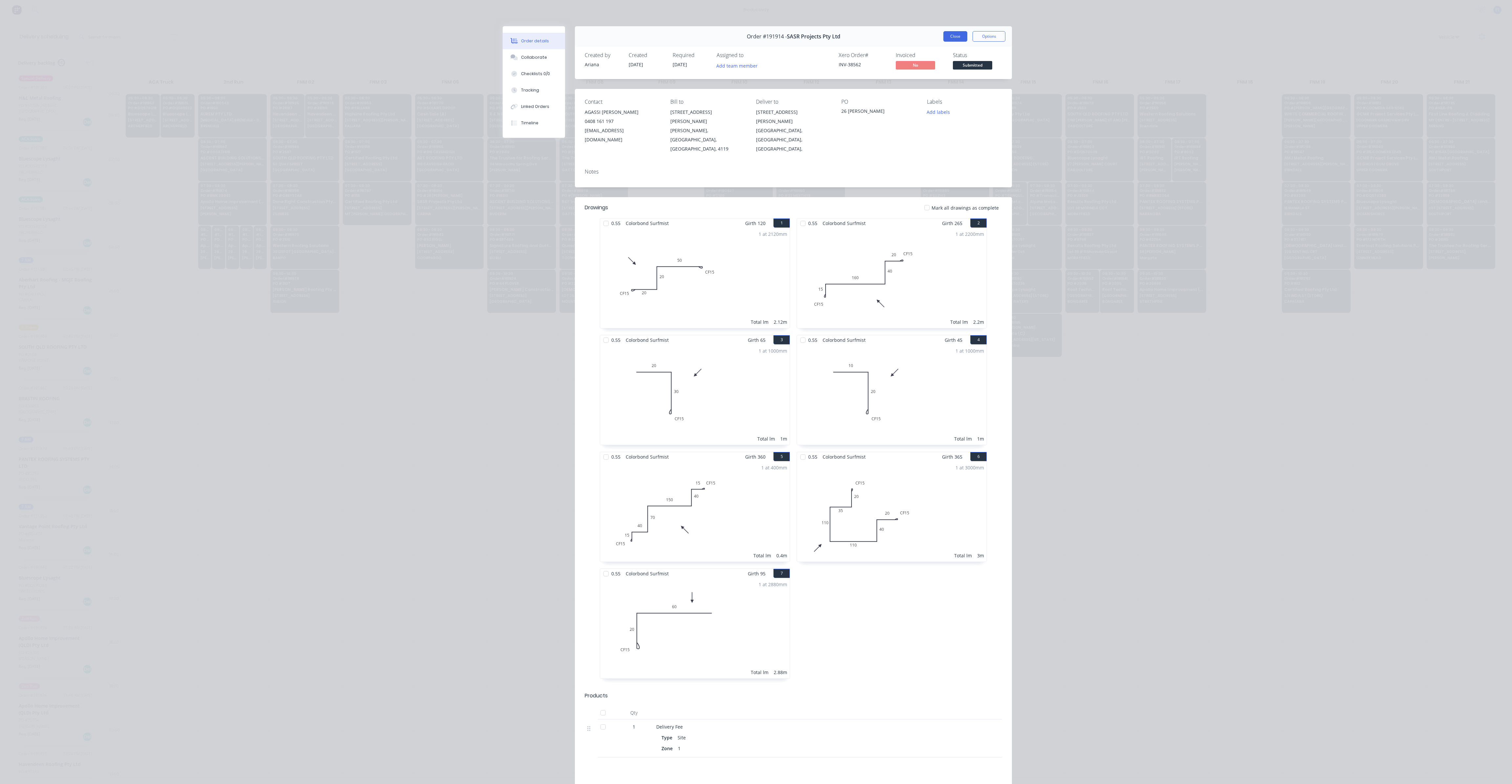
click at [948, 38] on button "Close" at bounding box center [955, 36] width 24 height 11
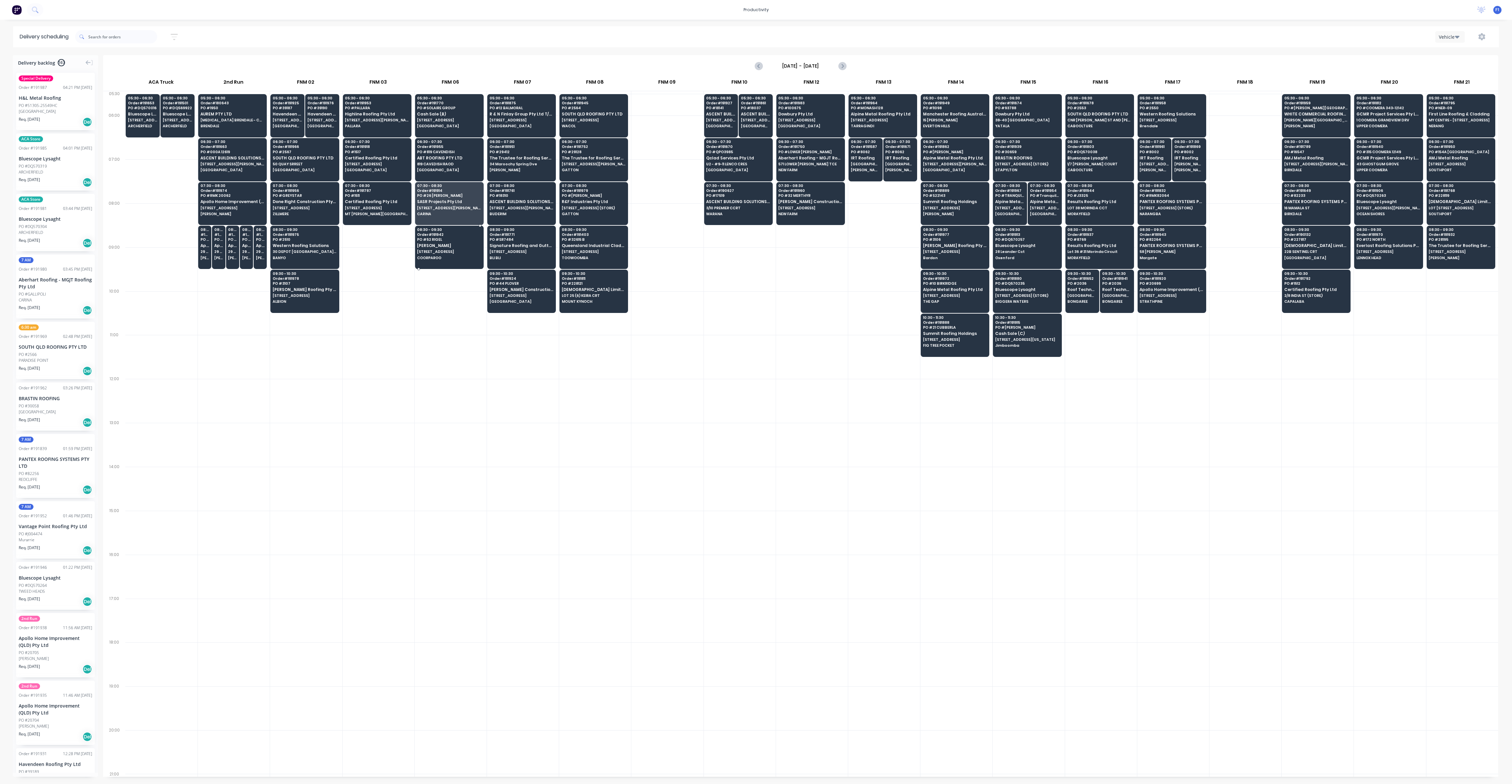
click at [455, 244] on span "[PERSON_NAME]" at bounding box center [449, 245] width 63 height 4
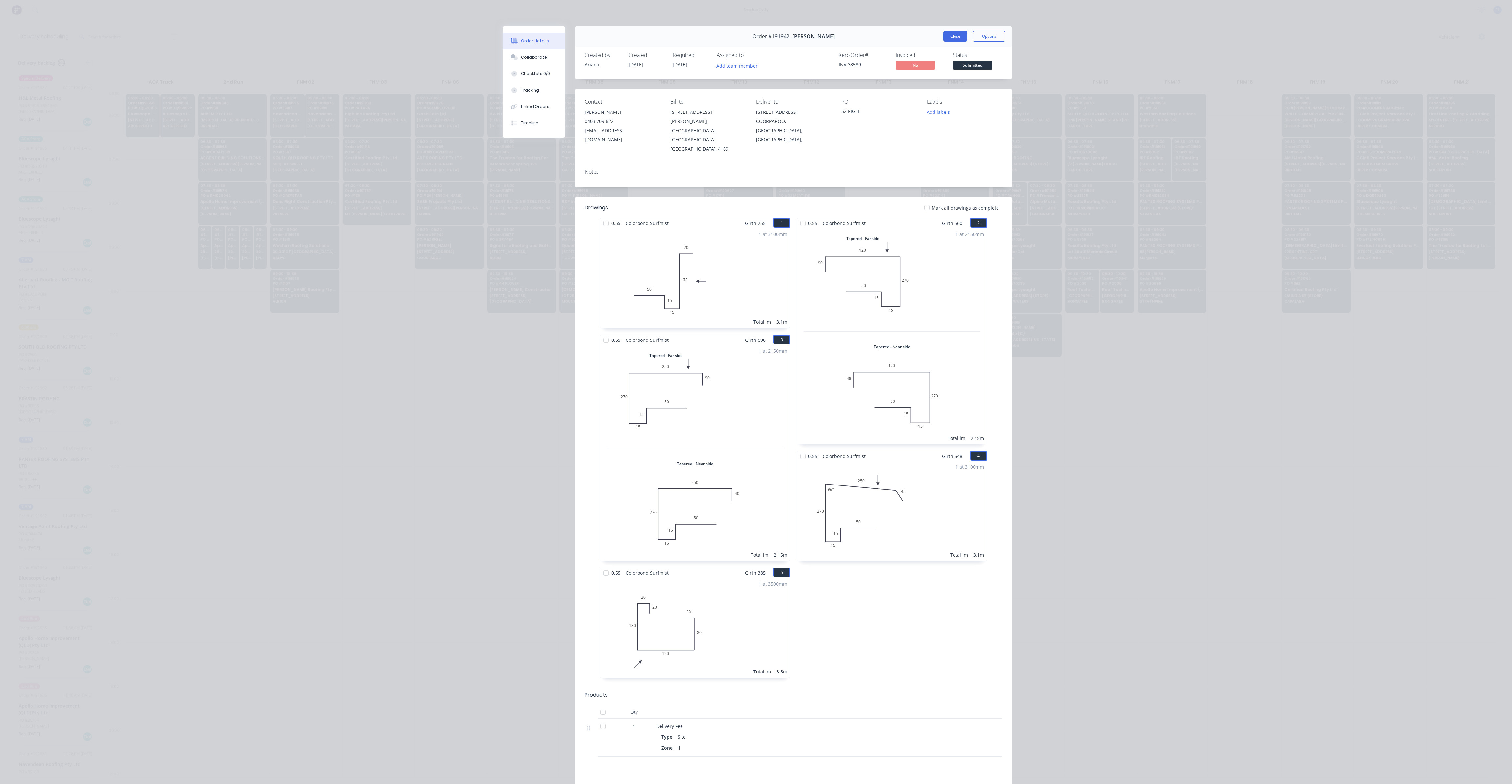
click at [944, 32] on button "Close" at bounding box center [955, 36] width 24 height 11
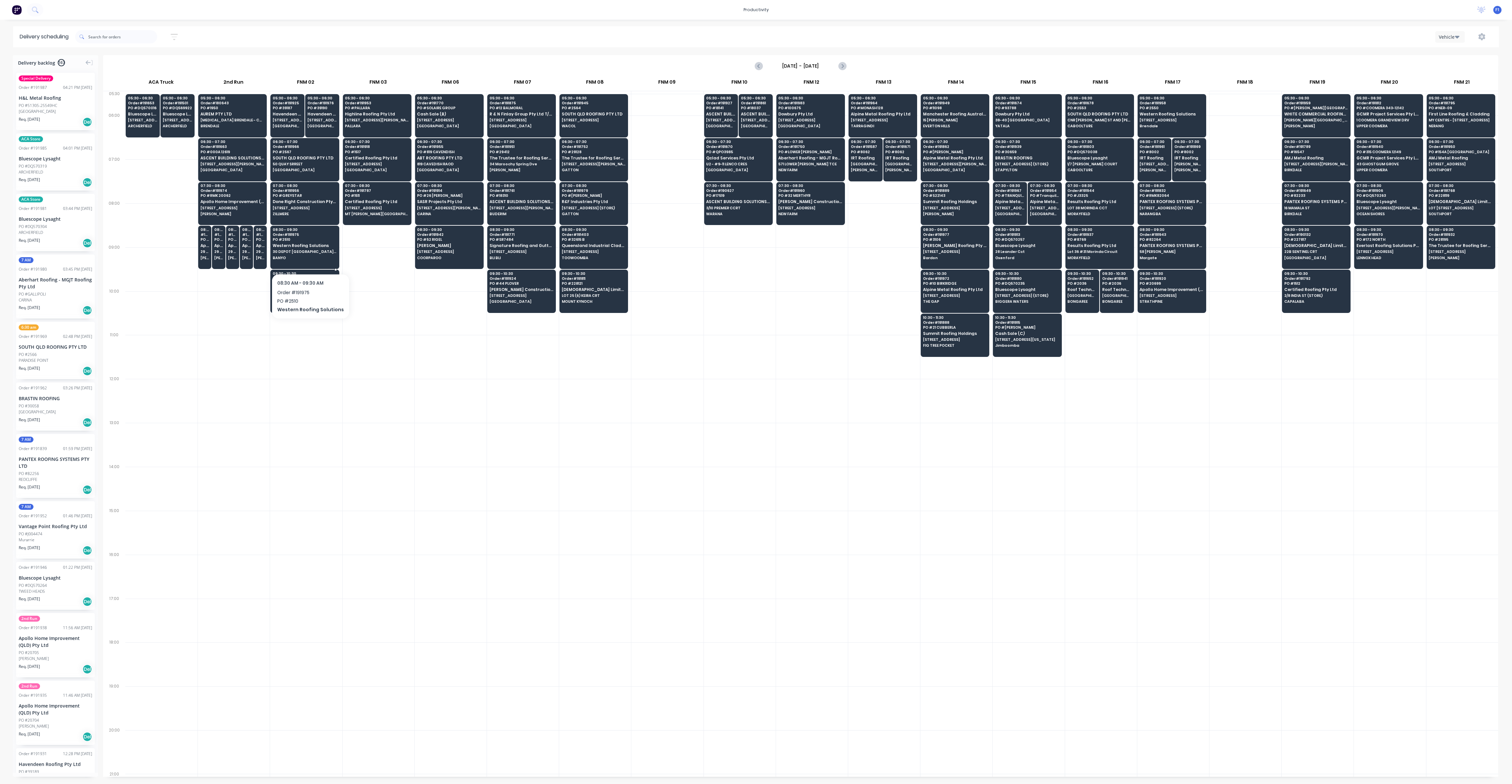
click at [306, 276] on span "Order # 191978" at bounding box center [305, 278] width 63 height 4
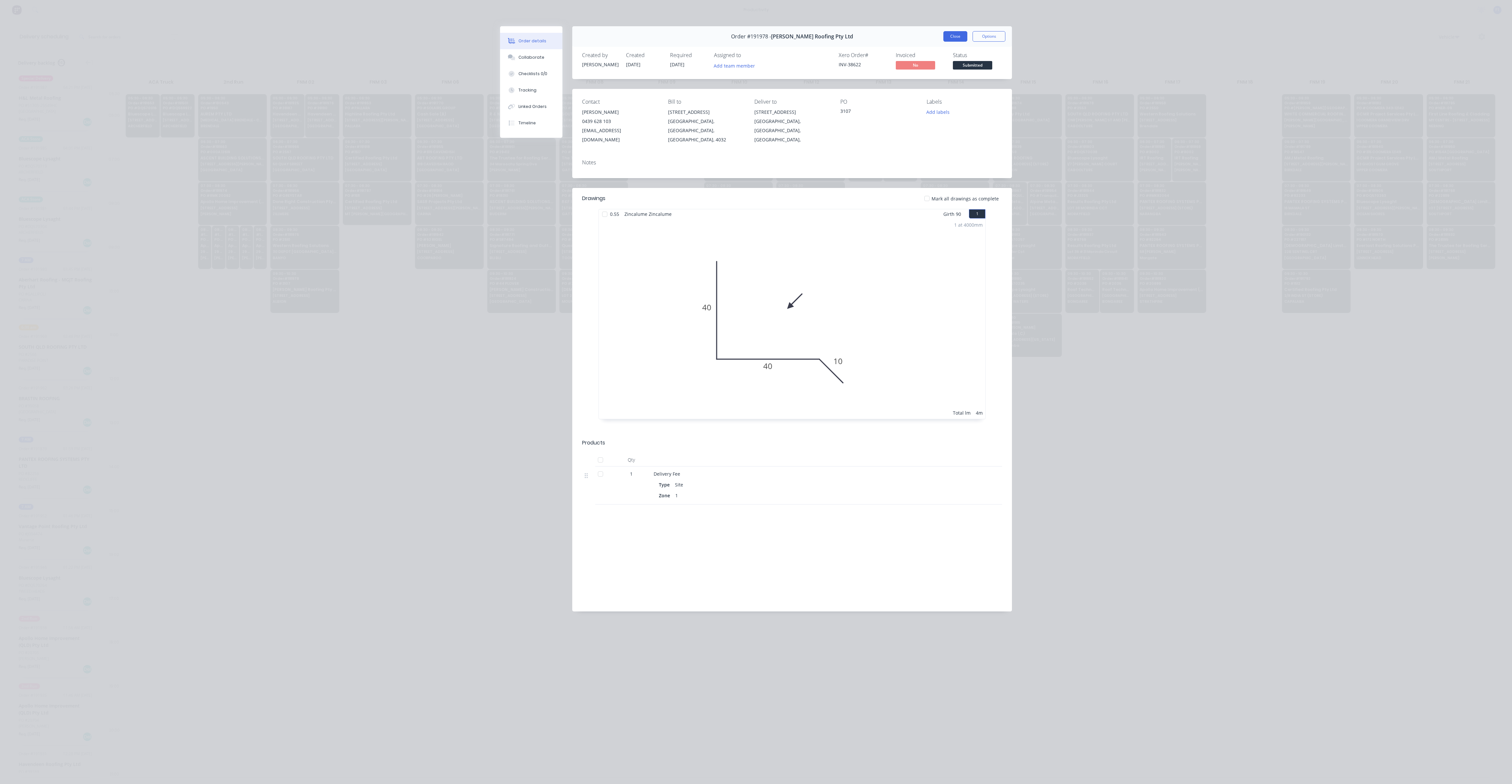
click at [956, 39] on button "Close" at bounding box center [955, 36] width 24 height 11
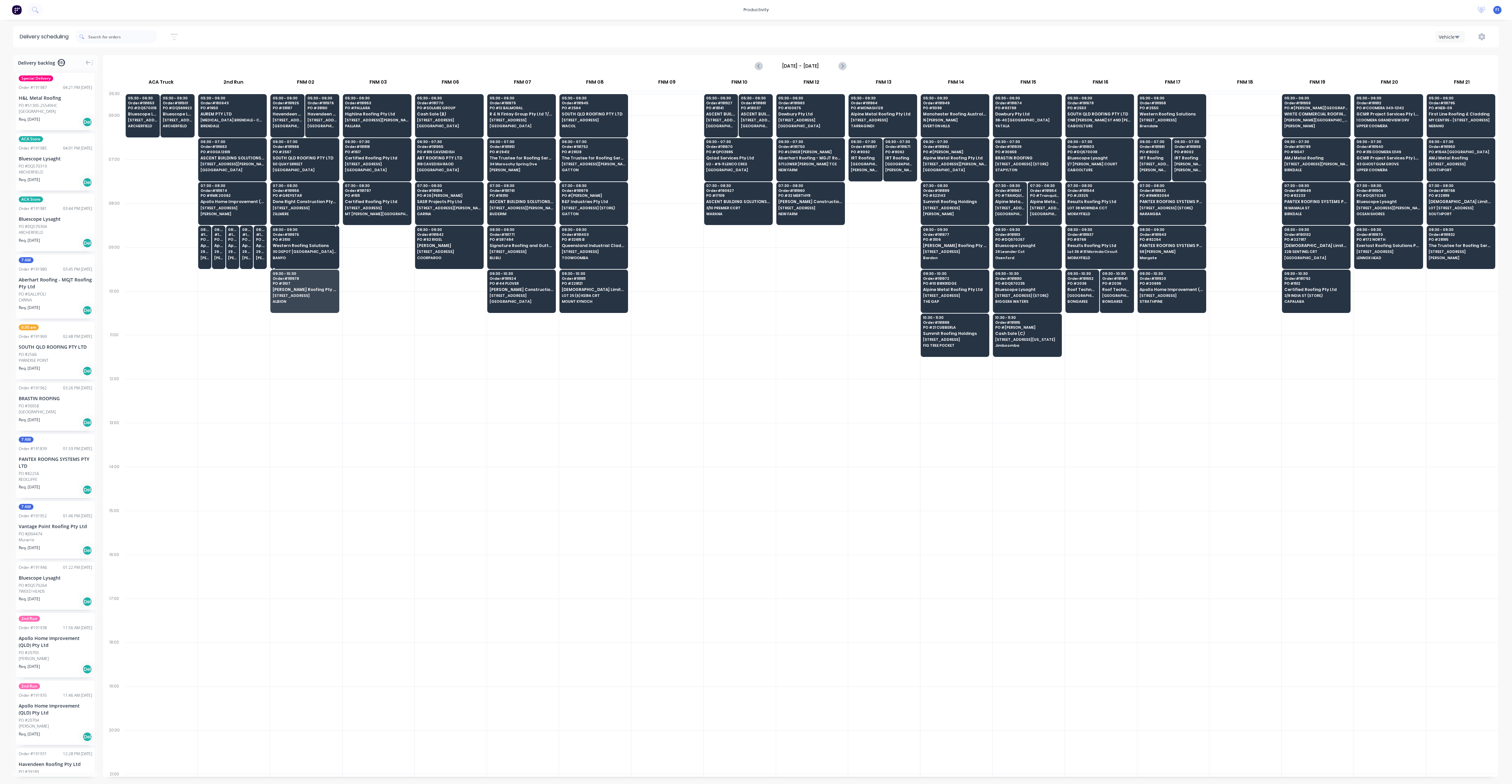
click at [309, 245] on span "Western Roofing Solutions" at bounding box center [305, 245] width 63 height 4
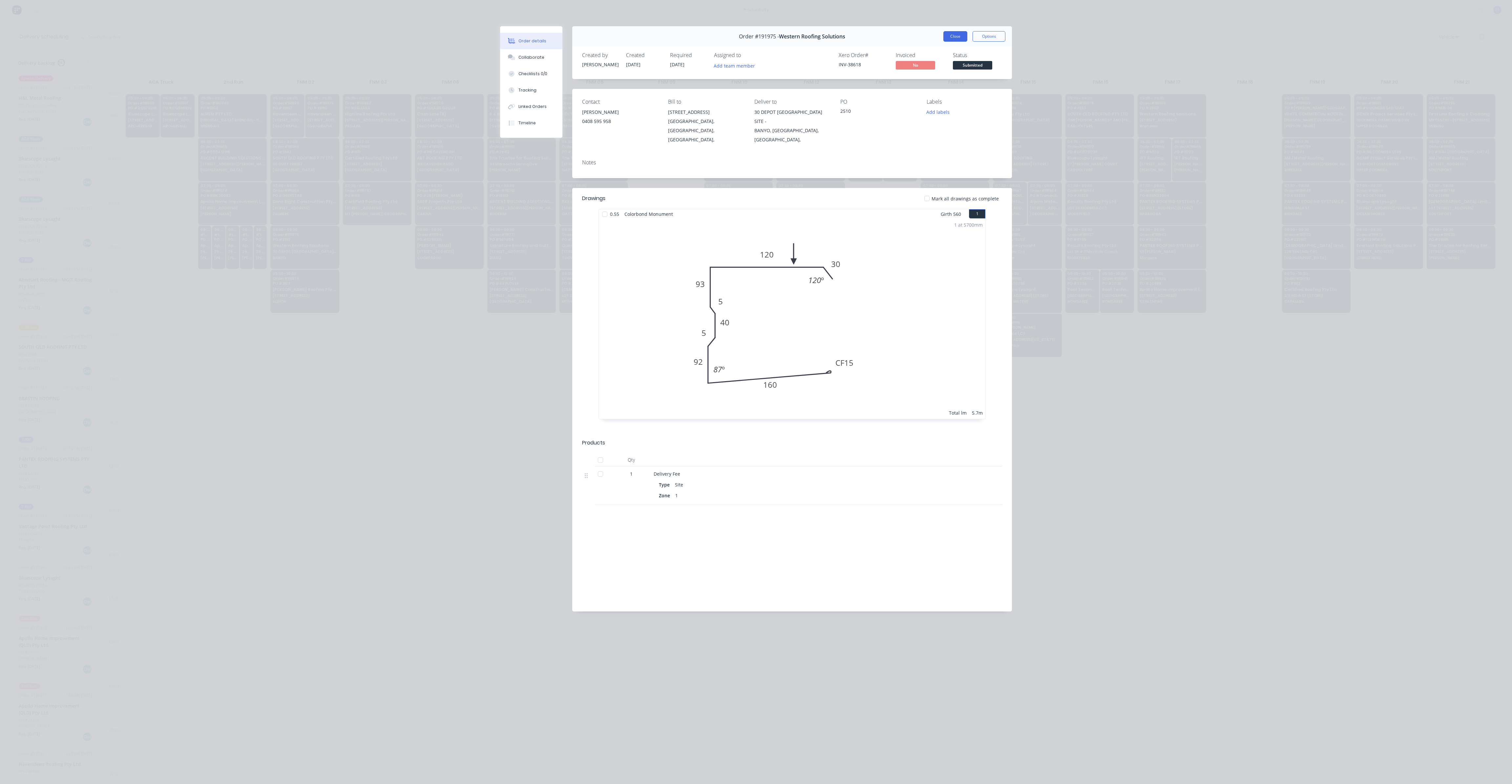
click at [950, 35] on button "Close" at bounding box center [955, 36] width 24 height 11
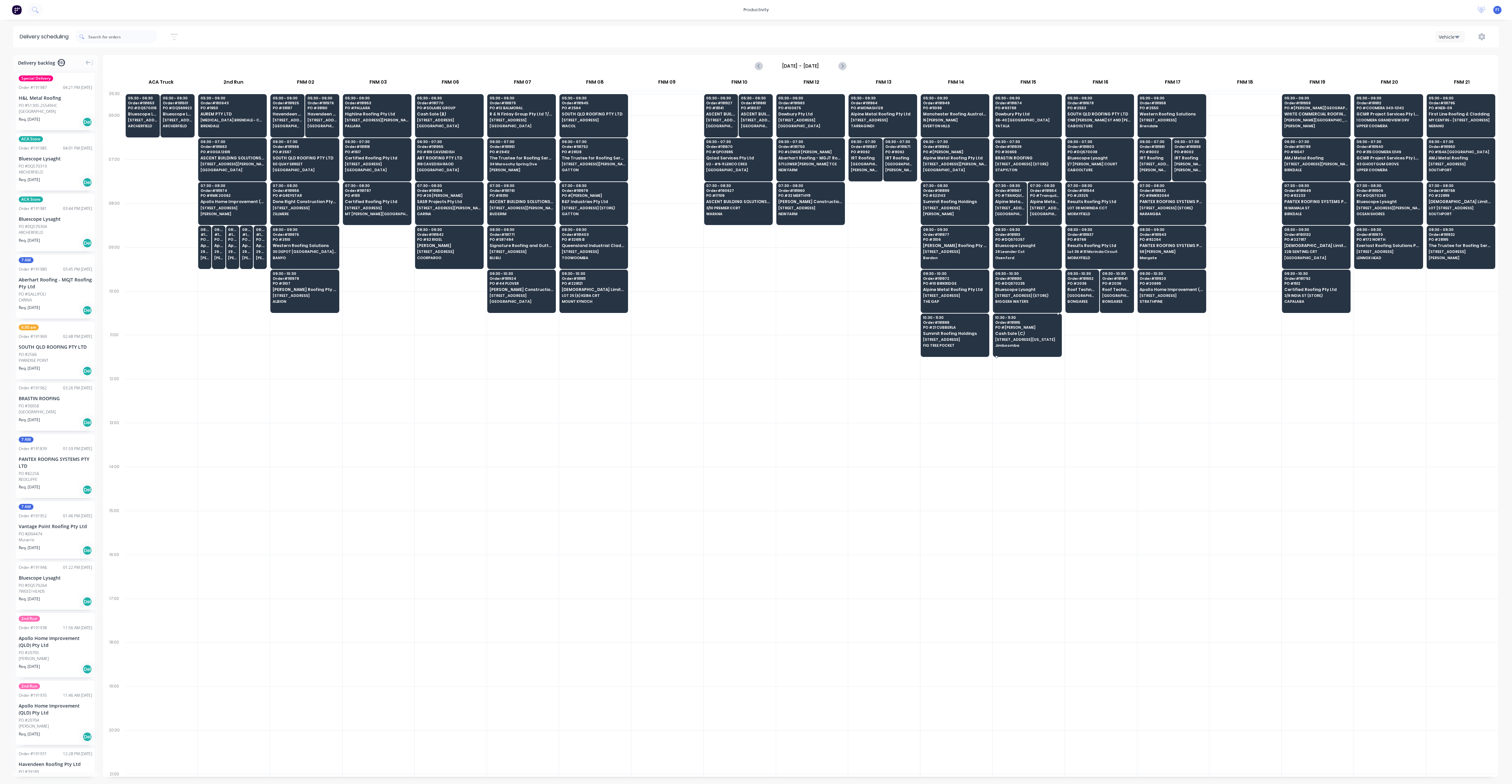
click at [1031, 326] on span "PO # [PERSON_NAME]" at bounding box center [1027, 327] width 63 height 4
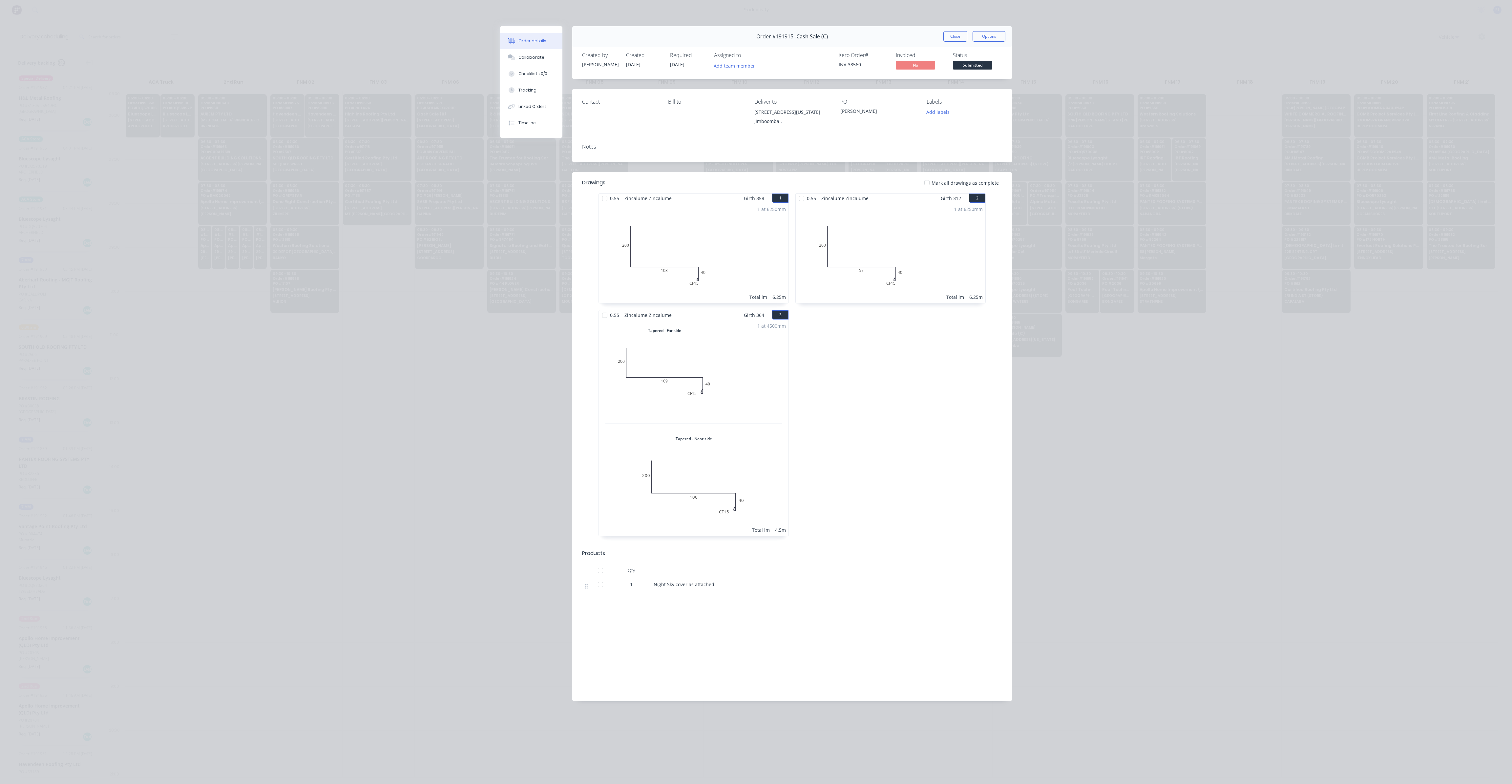
click at [958, 31] on button "Close" at bounding box center [955, 36] width 24 height 11
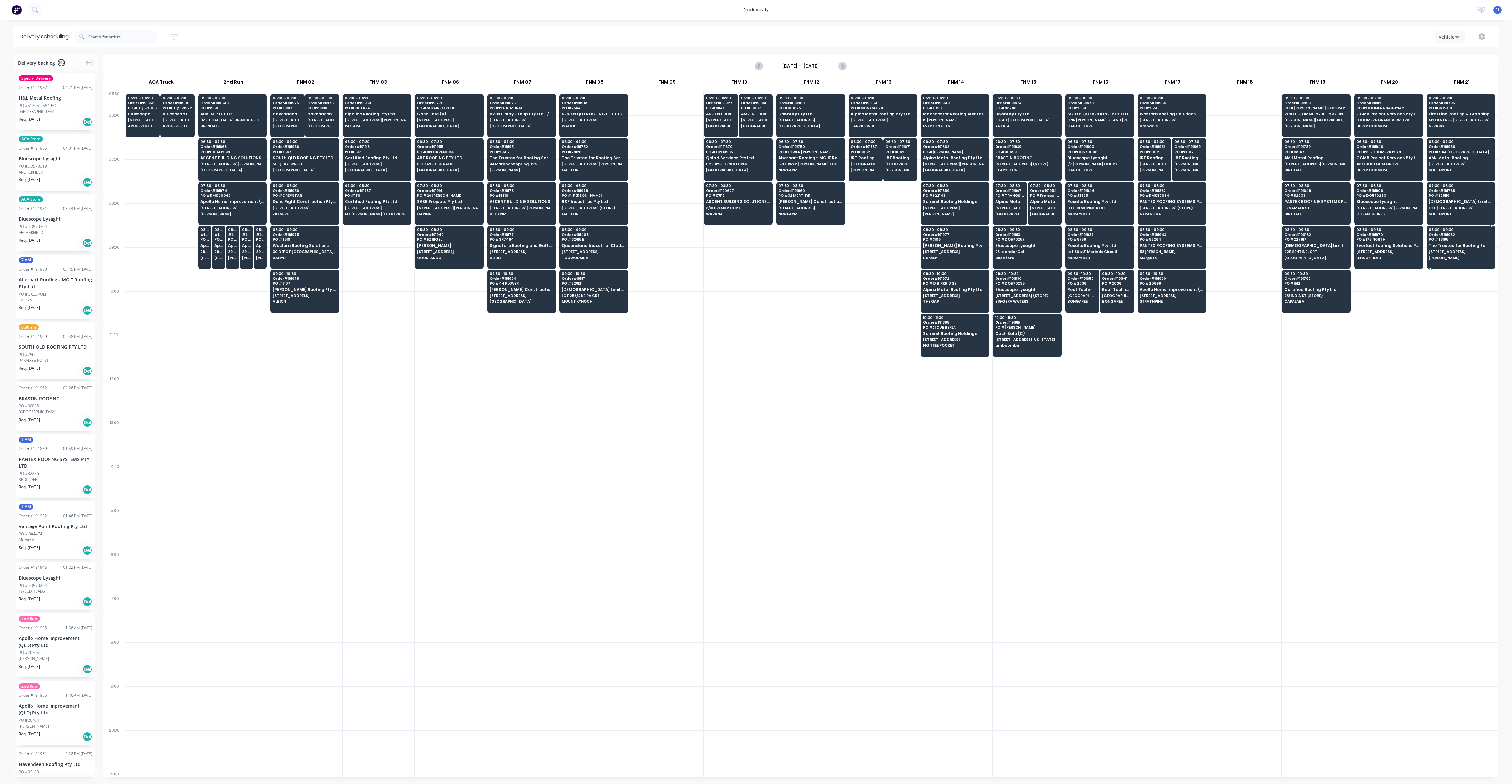
click at [1449, 256] on span "[PERSON_NAME]" at bounding box center [1460, 258] width 63 height 4
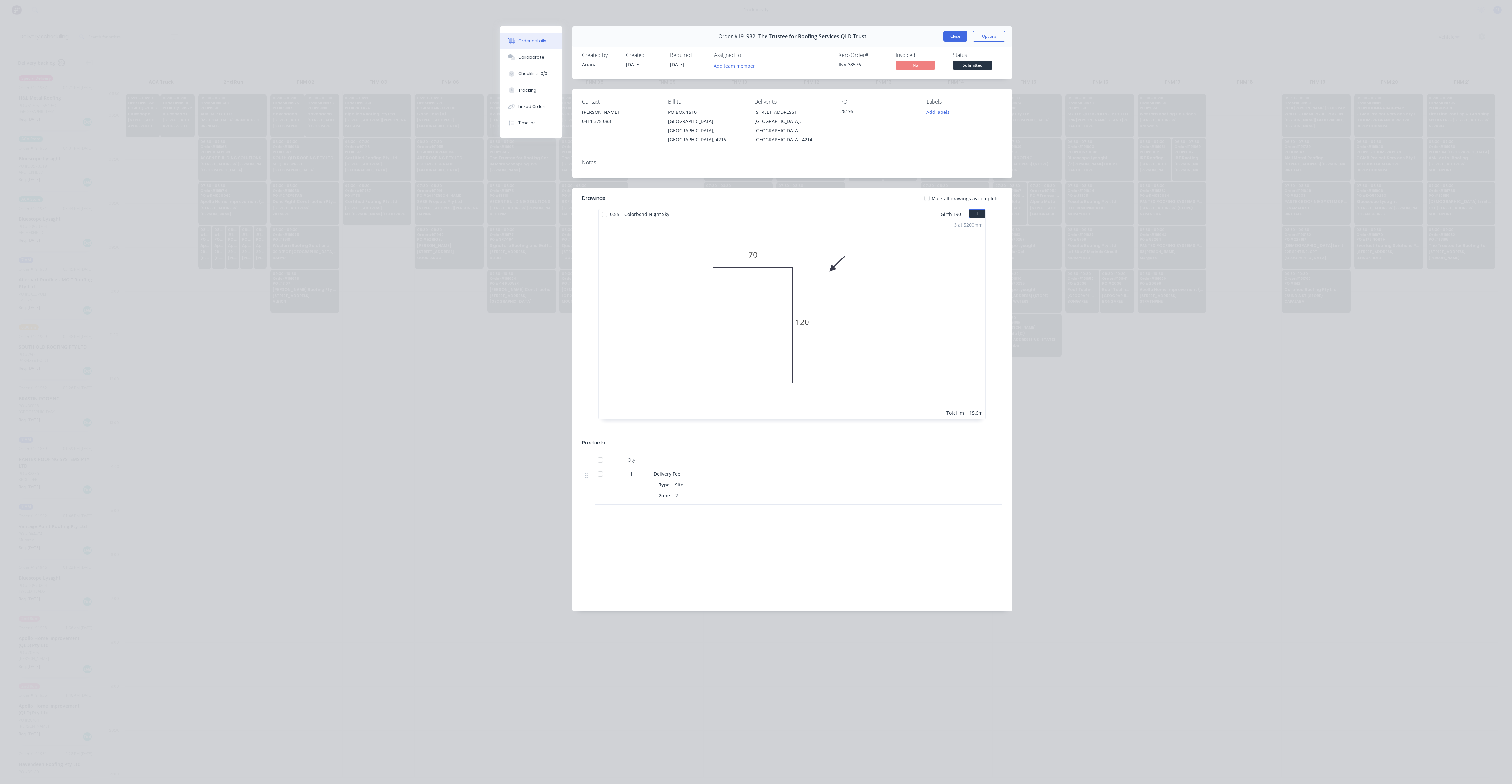
click at [953, 39] on button "Close" at bounding box center [955, 36] width 24 height 11
